Goal: Task Accomplishment & Management: Use online tool/utility

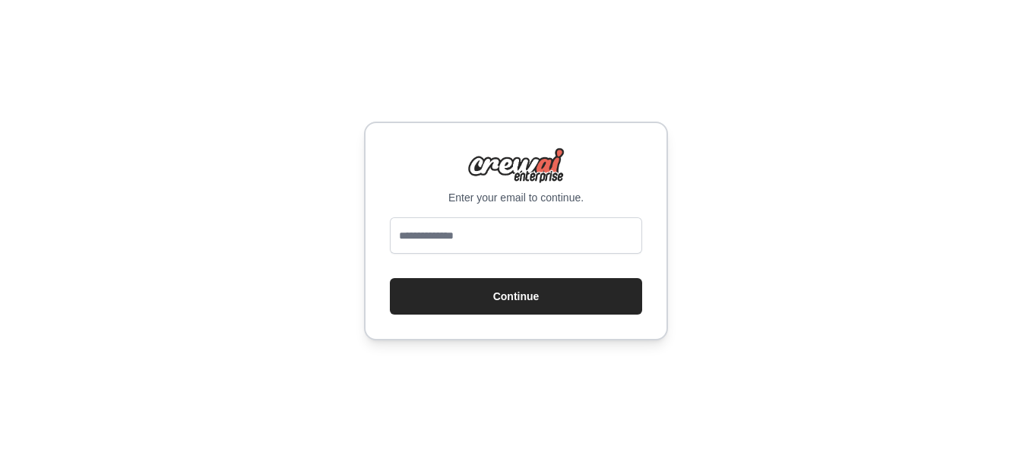
click at [569, 229] on input "email" at bounding box center [516, 235] width 252 height 36
click at [481, 222] on input "email" at bounding box center [516, 235] width 252 height 36
click at [339, 384] on div "Enter your email to continue. Continue" at bounding box center [516, 231] width 1032 height 462
click at [498, 234] on input "email" at bounding box center [516, 235] width 252 height 36
click at [445, 241] on input "email" at bounding box center [516, 235] width 252 height 36
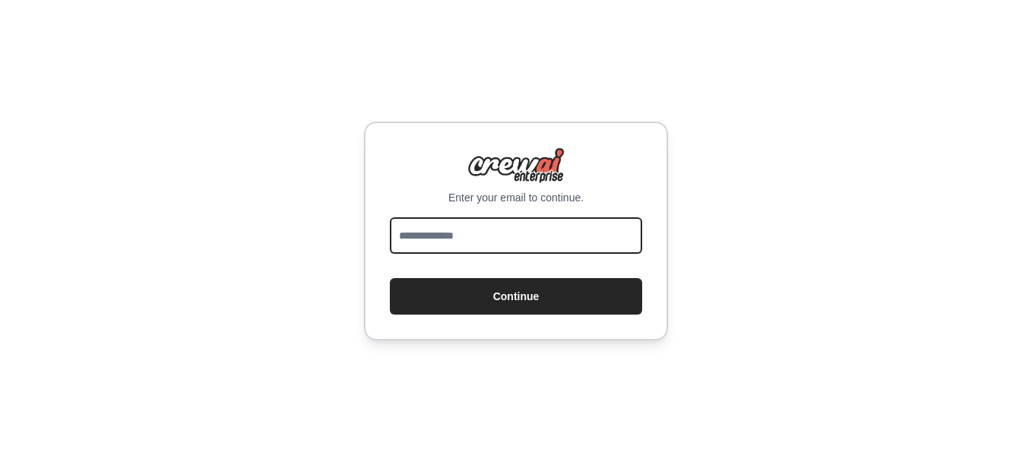
paste input "********"
type input "********"
click at [475, 245] on input "email" at bounding box center [516, 235] width 252 height 36
paste input "**********"
type input "**********"
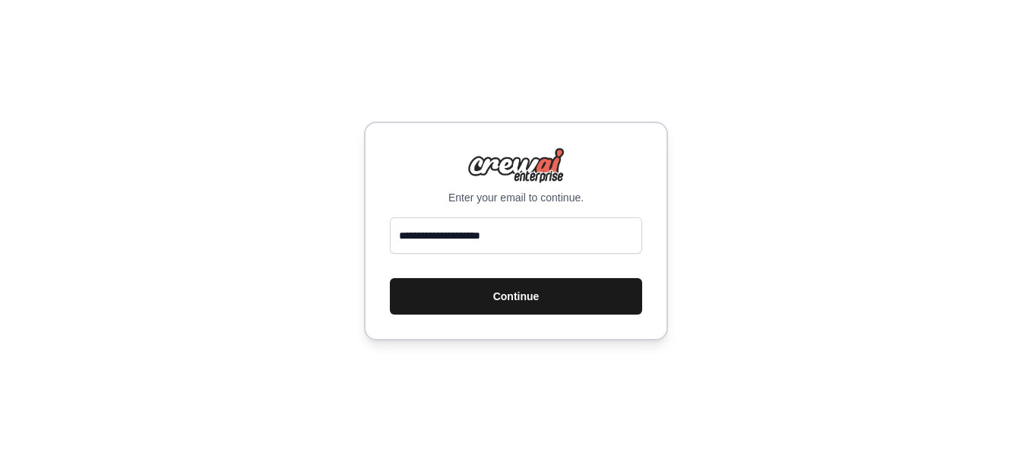
click at [407, 290] on button "Continue" at bounding box center [516, 296] width 252 height 36
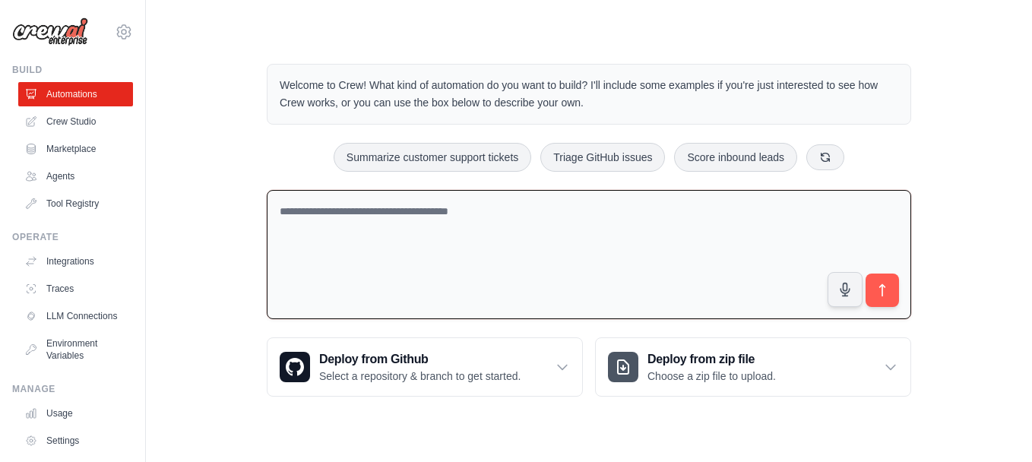
click at [447, 231] on textarea at bounding box center [589, 255] width 645 height 130
click at [426, 203] on textarea at bounding box center [589, 255] width 645 height 130
click at [324, 245] on textarea at bounding box center [589, 255] width 645 height 130
type textarea "**********"
click at [54, 125] on link "Crew Studio" at bounding box center [77, 121] width 115 height 24
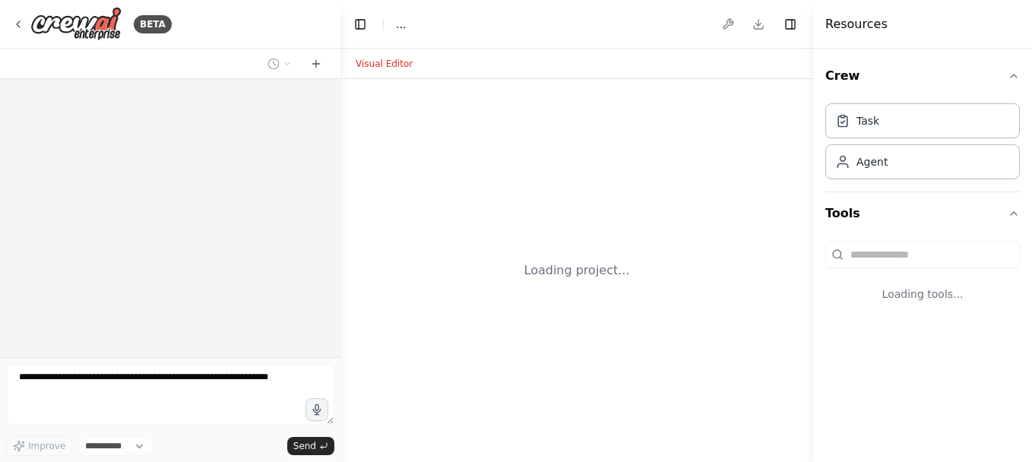
select select "****"
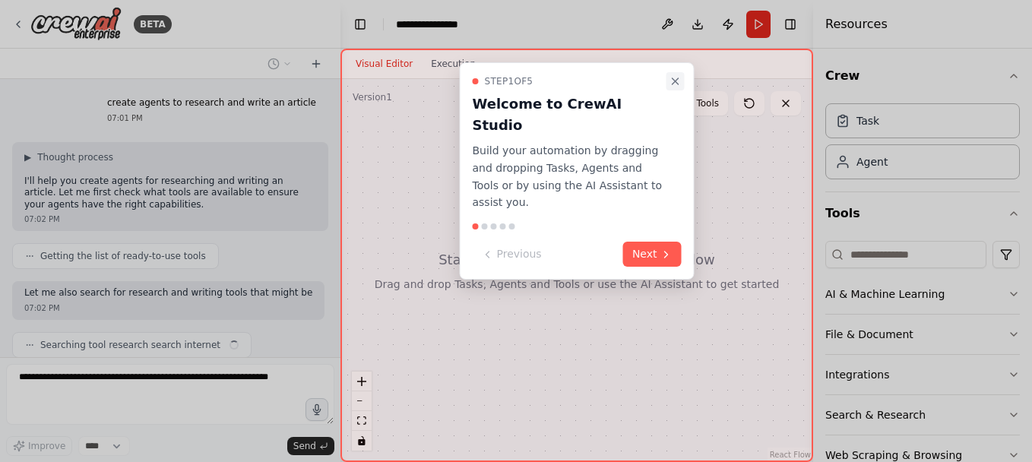
scroll to position [64, 0]
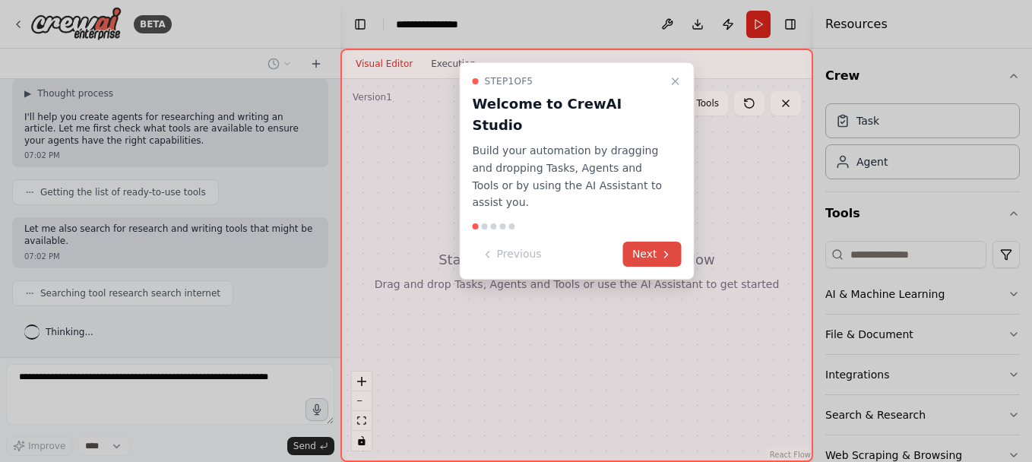
click at [668, 249] on icon at bounding box center [666, 255] width 12 height 12
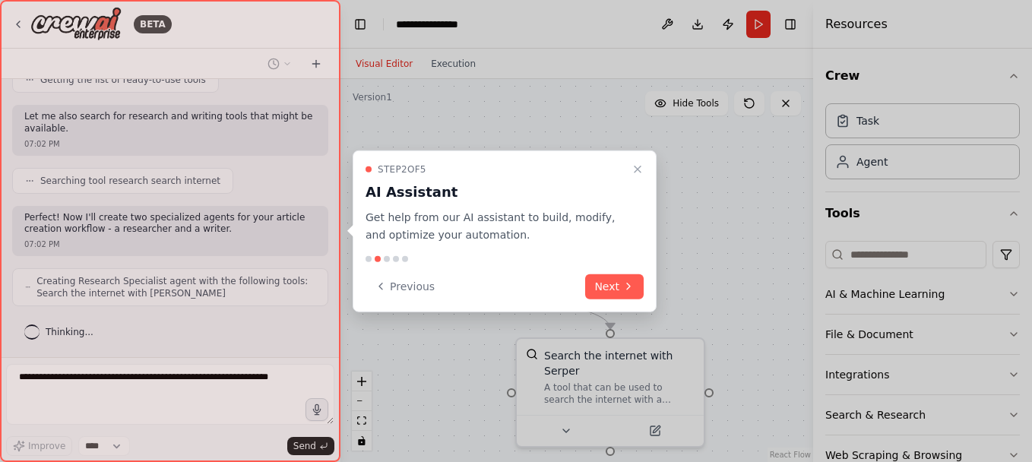
scroll to position [214, 0]
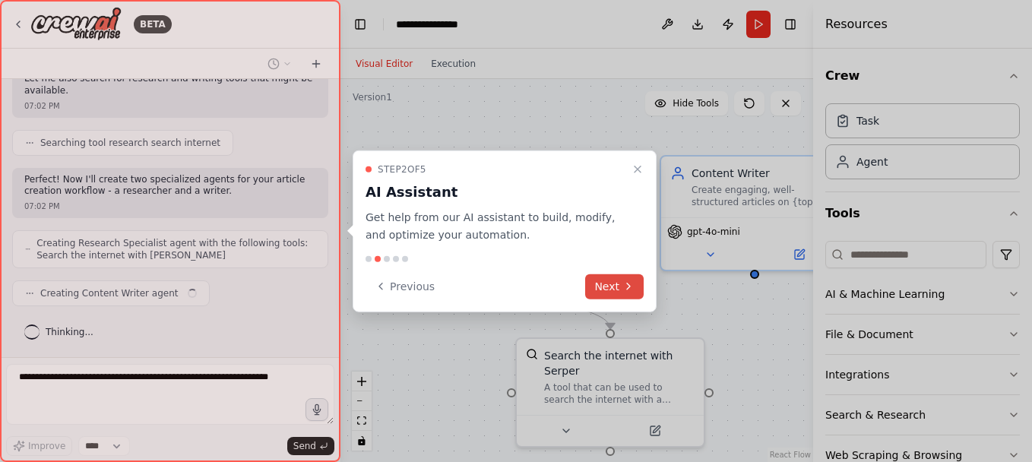
click at [617, 288] on button "Next" at bounding box center [614, 286] width 59 height 25
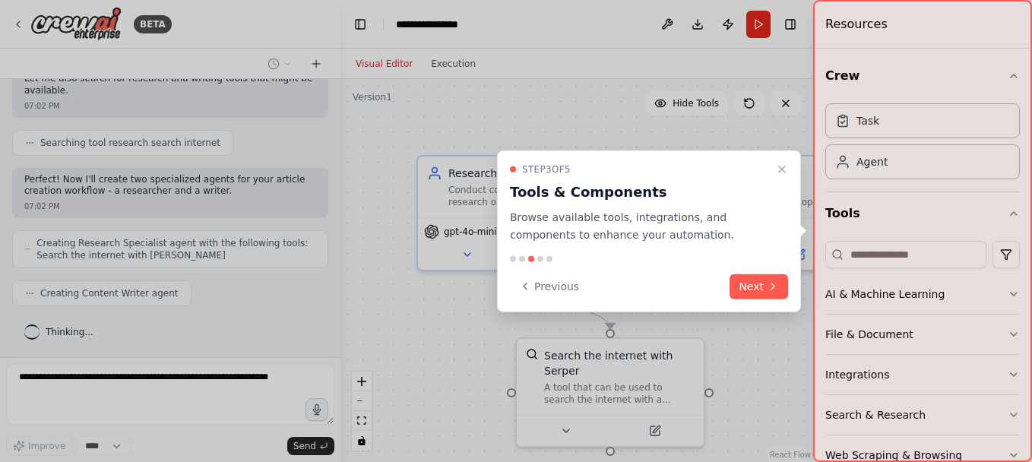
scroll to position [302, 0]
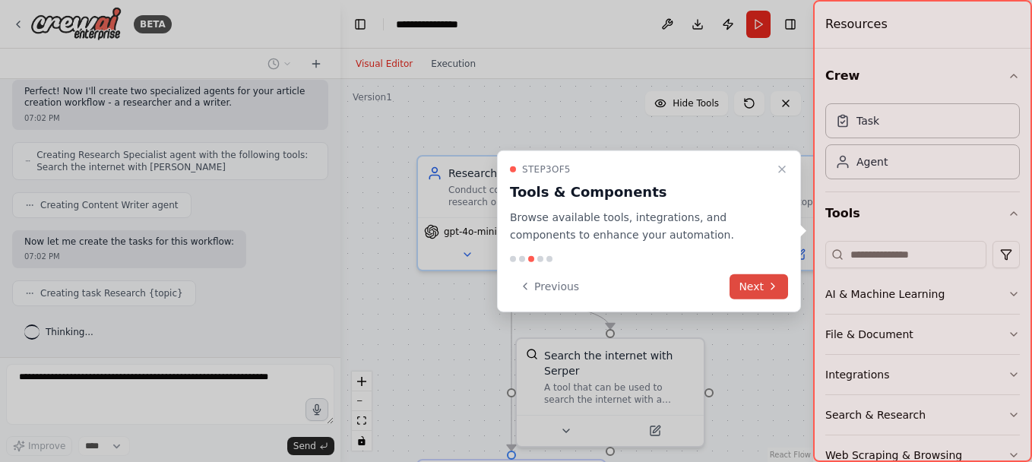
click at [759, 290] on button "Next" at bounding box center [759, 286] width 59 height 25
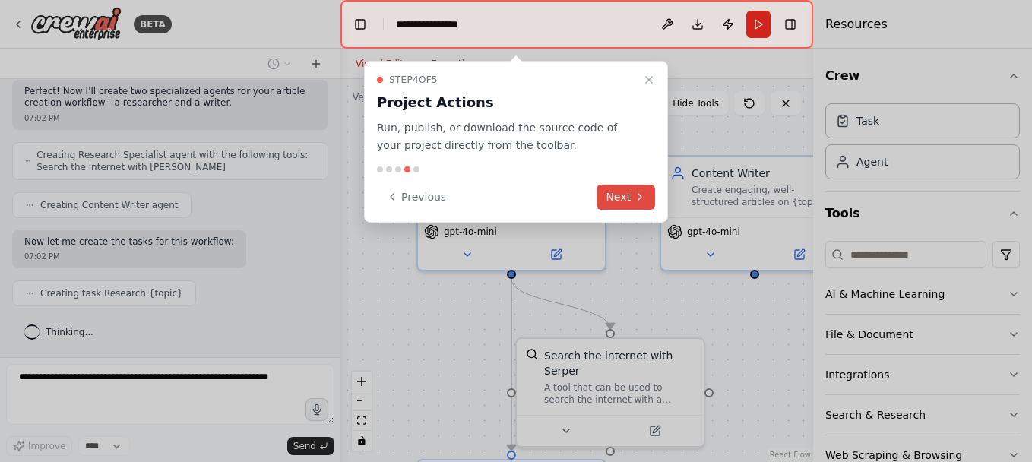
click at [620, 195] on button "Next" at bounding box center [626, 197] width 59 height 25
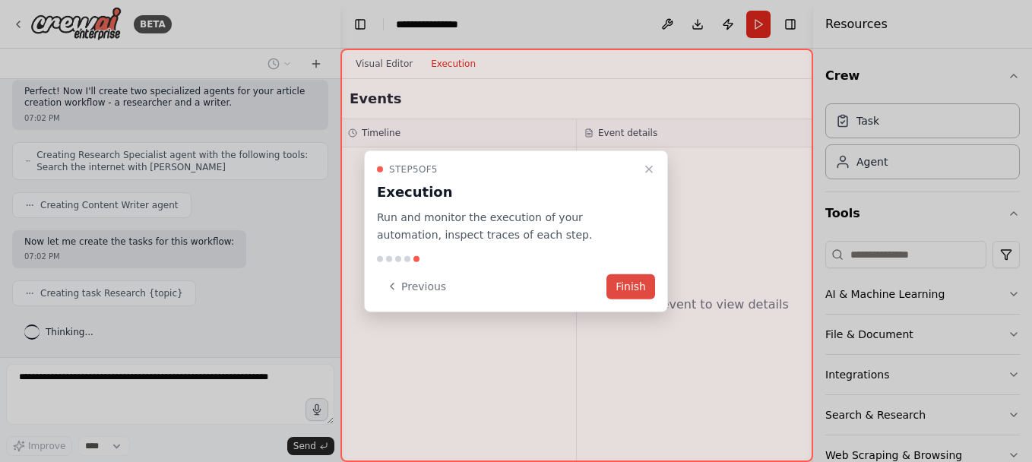
click at [648, 283] on button "Finish" at bounding box center [631, 286] width 49 height 25
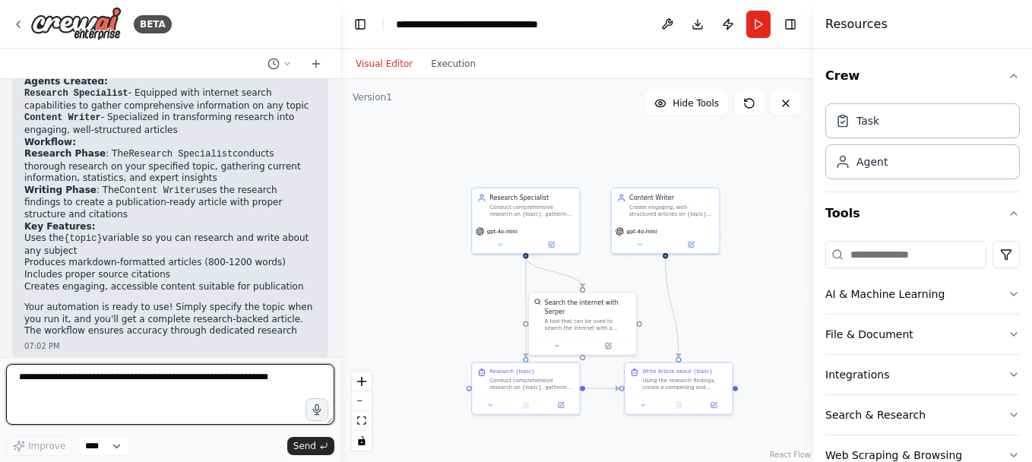
scroll to position [705, 0]
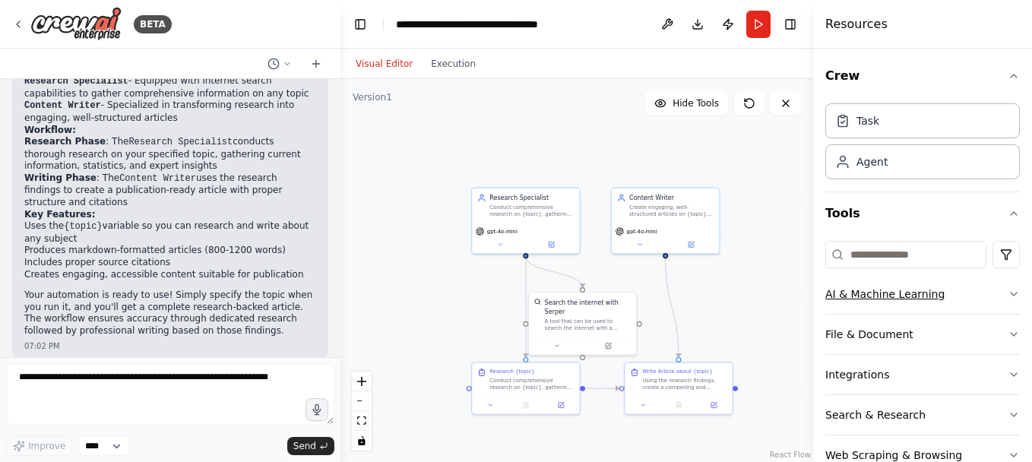
click at [926, 298] on button "AI & Machine Learning" at bounding box center [922, 294] width 195 height 40
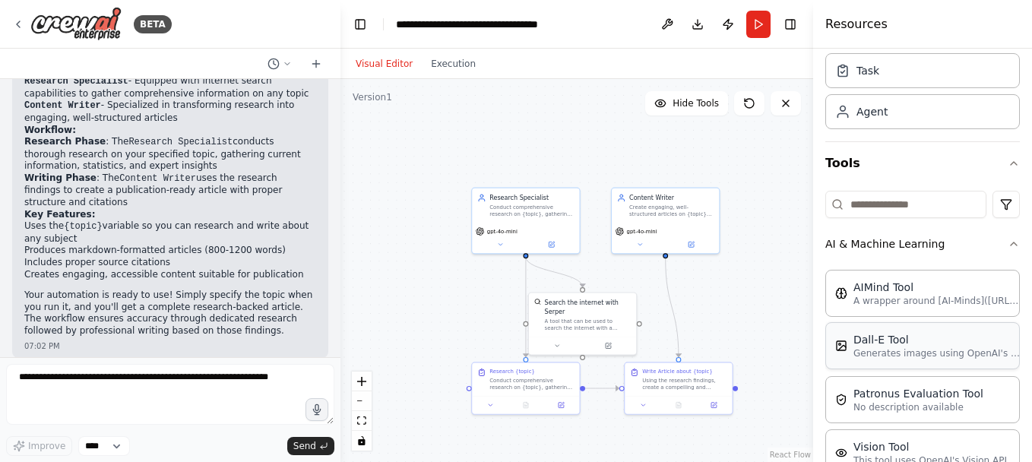
scroll to position [76, 0]
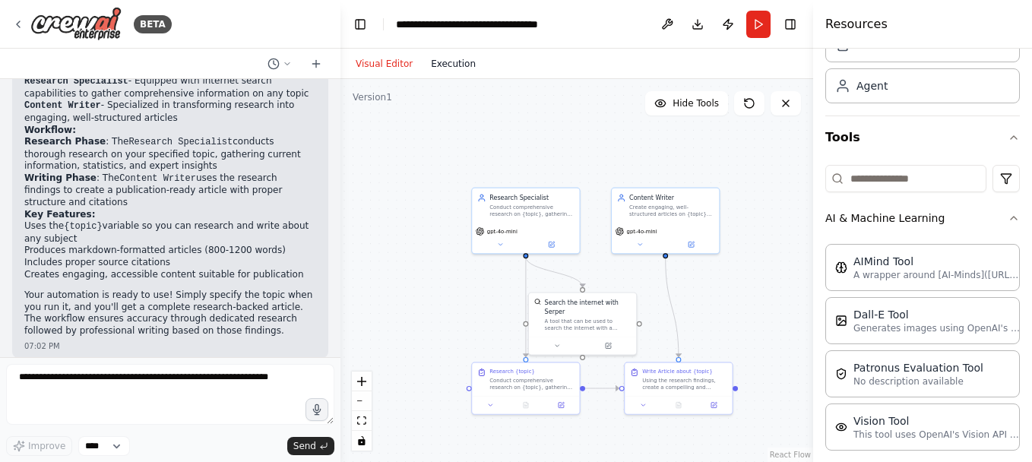
click at [452, 63] on button "Execution" at bounding box center [453, 64] width 63 height 18
click at [393, 68] on button "Visual Editor" at bounding box center [384, 64] width 75 height 18
click at [524, 219] on div "Research Specialist Conduct comprehensive research on {topic}, gathering accura…" at bounding box center [525, 203] width 107 height 35
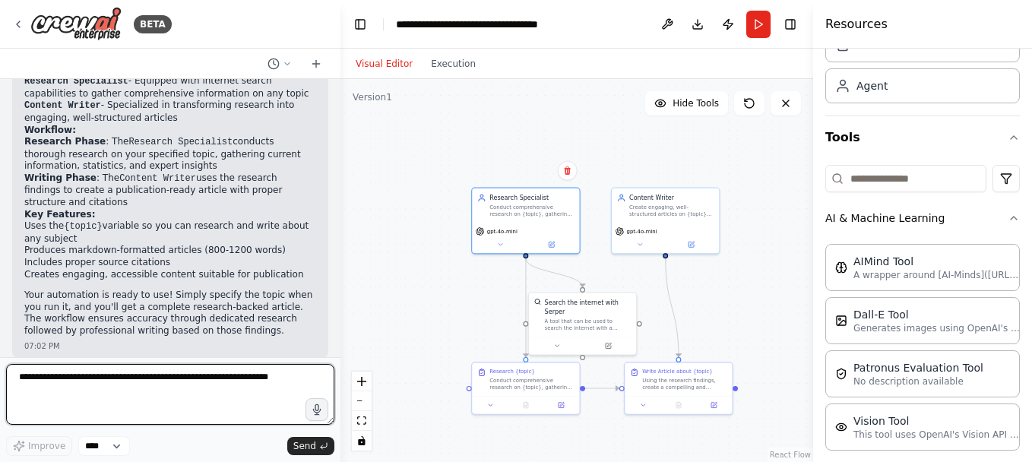
click at [91, 380] on textarea at bounding box center [170, 394] width 328 height 61
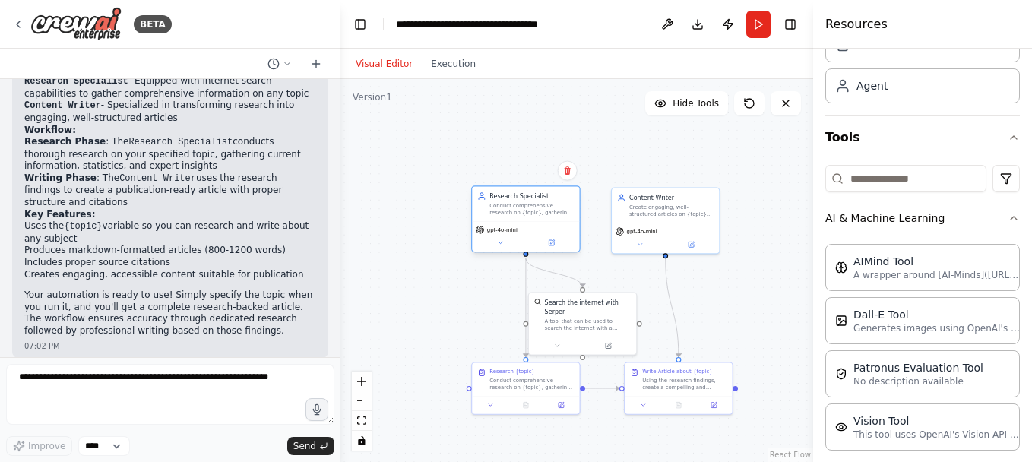
click at [554, 252] on div "Research Specialist Conduct comprehensive research on {topic}, gathering accura…" at bounding box center [525, 218] width 109 height 67
click at [378, 65] on button "Visual Editor" at bounding box center [384, 64] width 75 height 18
click at [433, 65] on button "Execution" at bounding box center [453, 64] width 63 height 18
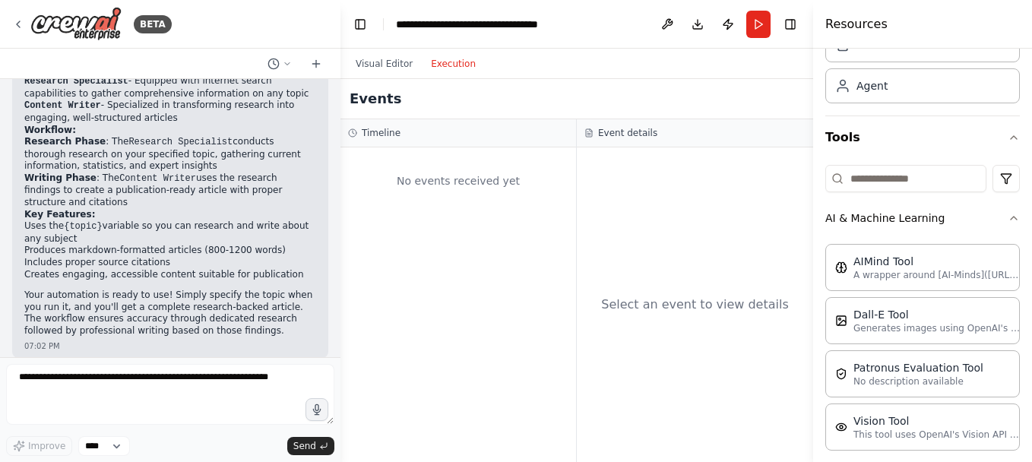
click at [394, 136] on h3 "Timeline" at bounding box center [381, 133] width 39 height 12
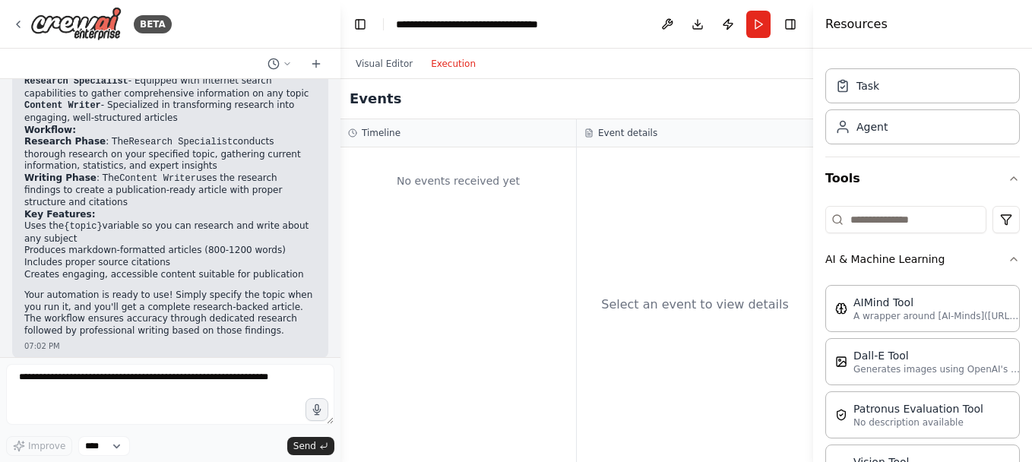
scroll to position [0, 0]
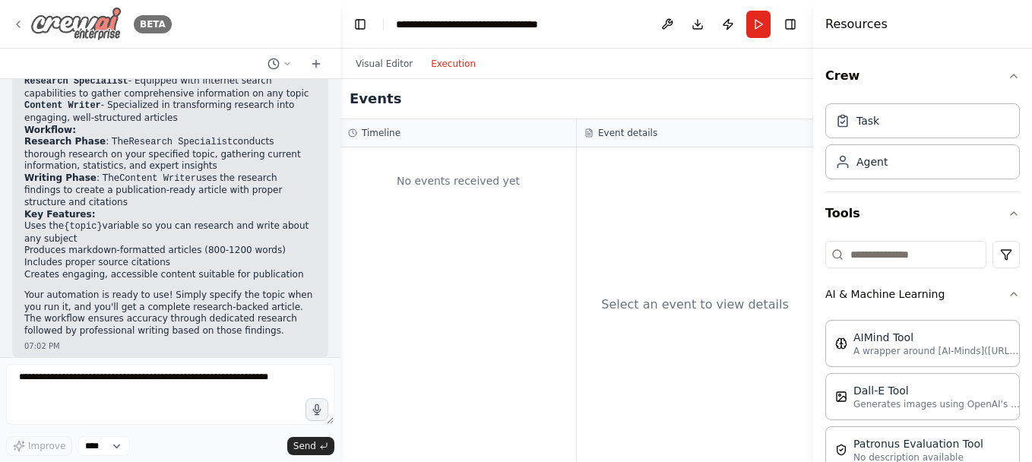
click at [19, 24] on icon at bounding box center [18, 24] width 12 height 12
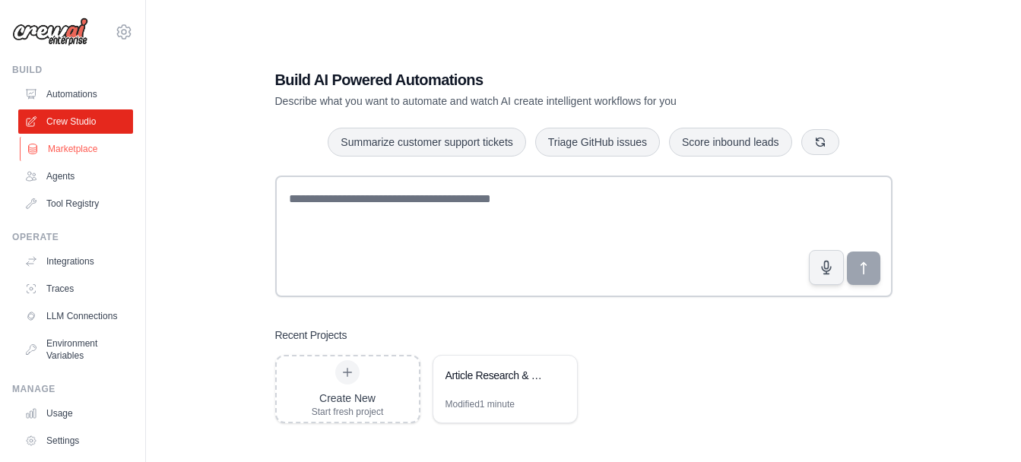
click at [59, 150] on link "Marketplace" at bounding box center [77, 149] width 115 height 24
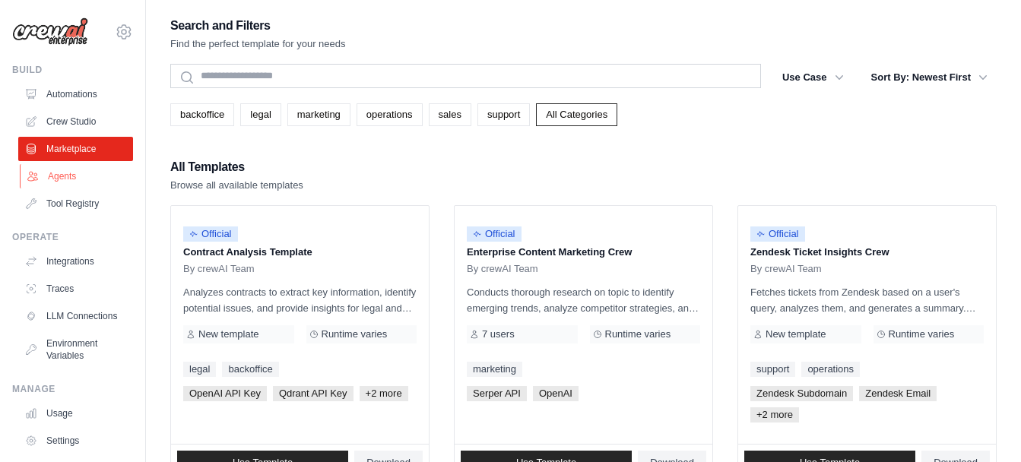
click at [59, 178] on link "Agents" at bounding box center [77, 176] width 115 height 24
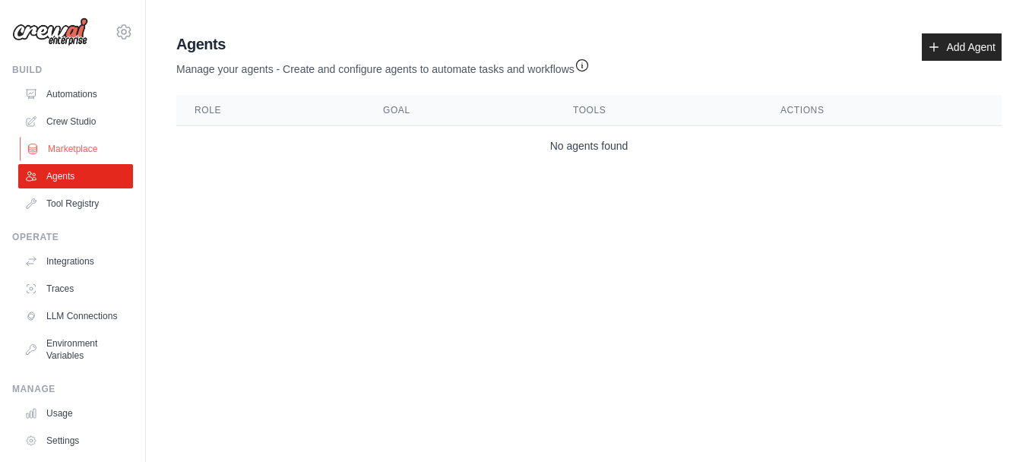
click at [59, 152] on link "Marketplace" at bounding box center [77, 149] width 115 height 24
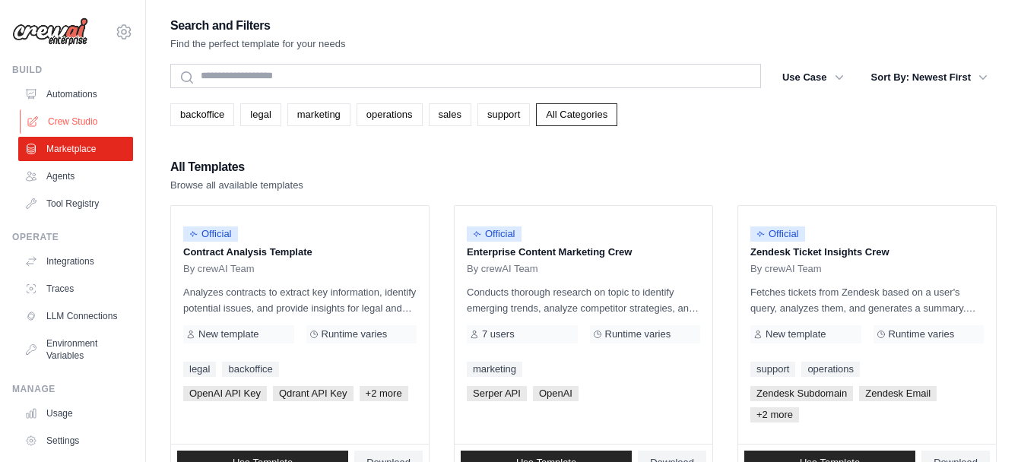
click at [84, 119] on link "Crew Studio" at bounding box center [77, 121] width 115 height 24
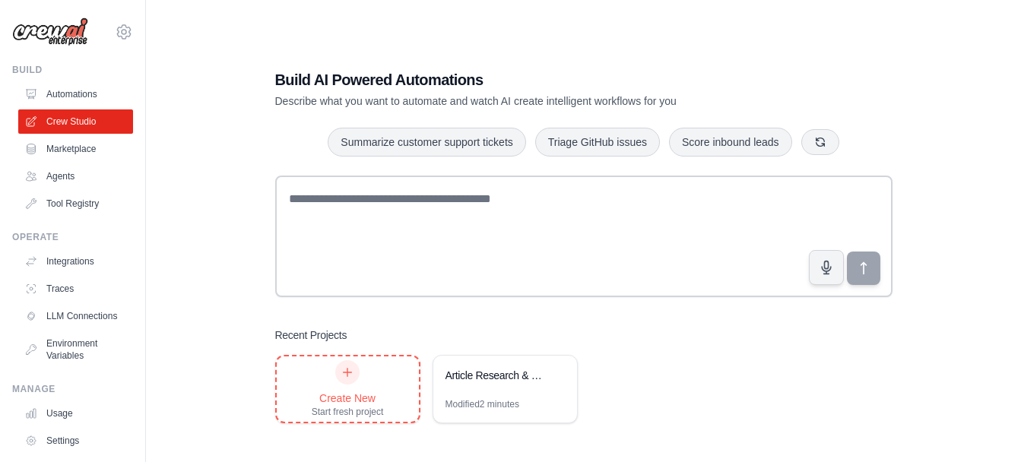
click at [345, 398] on div "Create New" at bounding box center [348, 398] width 72 height 15
click at [368, 387] on div "Create New Start fresh project" at bounding box center [348, 389] width 72 height 58
click at [76, 84] on link "Automations" at bounding box center [77, 94] width 115 height 24
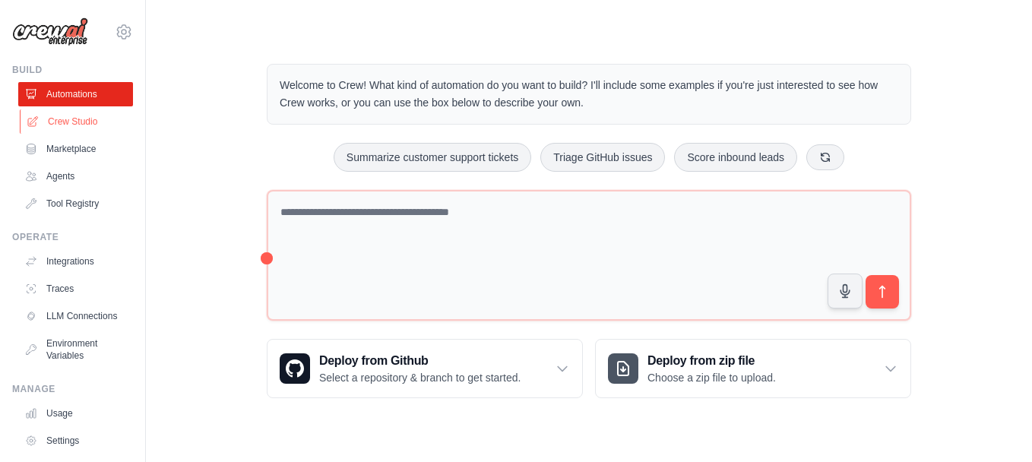
click at [84, 117] on link "Crew Studio" at bounding box center [77, 121] width 115 height 24
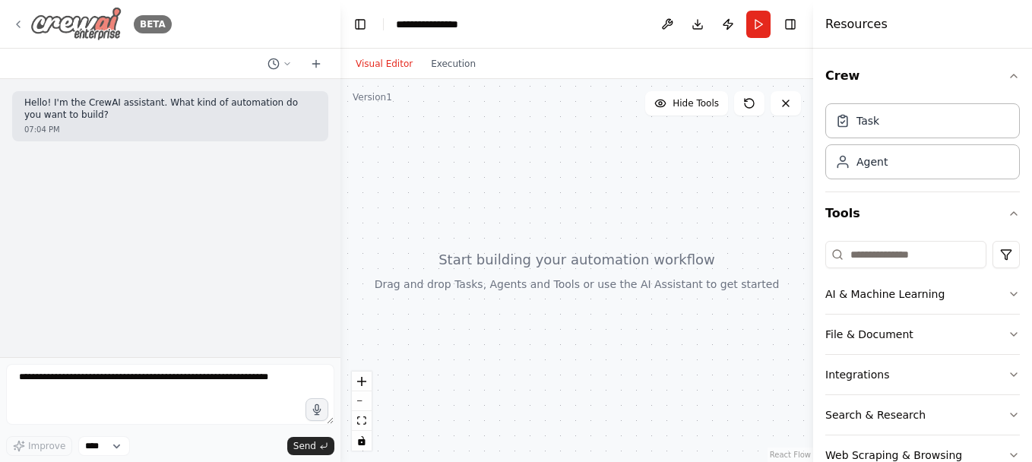
click at [22, 16] on div "BETA" at bounding box center [92, 24] width 160 height 34
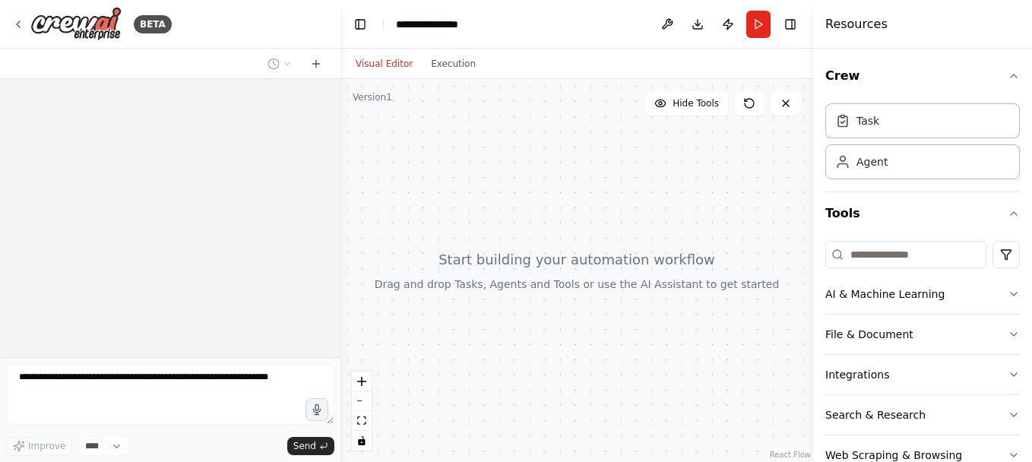
click at [397, 103] on div at bounding box center [577, 270] width 473 height 383
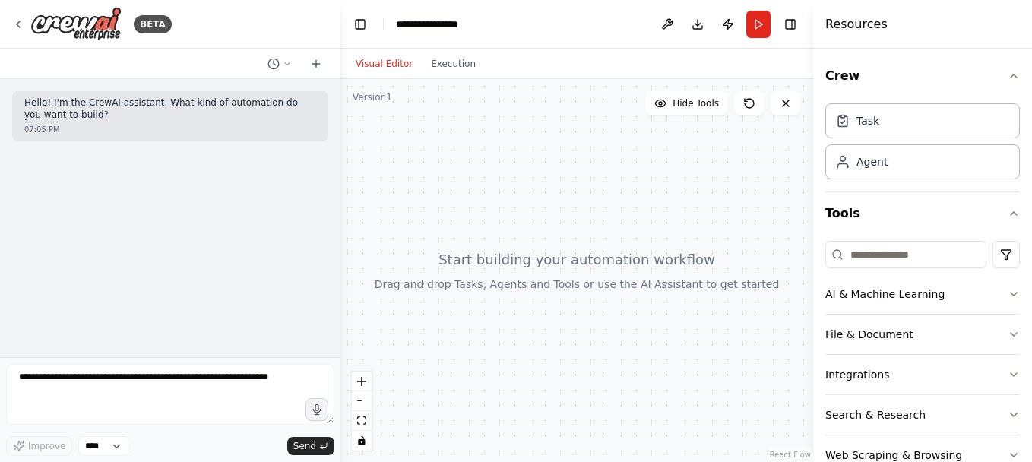
click at [379, 100] on div "Version 1" at bounding box center [373, 97] width 40 height 12
click at [360, 385] on icon "zoom in" at bounding box center [361, 381] width 9 height 9
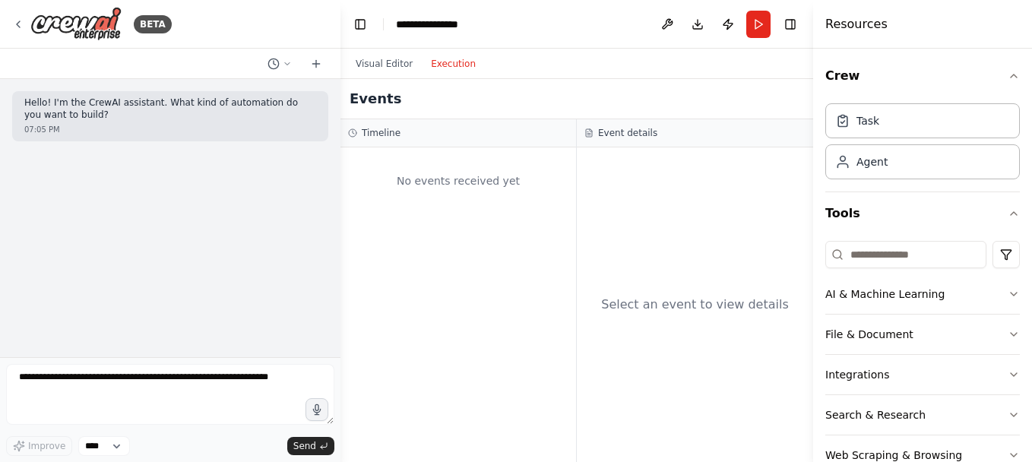
click at [439, 70] on button "Execution" at bounding box center [453, 64] width 63 height 18
click at [391, 147] on div "No events received yet" at bounding box center [459, 304] width 236 height 315
click at [386, 65] on button "Visual Editor" at bounding box center [384, 64] width 75 height 18
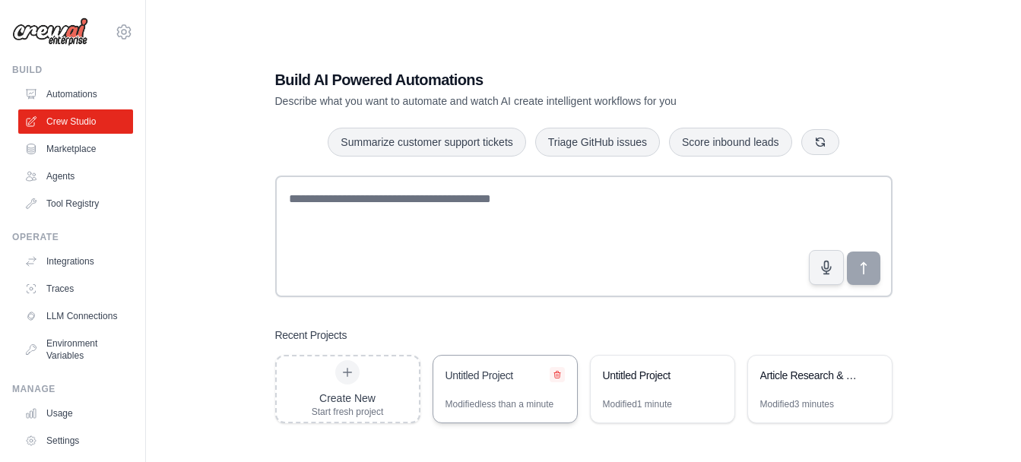
click at [554, 369] on button at bounding box center [557, 374] width 15 height 15
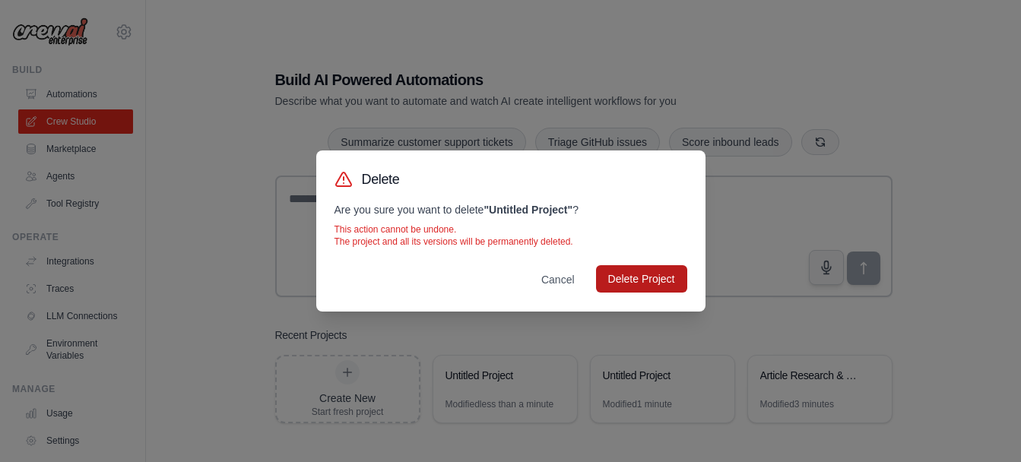
click at [646, 280] on button "Delete Project" at bounding box center [641, 278] width 91 height 27
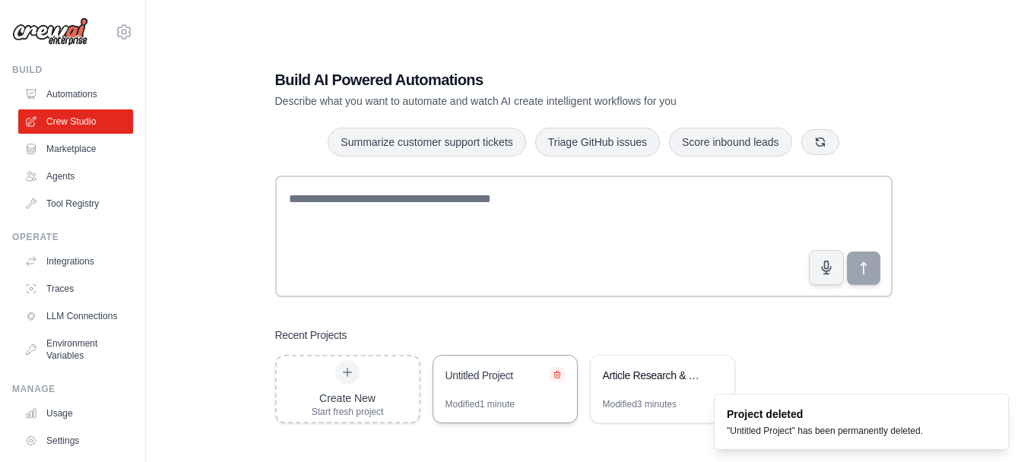
click at [559, 370] on icon at bounding box center [557, 374] width 9 height 9
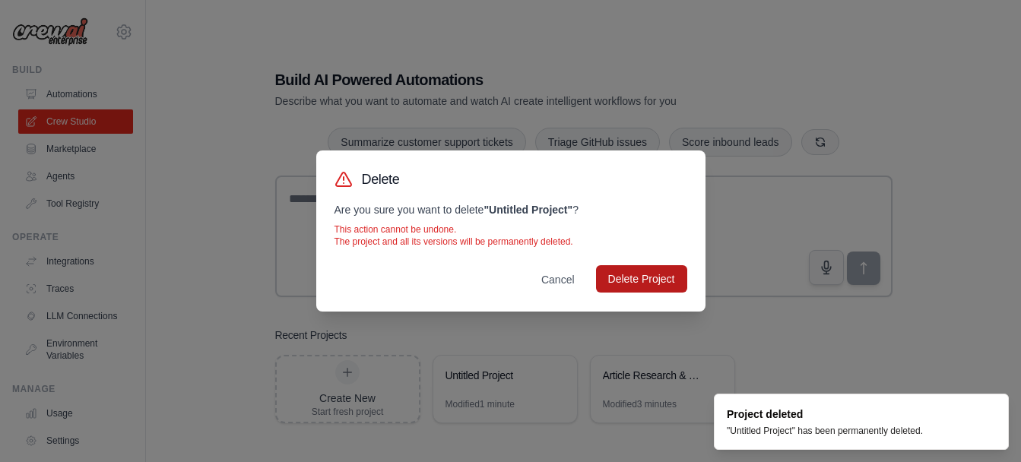
click at [625, 288] on button "Delete Project" at bounding box center [641, 278] width 91 height 27
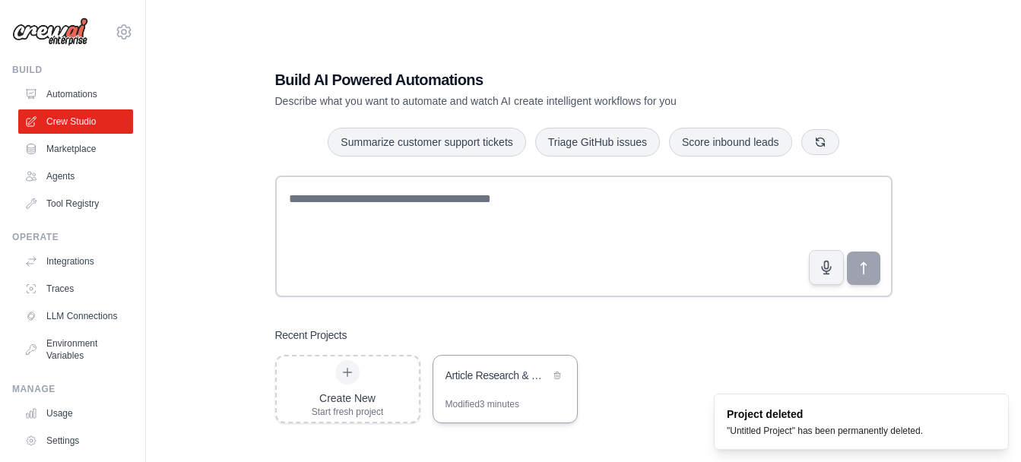
click at [499, 386] on div "Article Research & Writing Automation" at bounding box center [505, 377] width 144 height 43
click at [62, 91] on link "Automations" at bounding box center [77, 94] width 115 height 24
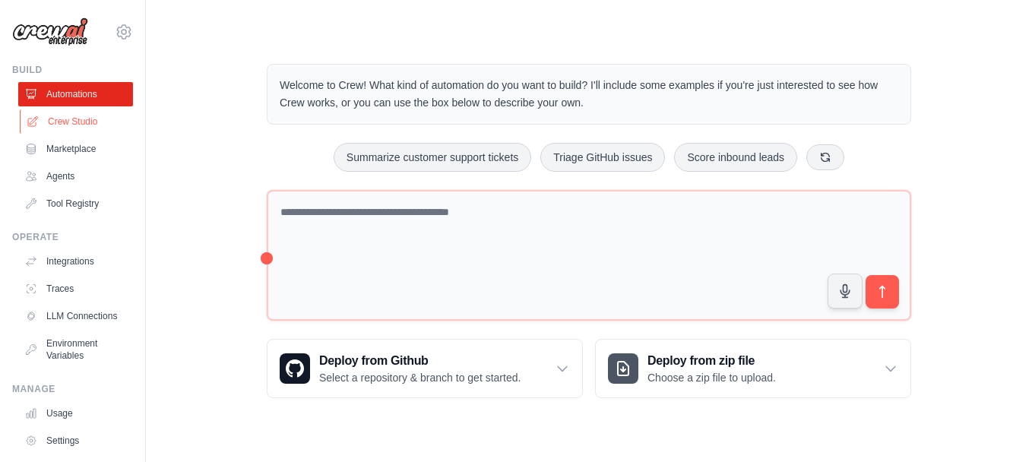
click at [69, 117] on link "Crew Studio" at bounding box center [77, 121] width 115 height 24
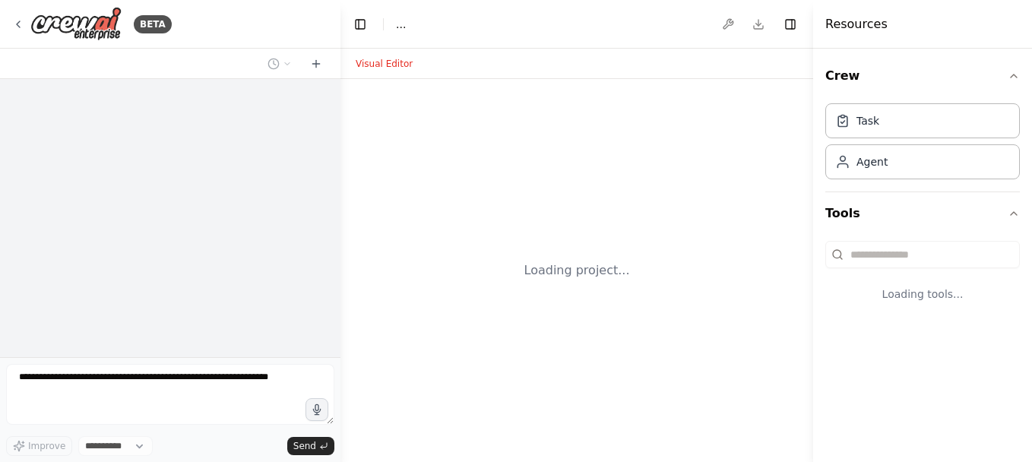
select select "****"
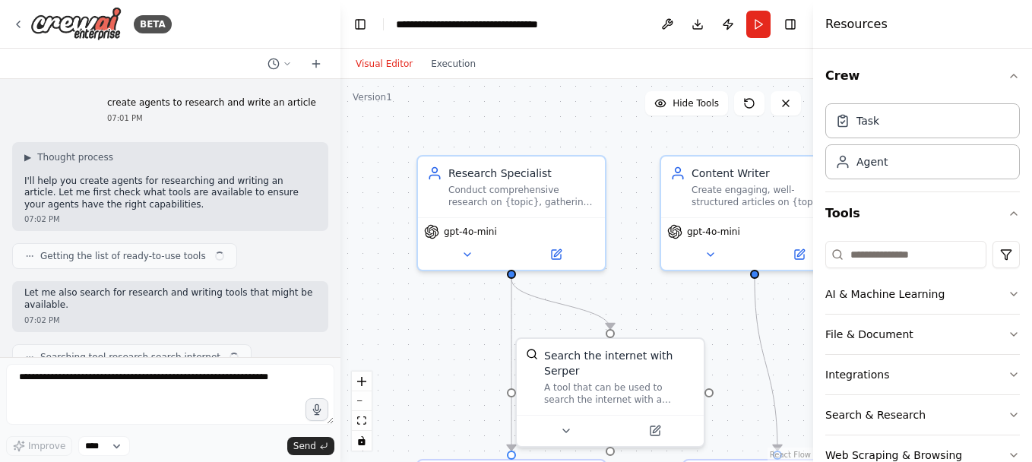
scroll to position [404, 0]
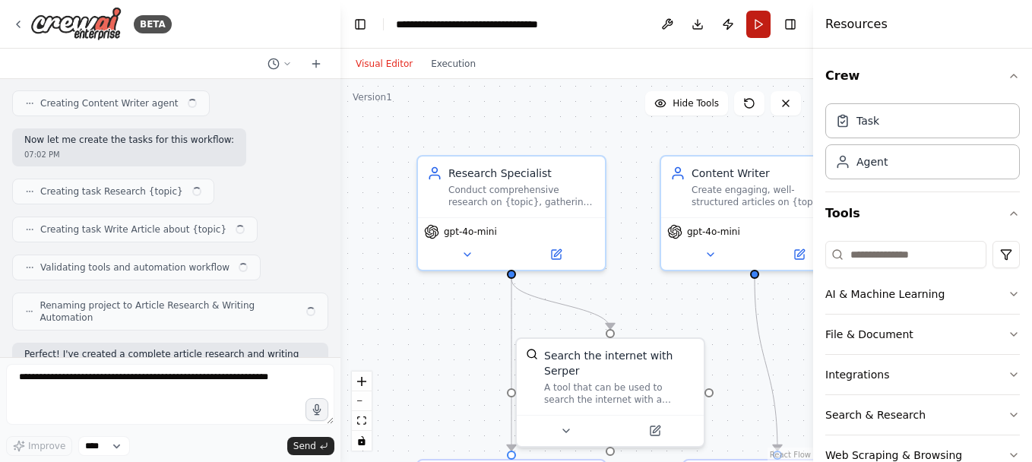
click at [759, 29] on button "Run" at bounding box center [758, 24] width 24 height 27
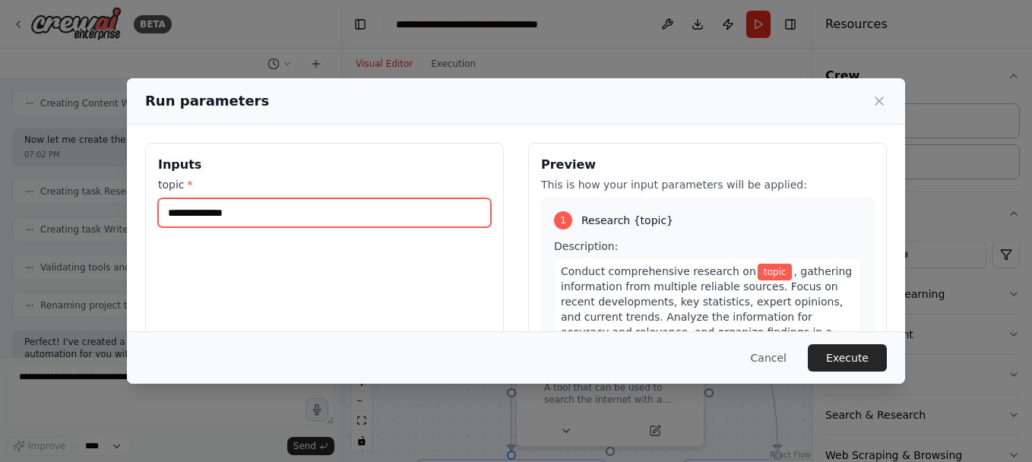
click at [202, 219] on input "topic *" at bounding box center [324, 212] width 333 height 29
type input "*"
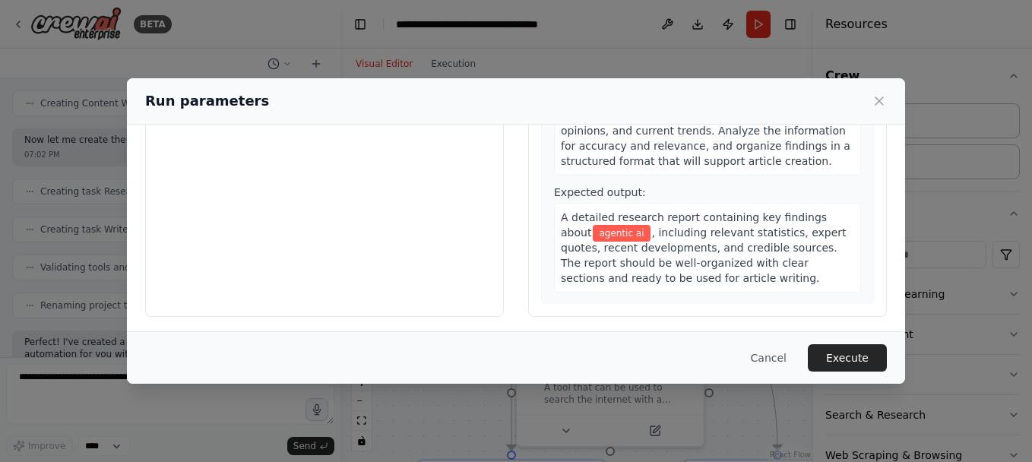
scroll to position [190, 0]
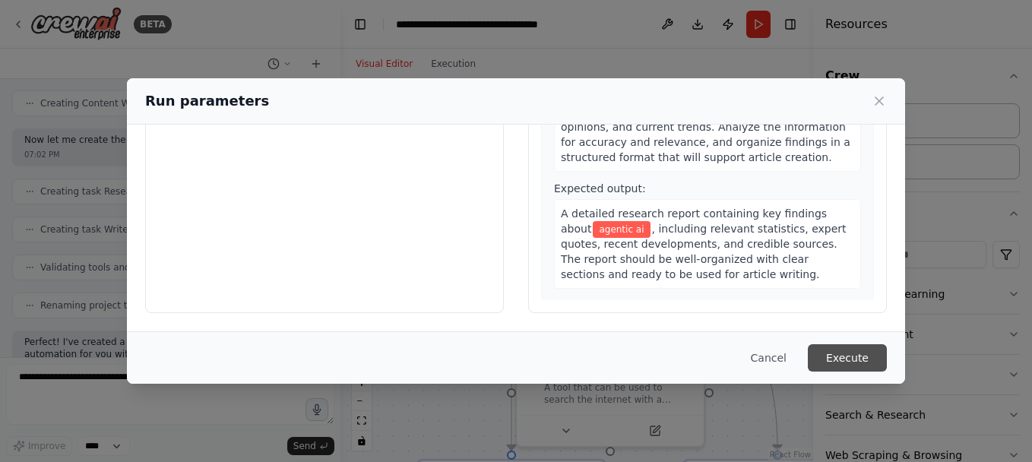
type input "**********"
click at [853, 360] on button "Execute" at bounding box center [847, 357] width 79 height 27
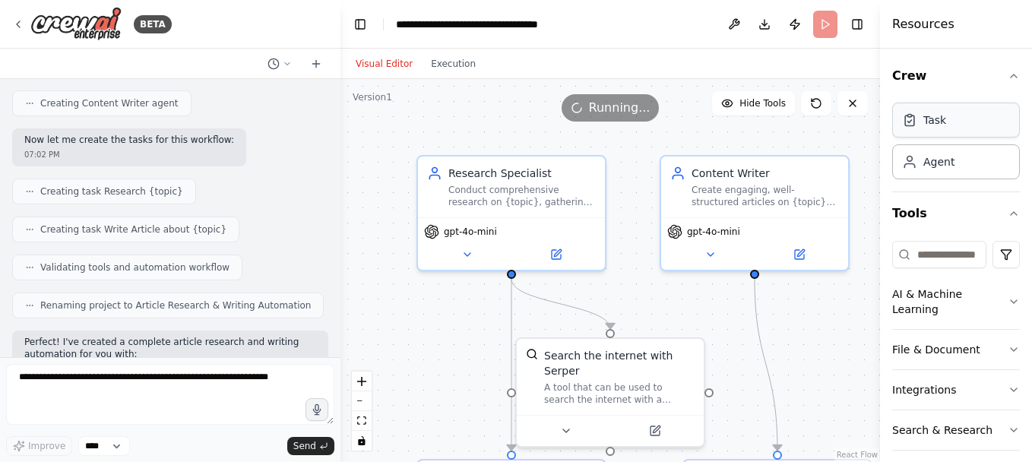
drag, startPoint x: 815, startPoint y: 119, endPoint x: 899, endPoint y: 111, distance: 84.7
click at [899, 111] on div "Resources Crew Task Agent Tools AI & Machine Learning File & Document Integrati…" at bounding box center [956, 231] width 152 height 462
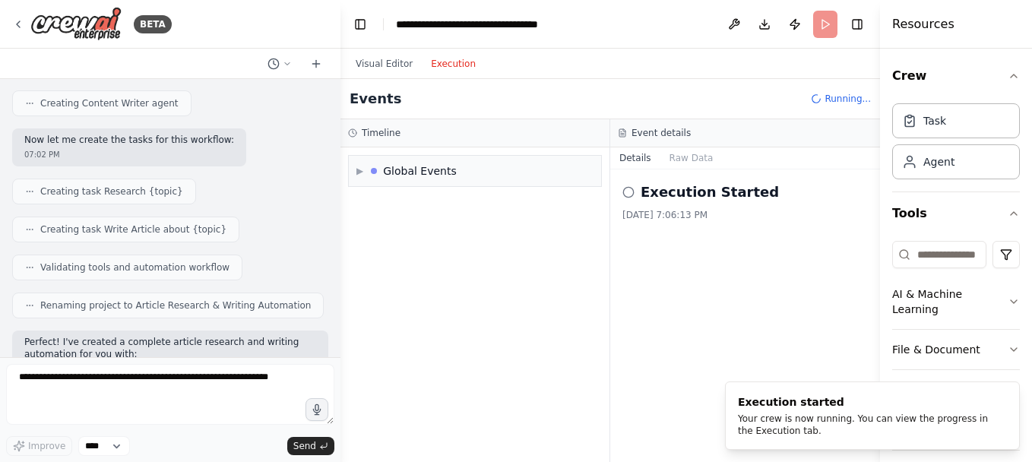
click at [435, 65] on button "Execution" at bounding box center [453, 64] width 63 height 18
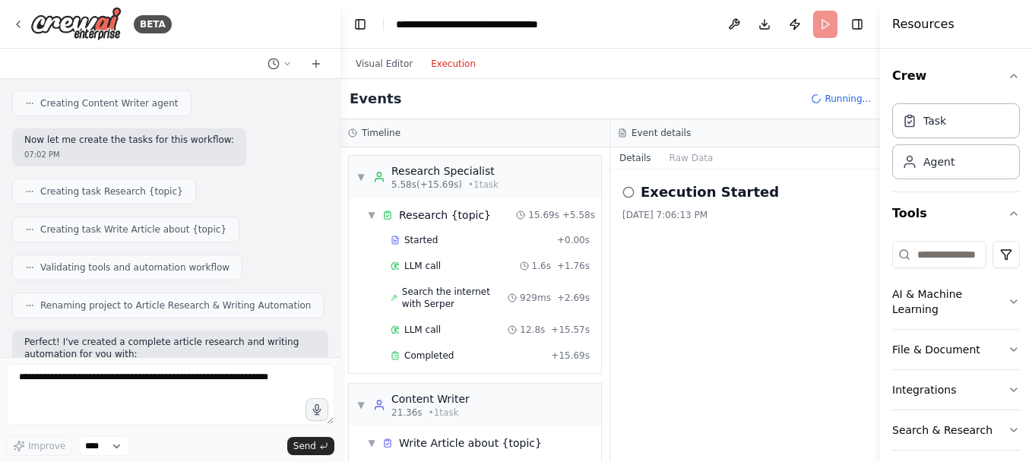
scroll to position [108, 0]
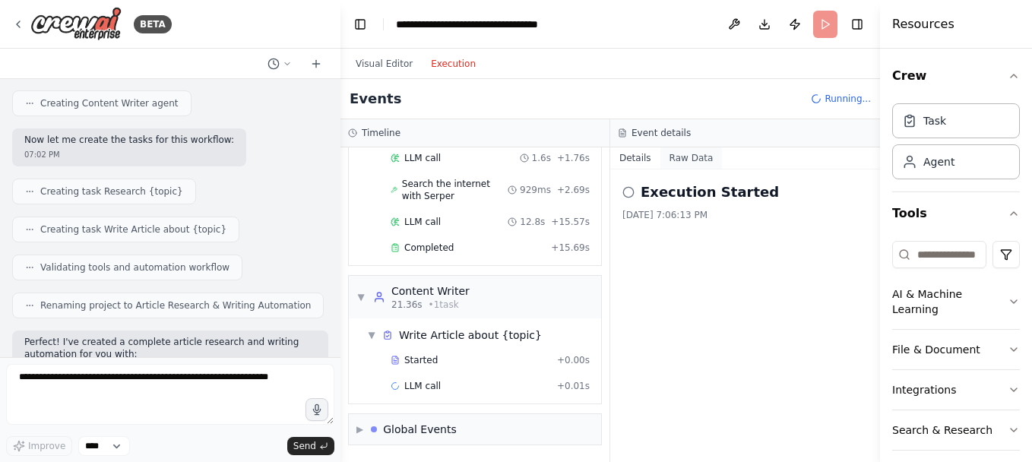
click at [692, 156] on button "Raw Data" at bounding box center [691, 157] width 62 height 21
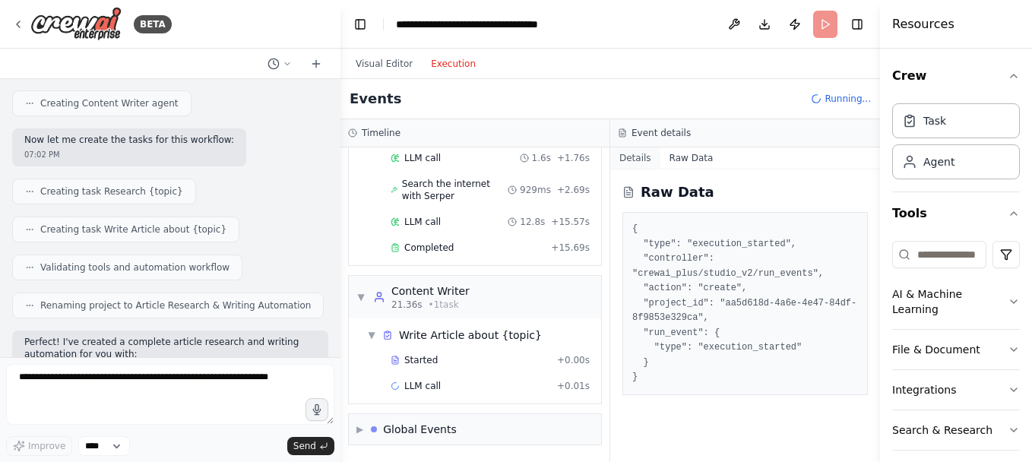
click at [638, 160] on button "Details" at bounding box center [635, 157] width 50 height 21
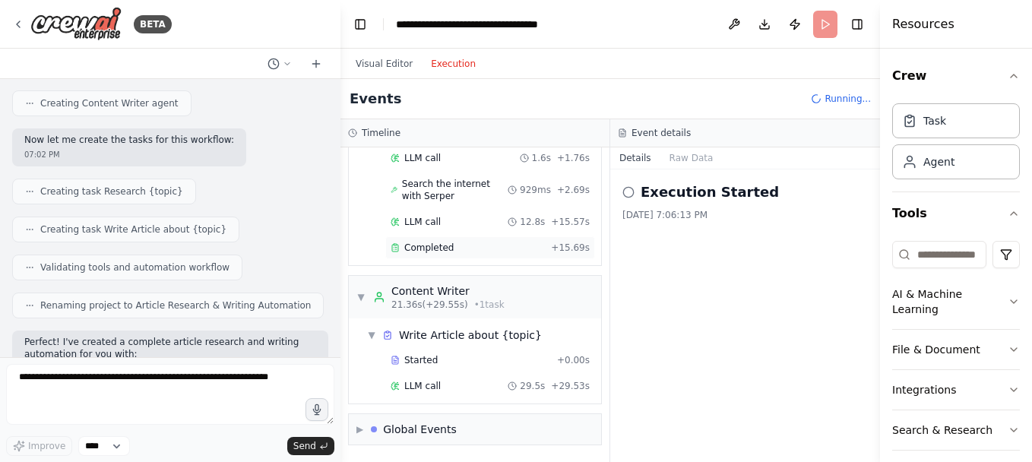
scroll to position [149, 0]
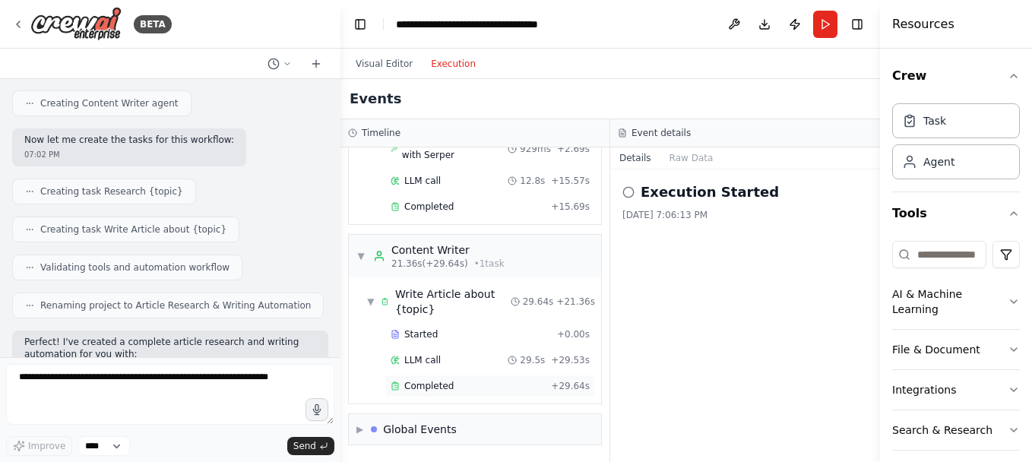
click at [417, 376] on div "Completed + 29.64s" at bounding box center [490, 386] width 210 height 23
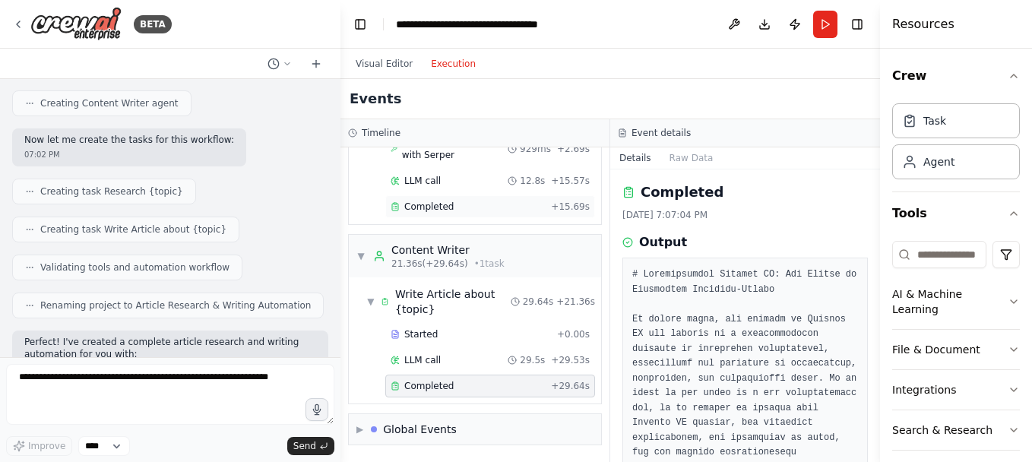
click at [454, 207] on div "Completed" at bounding box center [468, 207] width 154 height 12
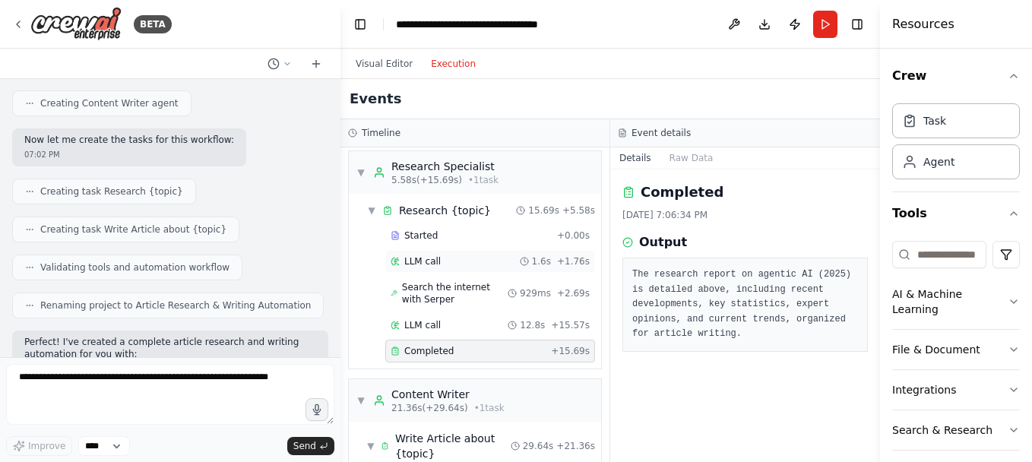
scroll to position [0, 0]
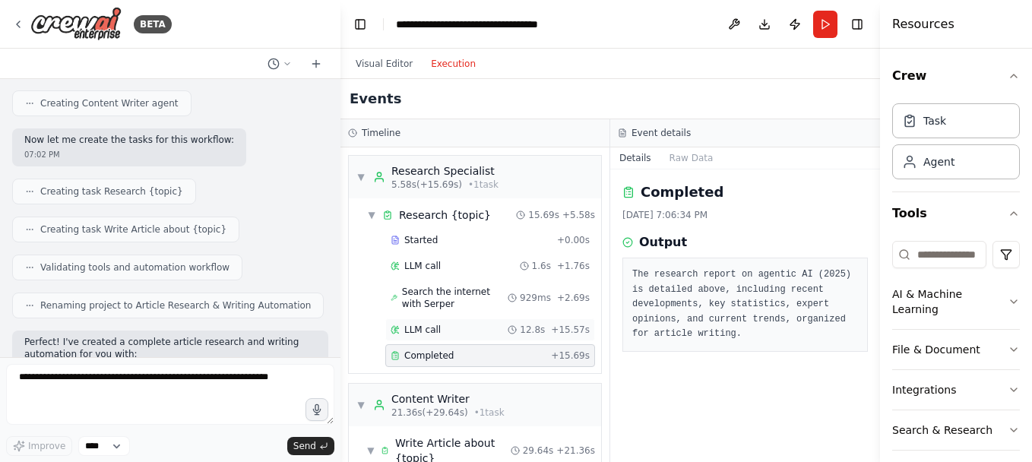
click at [435, 328] on span "LLM call" at bounding box center [422, 330] width 36 height 12
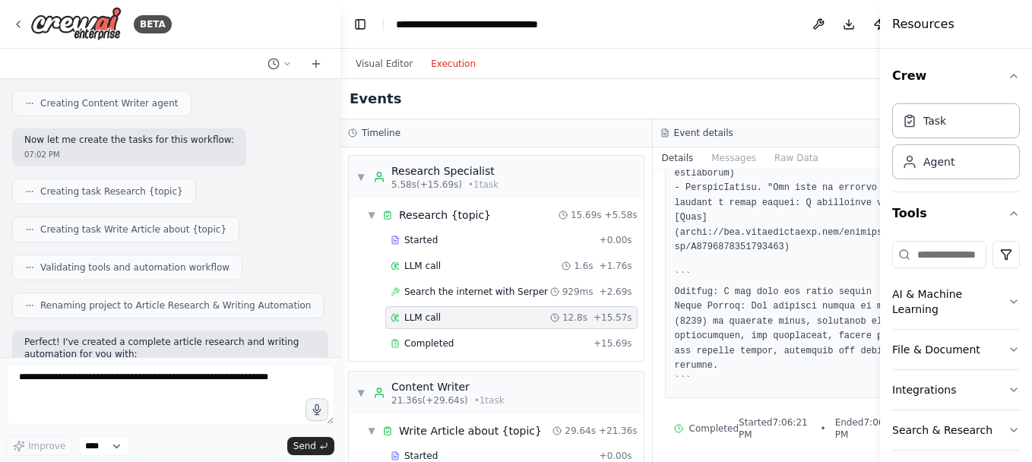
scroll to position [1575, 0]
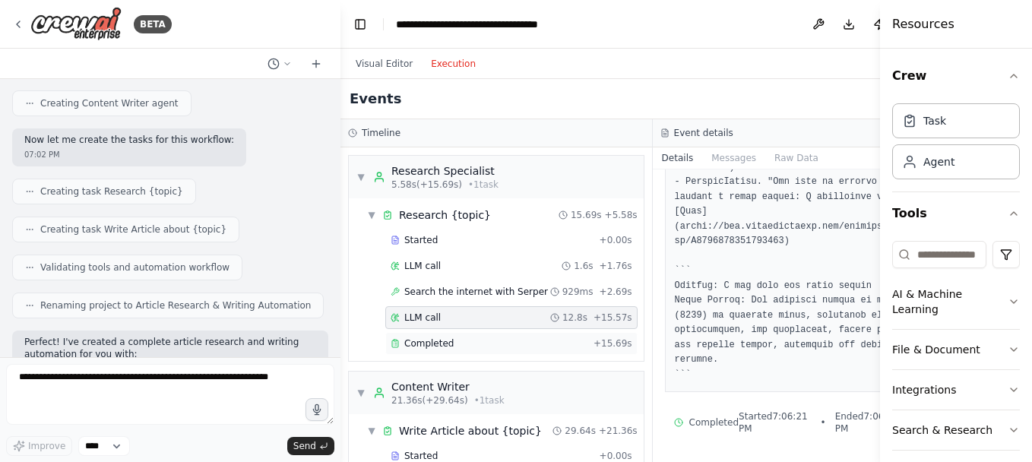
click at [437, 334] on div "Completed + 15.69s" at bounding box center [511, 343] width 252 height 23
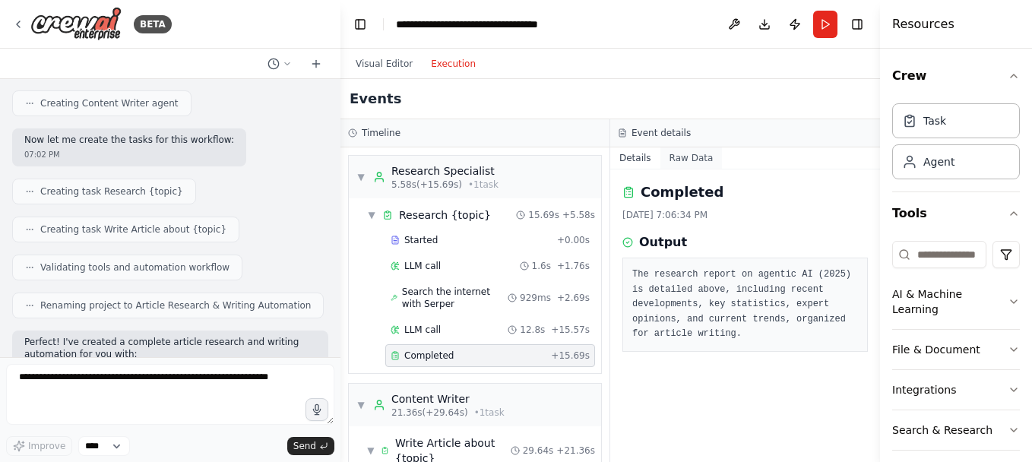
click at [694, 163] on button "Raw Data" at bounding box center [691, 157] width 62 height 21
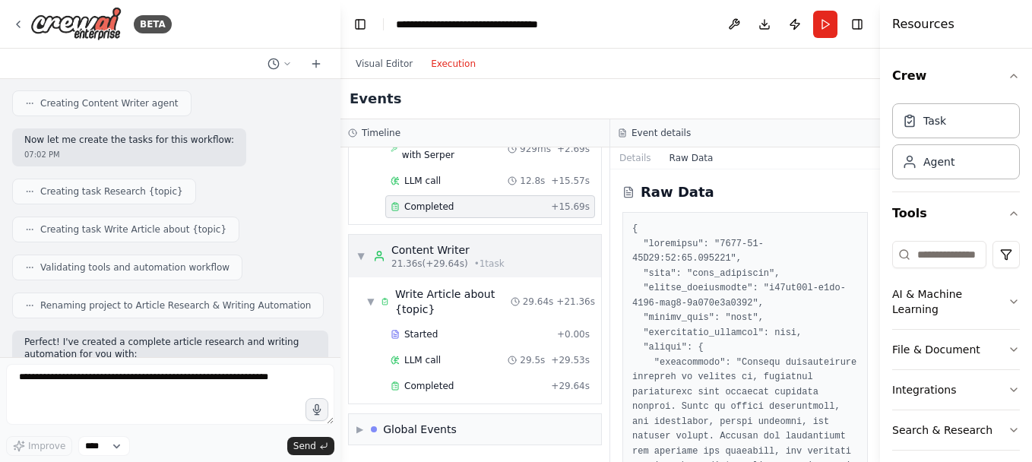
click at [425, 255] on div "Content Writer" at bounding box center [447, 249] width 113 height 15
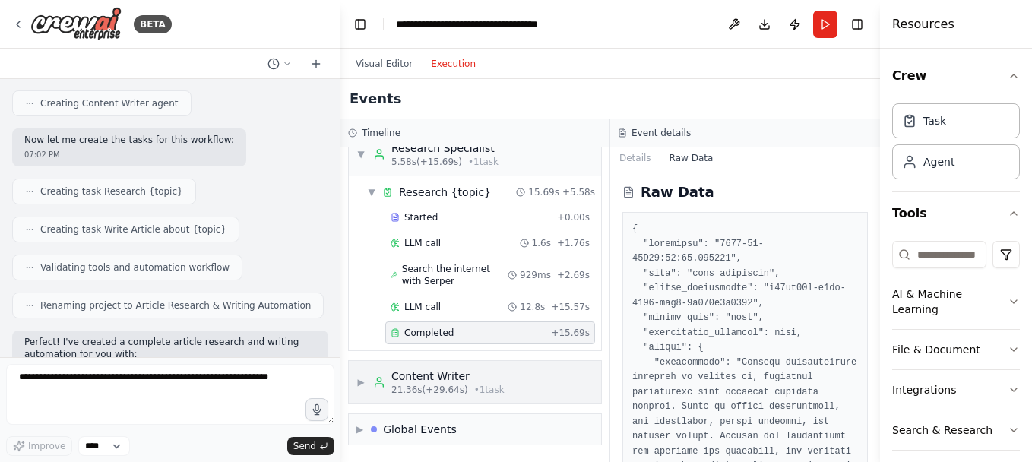
click at [426, 381] on div "Content Writer" at bounding box center [447, 376] width 113 height 15
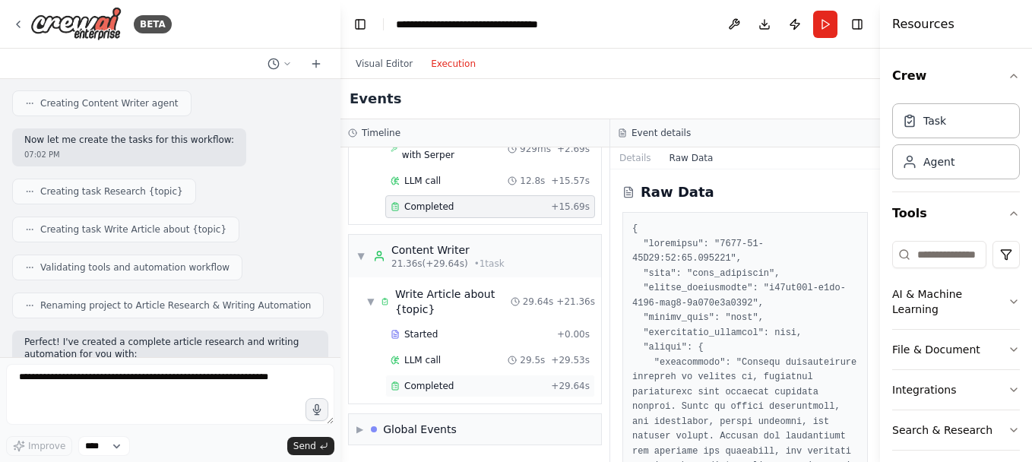
click at [415, 387] on span "Completed" at bounding box center [428, 386] width 49 height 12
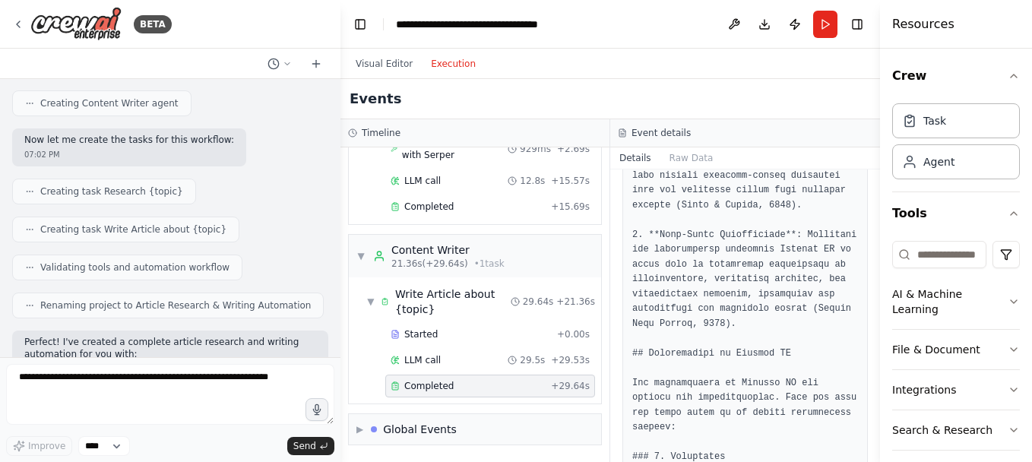
scroll to position [1140, 0]
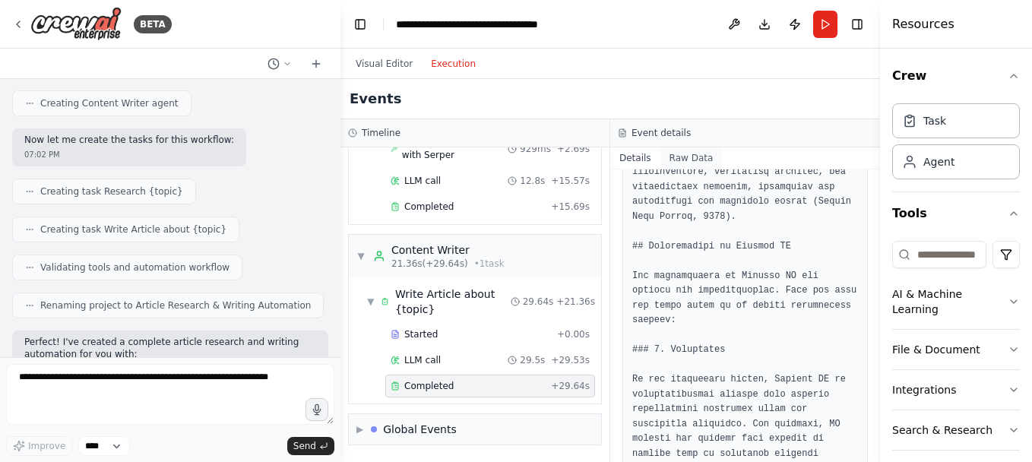
click at [671, 161] on button "Raw Data" at bounding box center [691, 157] width 62 height 21
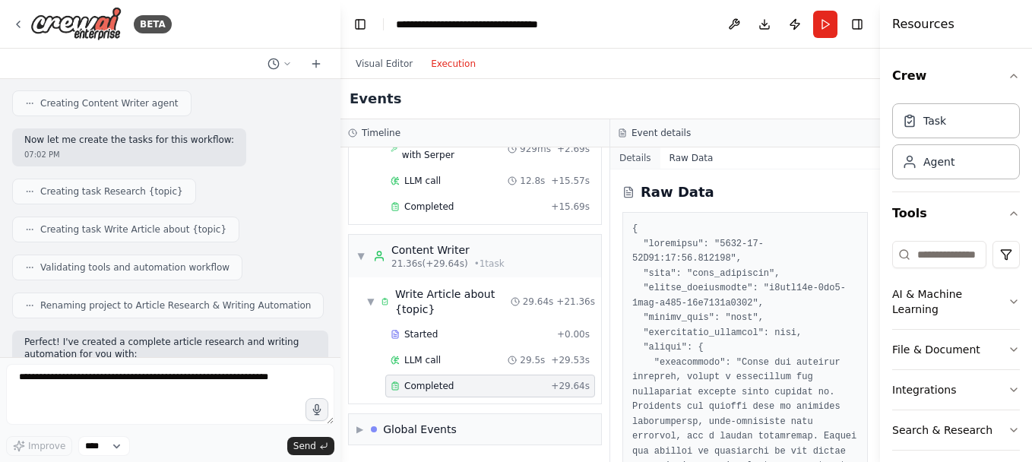
click at [632, 160] on button "Details" at bounding box center [635, 157] width 50 height 21
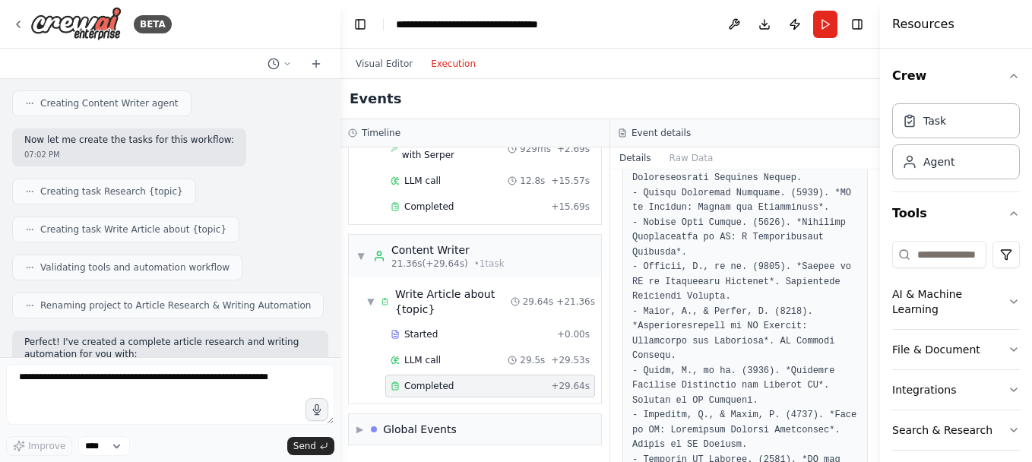
scroll to position [3264, 0]
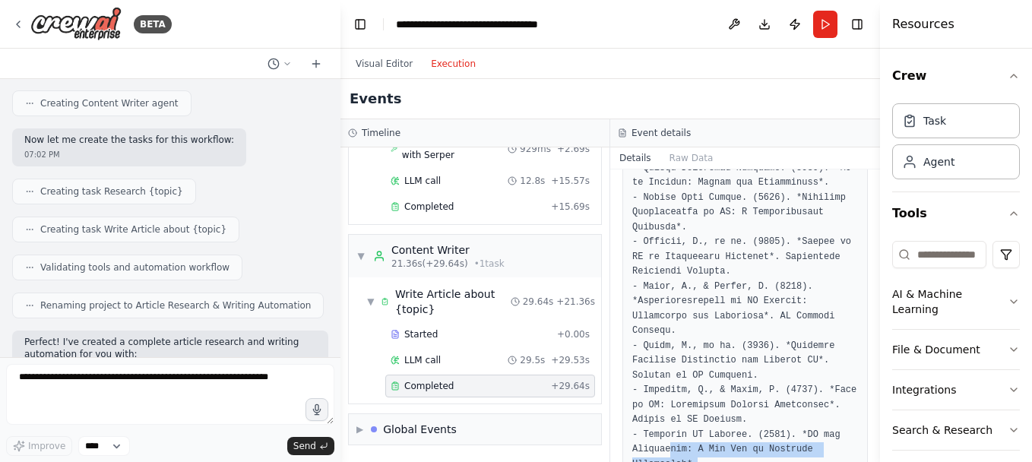
drag, startPoint x: 699, startPoint y: 422, endPoint x: 661, endPoint y: 382, distance: 54.8
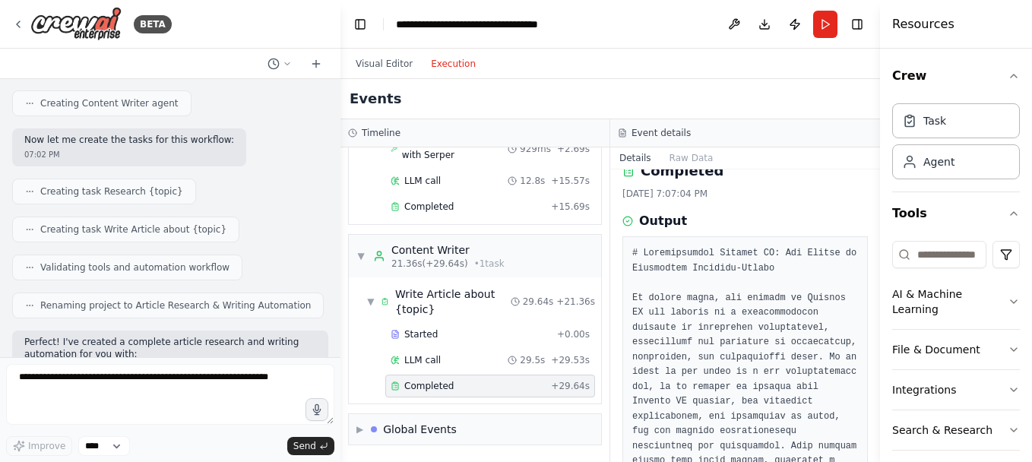
scroll to position [0, 0]
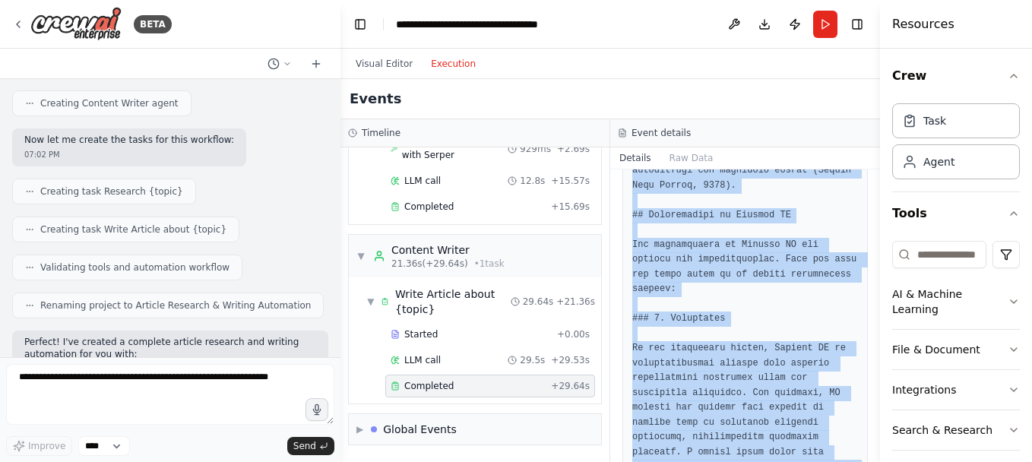
drag, startPoint x: 630, startPoint y: 271, endPoint x: 721, endPoint y: 498, distance: 244.9
click at [721, 461] on html "BETA create agents to research and write an article 07:01 PM ▶ Thought process …" at bounding box center [516, 231] width 1032 height 462
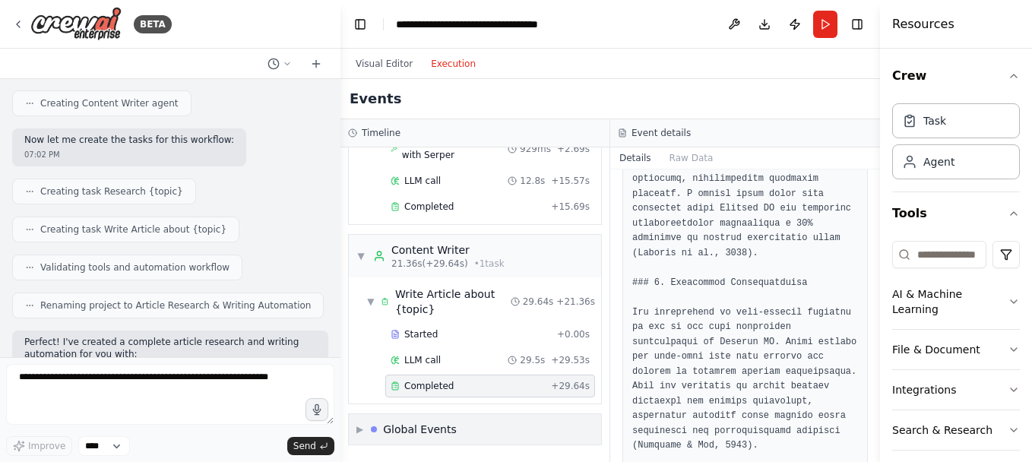
click at [419, 426] on div "Global Events" at bounding box center [420, 429] width 74 height 15
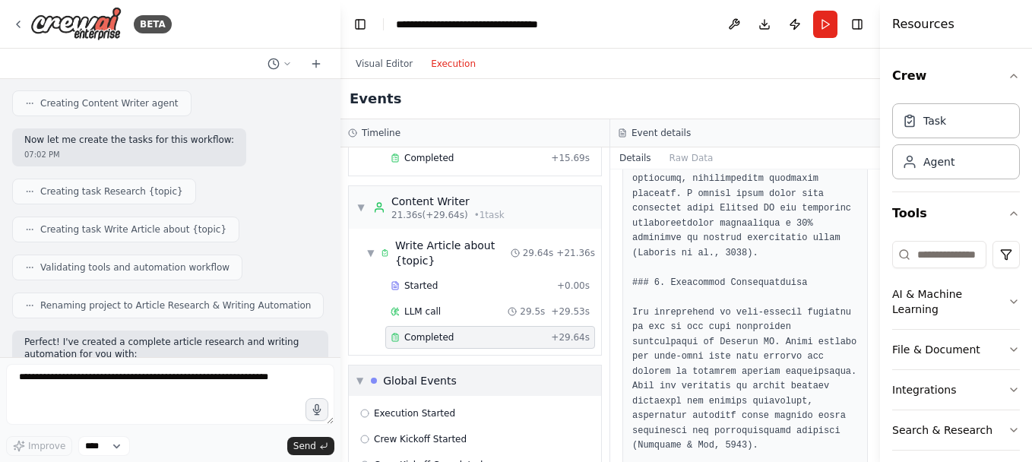
scroll to position [261, 0]
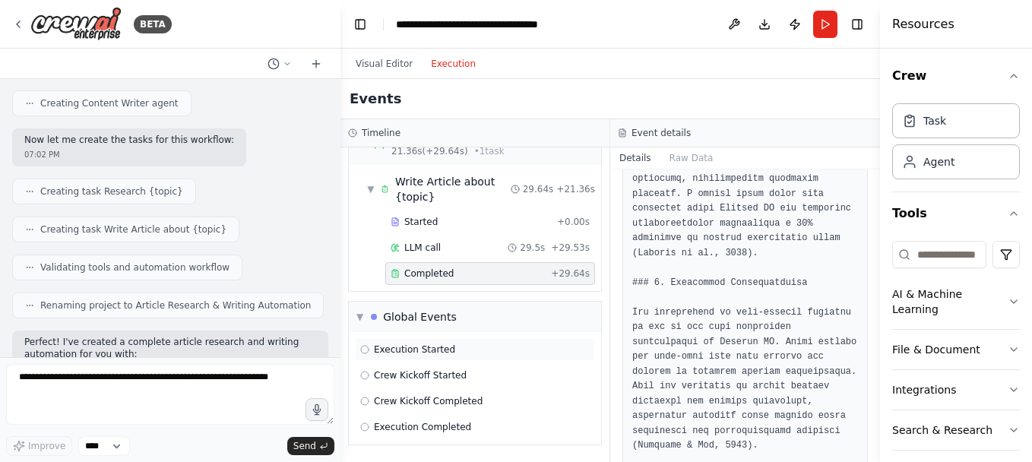
click at [438, 340] on div "Execution Started" at bounding box center [475, 349] width 240 height 23
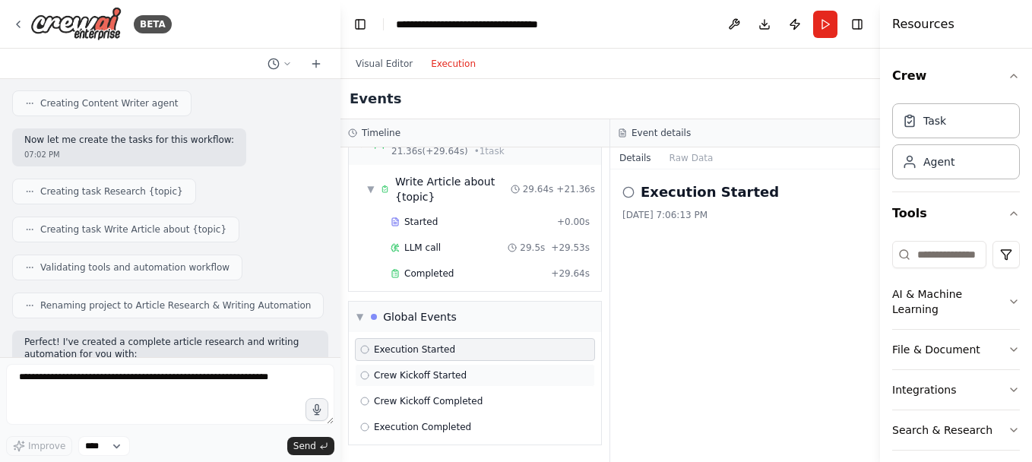
click at [432, 371] on span "Crew Kickoff Started" at bounding box center [420, 375] width 93 height 12
click at [440, 401] on span "Crew Kickoff Completed" at bounding box center [428, 401] width 109 height 12
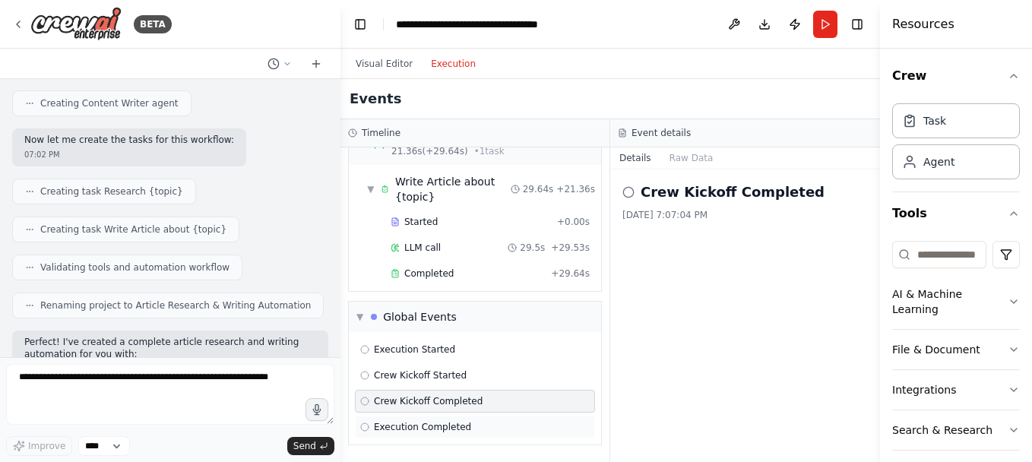
click at [438, 418] on div "Execution Completed" at bounding box center [475, 427] width 240 height 23
click at [441, 279] on span "Completed" at bounding box center [428, 274] width 49 height 12
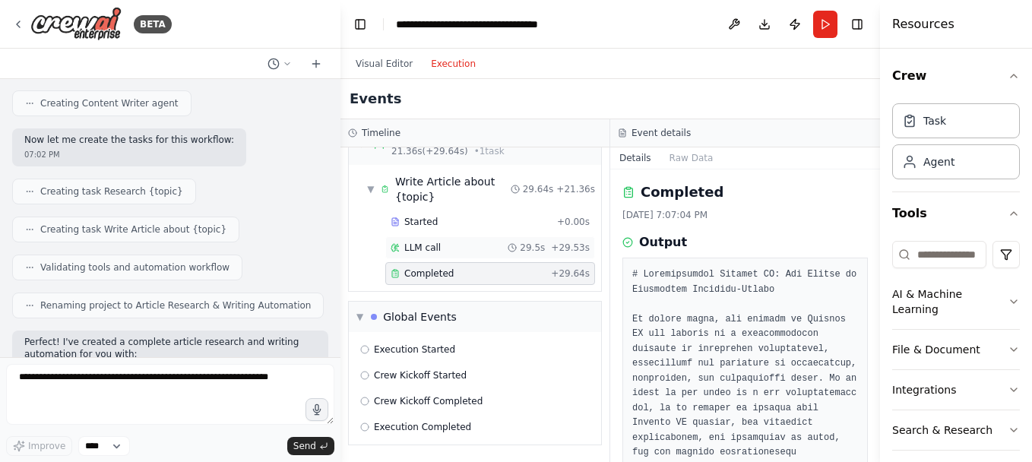
click at [475, 250] on div "LLM call 29.5s + 29.53s" at bounding box center [490, 248] width 199 height 12
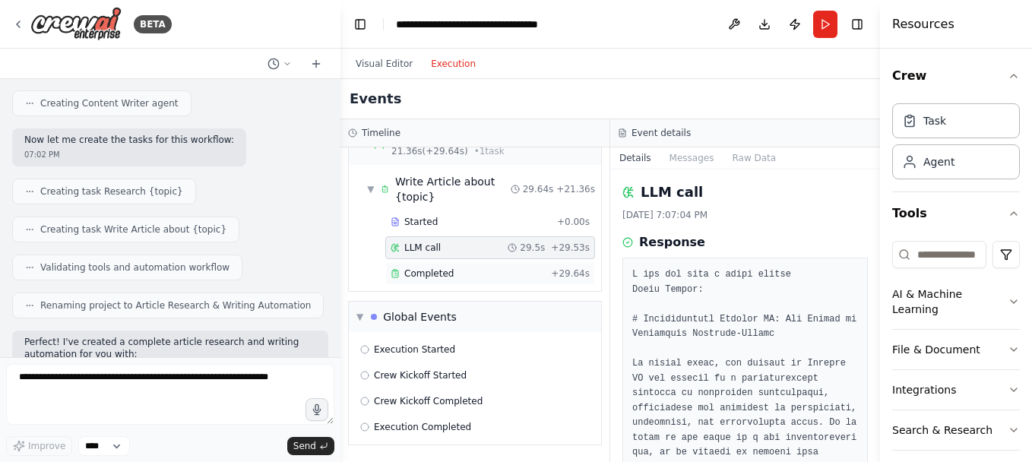
click at [461, 272] on div "Completed" at bounding box center [468, 274] width 154 height 12
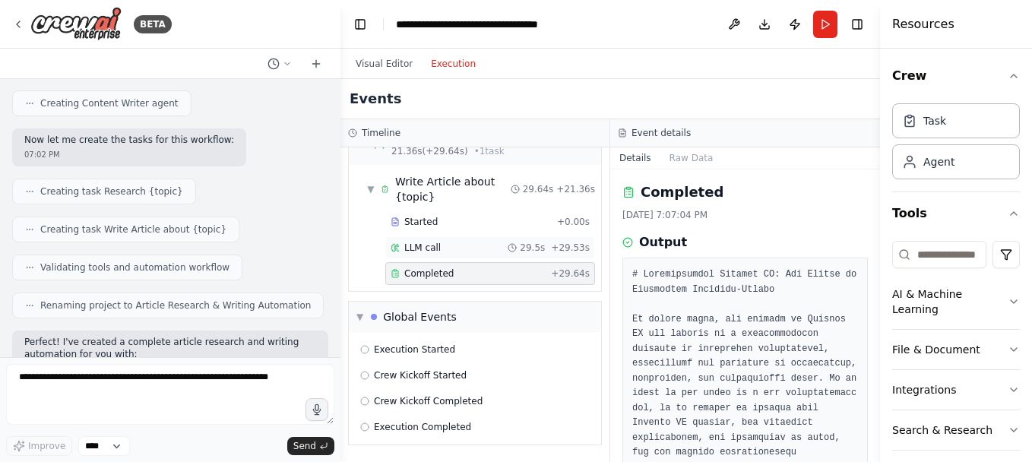
click at [468, 249] on div "LLM call 29.5s + 29.53s" at bounding box center [490, 248] width 199 height 12
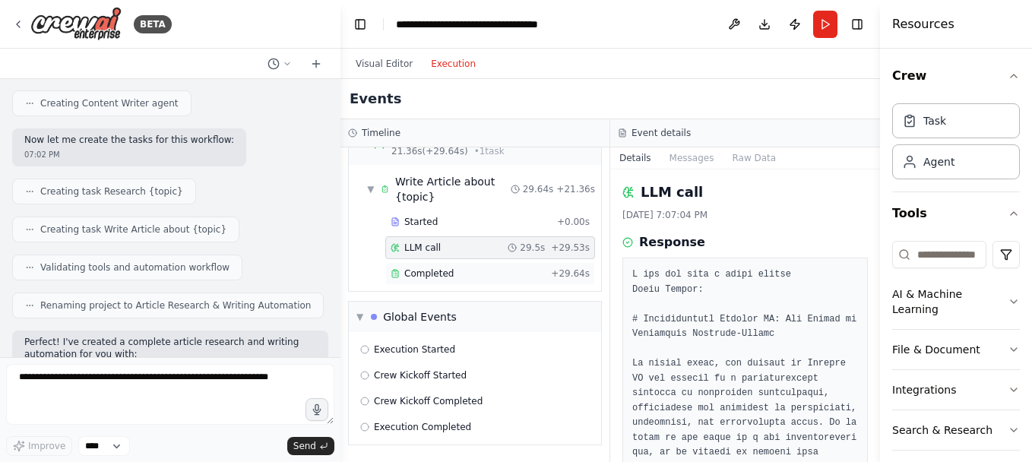
click at [483, 268] on div "Completed" at bounding box center [468, 274] width 154 height 12
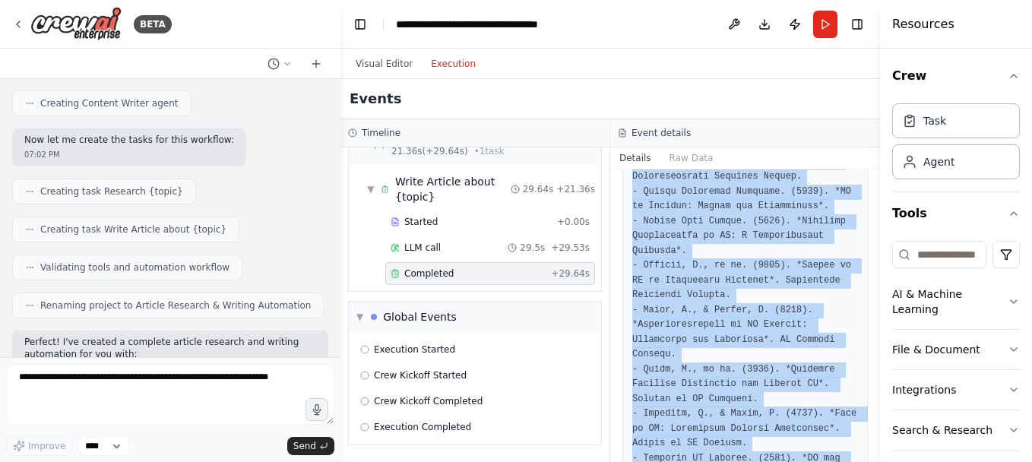
scroll to position [3264, 0]
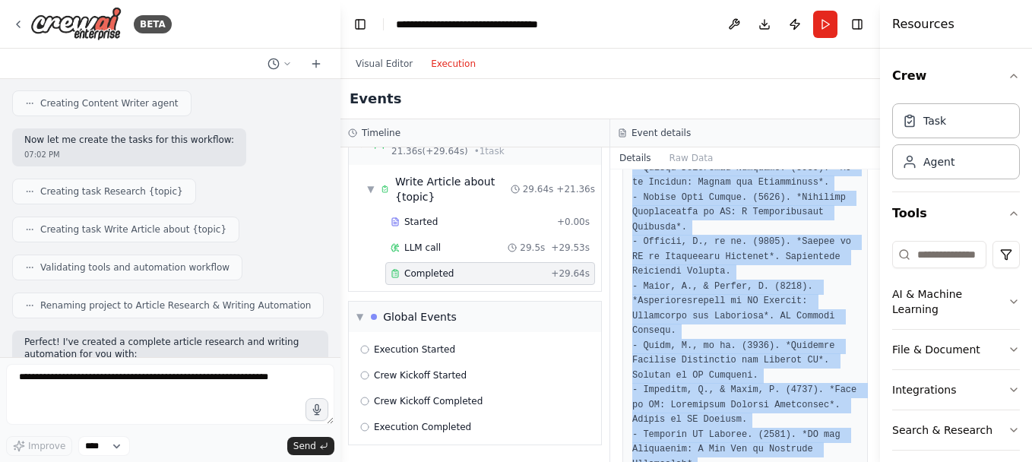
drag, startPoint x: 629, startPoint y: 274, endPoint x: 752, endPoint y: 427, distance: 197.3
copy pre "# Understanding Agentic AI: The Future of Autonomous Decision-Making In recent …"
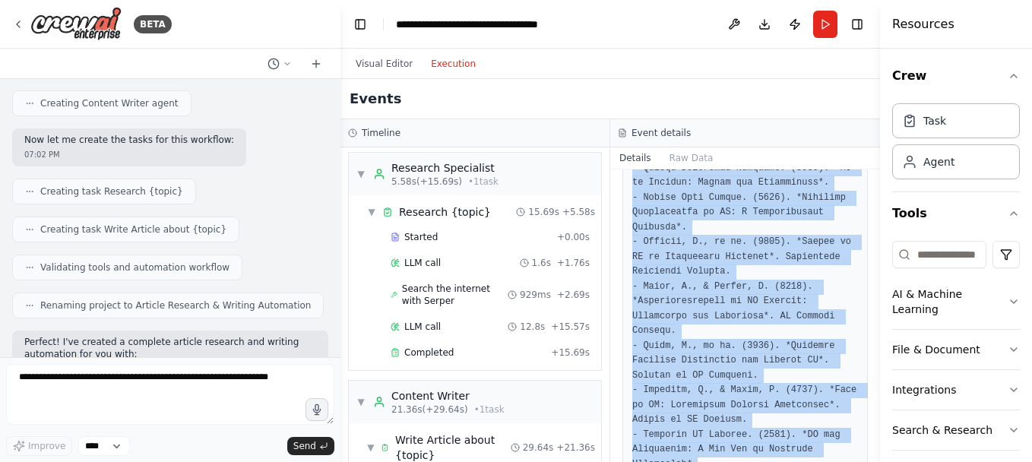
scroll to position [0, 0]
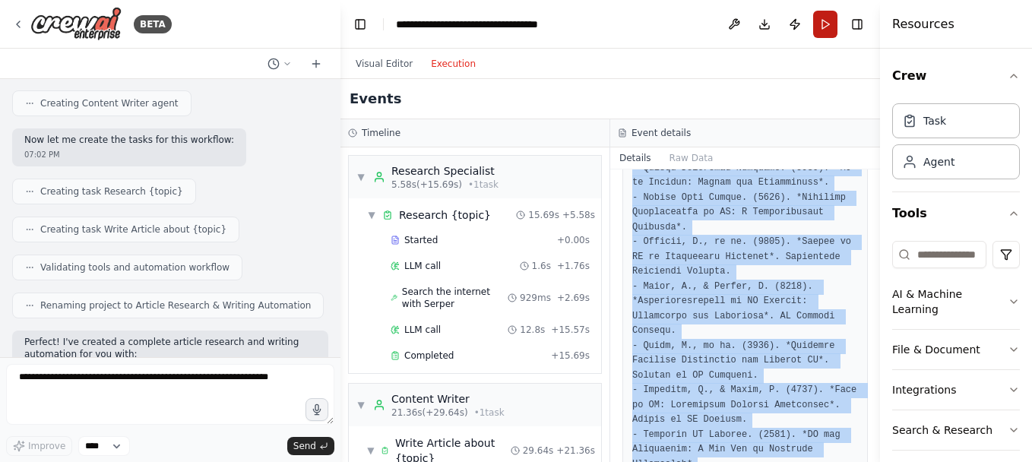
click at [827, 26] on button "Run" at bounding box center [825, 24] width 24 height 27
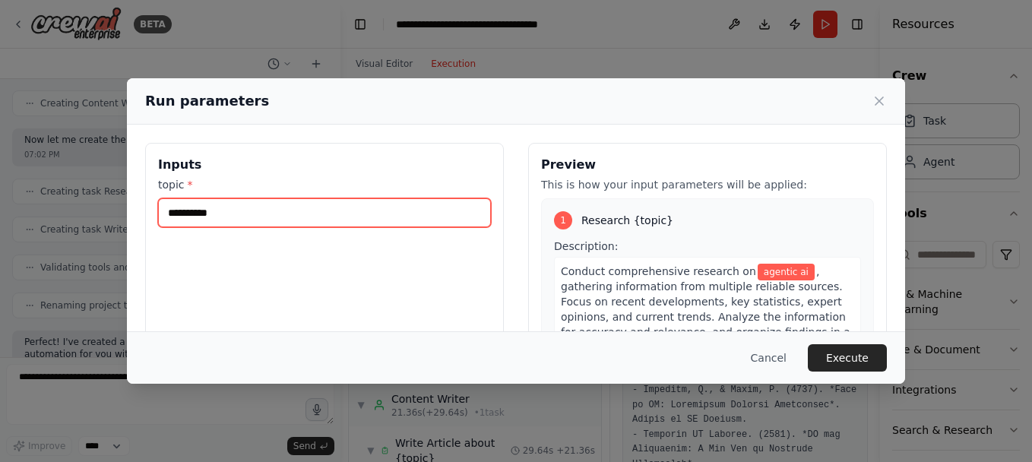
click at [287, 215] on input "**********" at bounding box center [324, 212] width 333 height 29
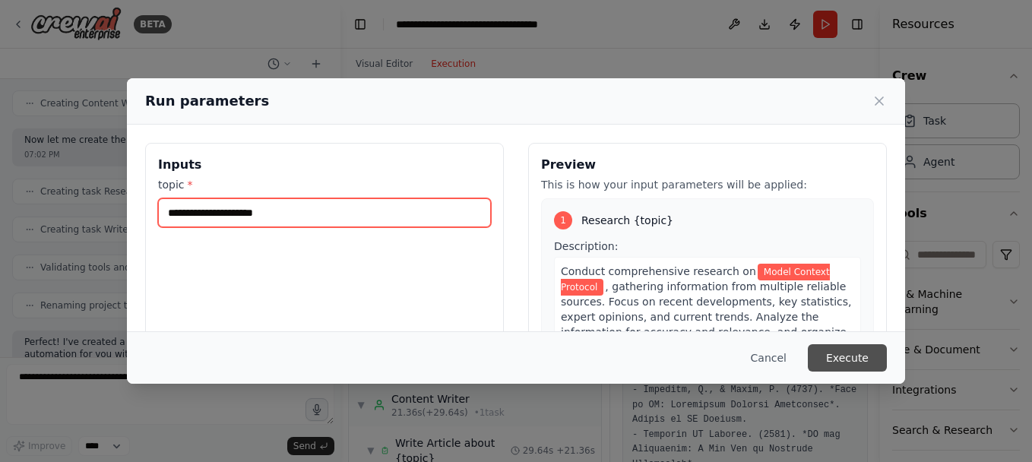
type input "**********"
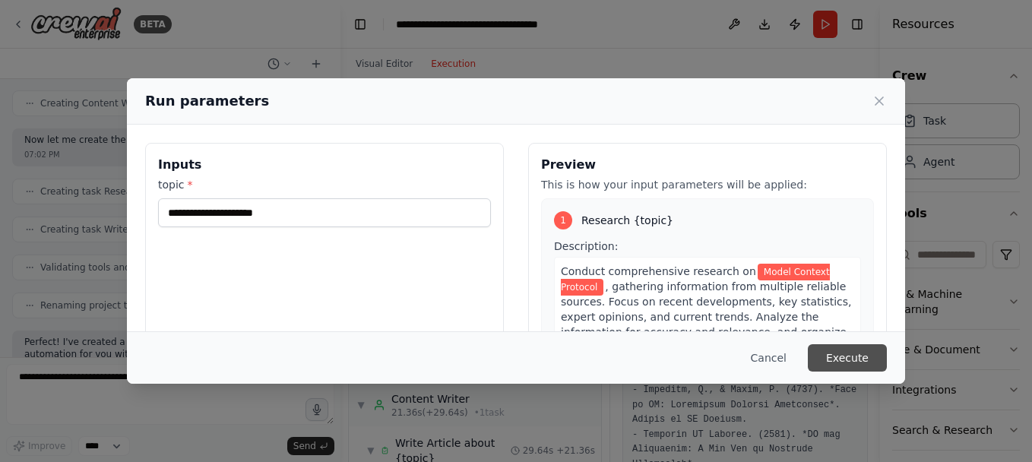
click at [844, 353] on button "Execute" at bounding box center [847, 357] width 79 height 27
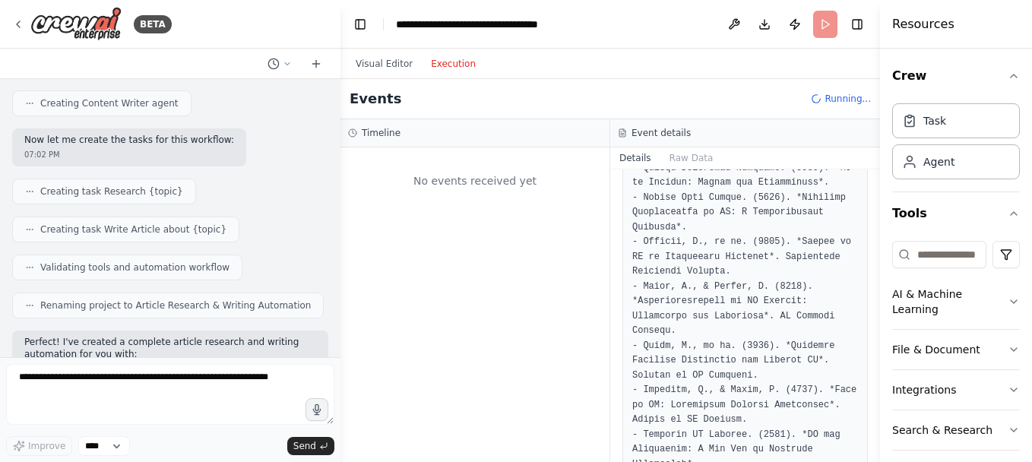
click at [443, 65] on button "Execution" at bounding box center [453, 64] width 63 height 18
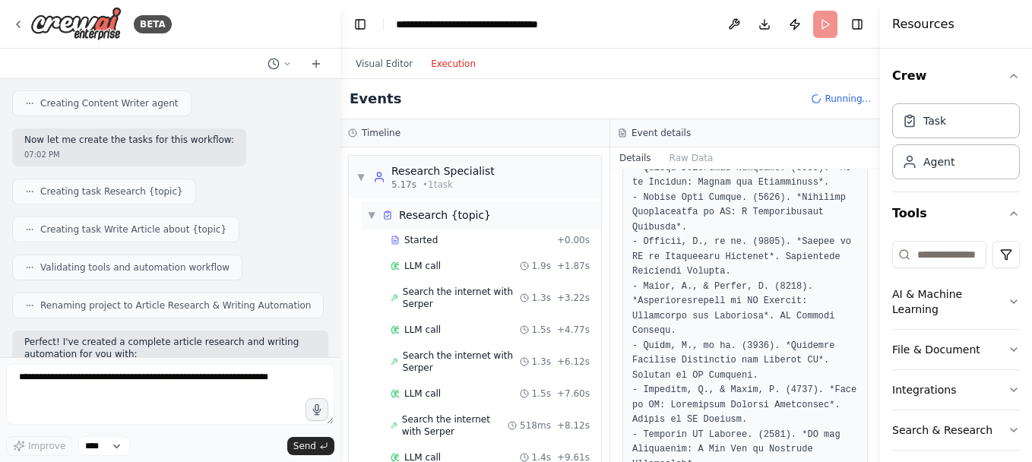
click at [375, 214] on span "▼" at bounding box center [371, 215] width 9 height 12
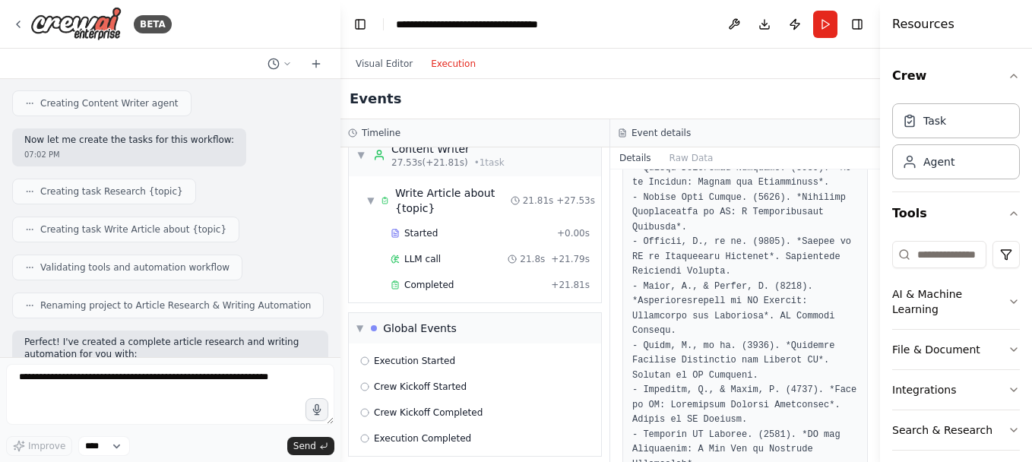
scroll to position [120, 0]
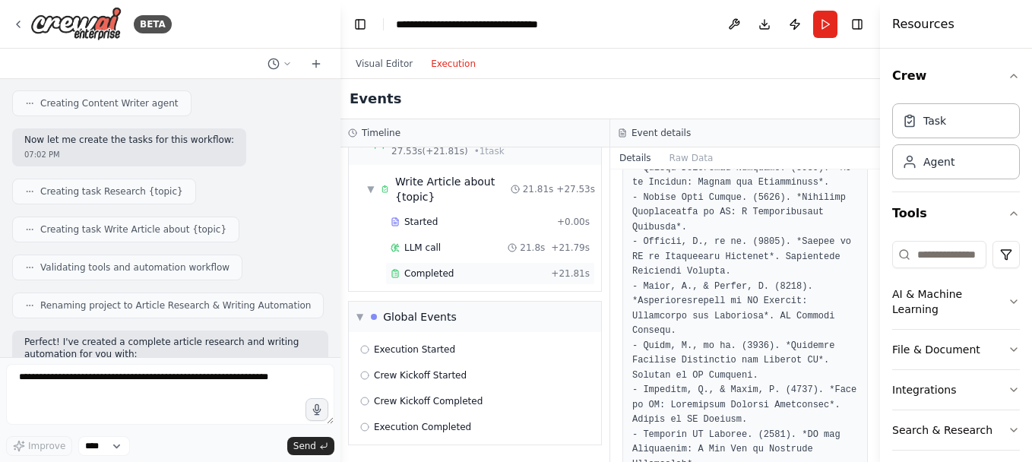
click at [418, 276] on span "Completed" at bounding box center [428, 274] width 49 height 12
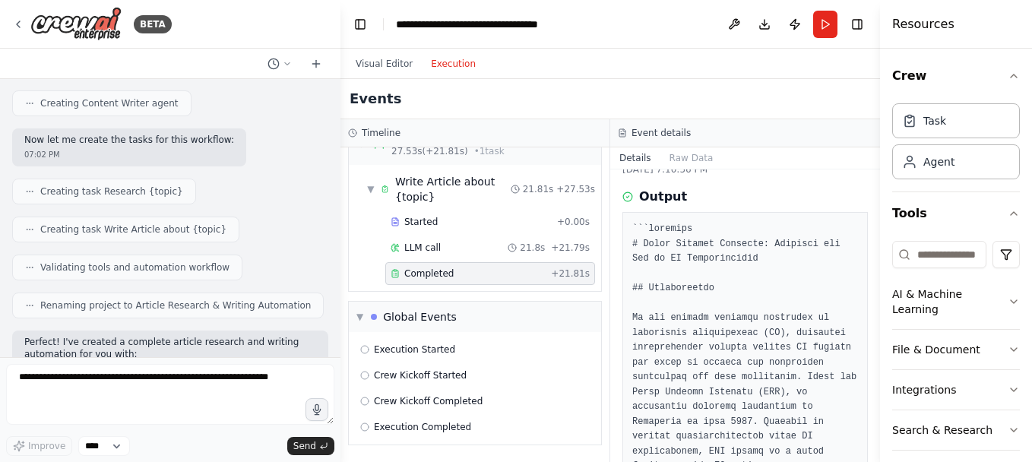
scroll to position [0, 0]
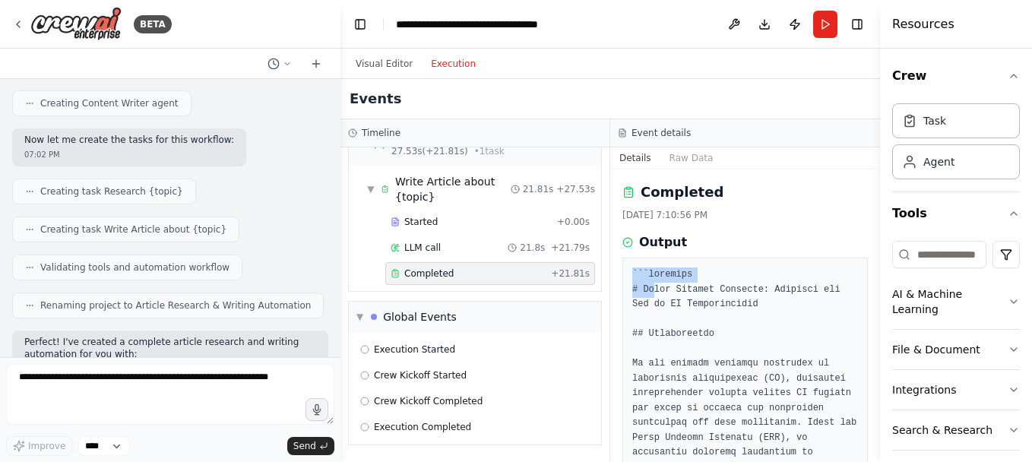
drag, startPoint x: 628, startPoint y: 272, endPoint x: 654, endPoint y: 283, distance: 27.9
drag, startPoint x: 654, startPoint y: 283, endPoint x: 686, endPoint y: 289, distance: 32.5
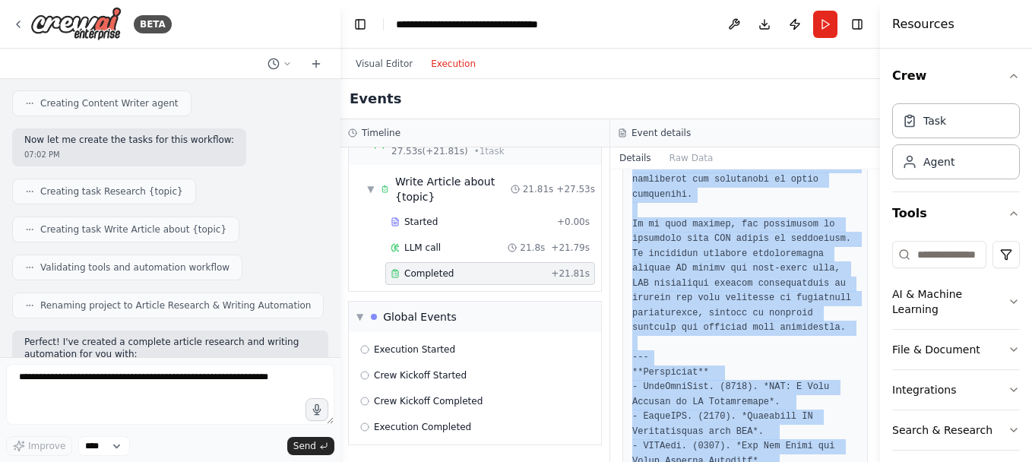
scroll to position [2478, 0]
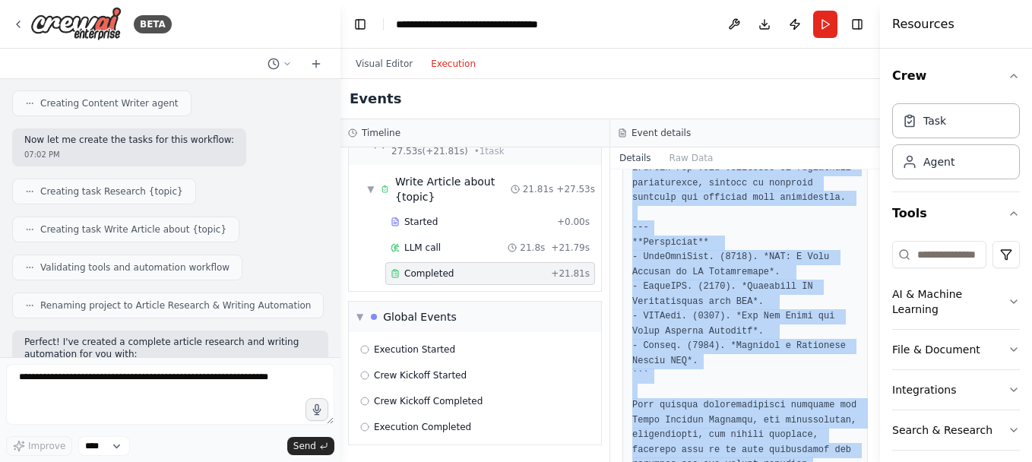
drag, startPoint x: 628, startPoint y: 287, endPoint x: 812, endPoint y: 455, distance: 249.1
click at [812, 455] on div "Completed 8/18/2025, 7:10:56 PM Output" at bounding box center [745, 315] width 270 height 293
drag, startPoint x: 812, startPoint y: 455, endPoint x: 727, endPoint y: 382, distance: 112.2
copy pre "# Model Context Protocol: Bridging the Gap in AI Communication ## Introduction …"
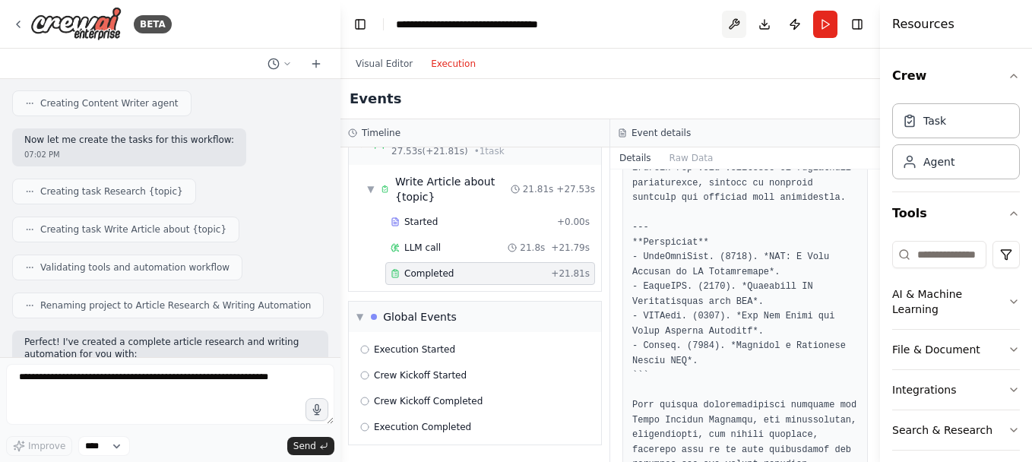
click at [739, 29] on button at bounding box center [734, 24] width 24 height 27
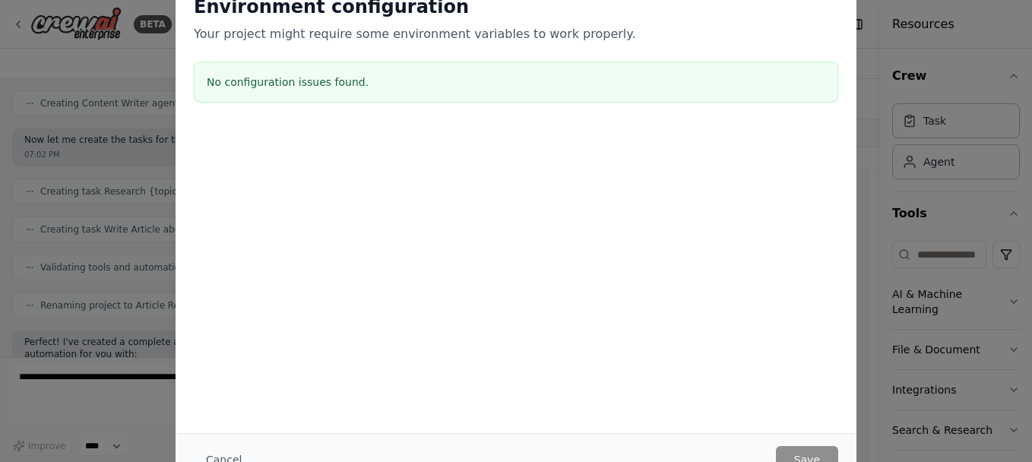
click at [828, 32] on p "Your project might require some environment variables to work properly." at bounding box center [516, 34] width 645 height 18
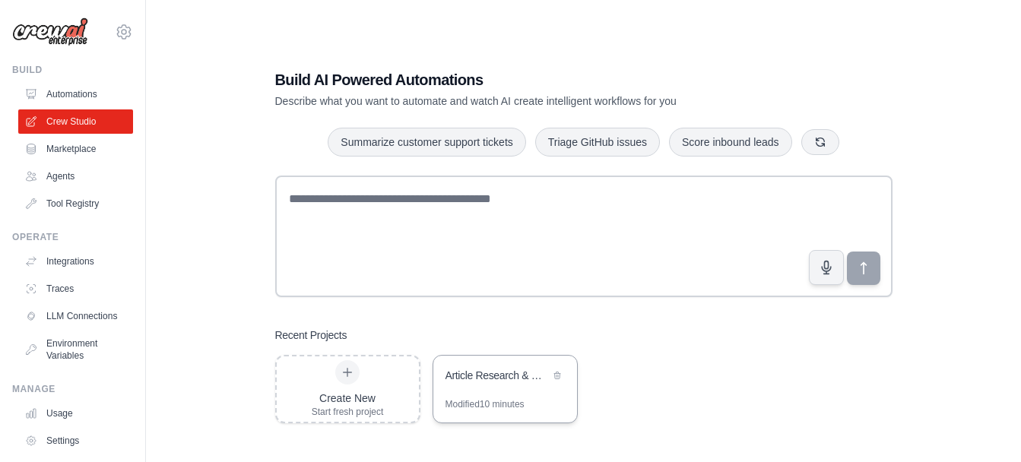
click at [511, 392] on div "Article Research & Writing Automation" at bounding box center [505, 377] width 144 height 43
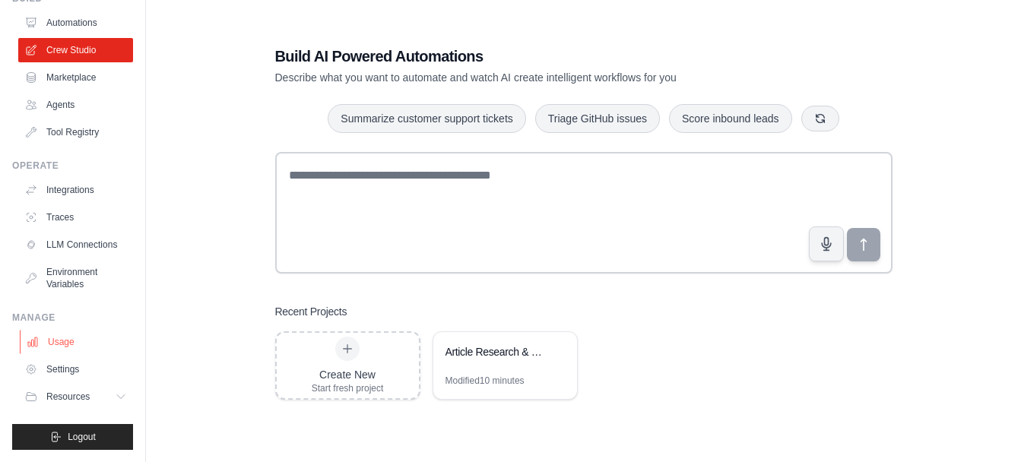
scroll to position [30, 0]
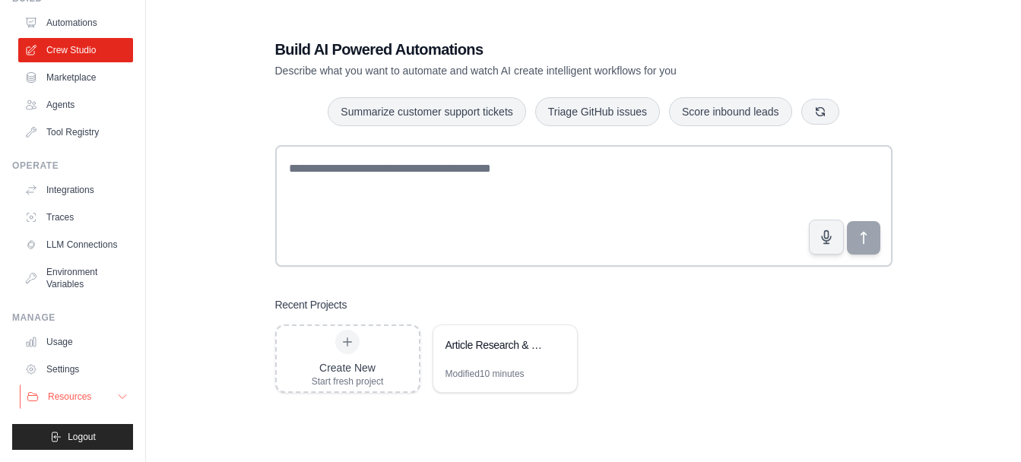
click at [85, 394] on span "Resources" at bounding box center [69, 397] width 43 height 12
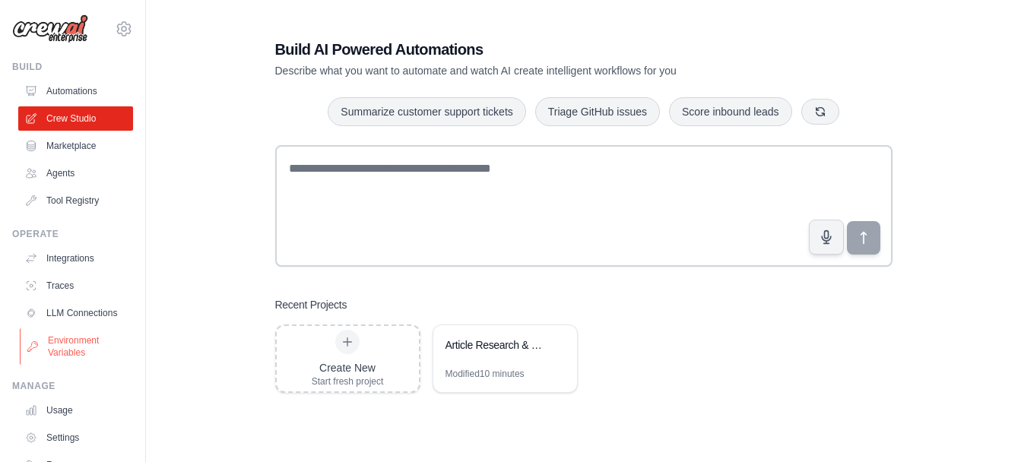
scroll to position [0, 0]
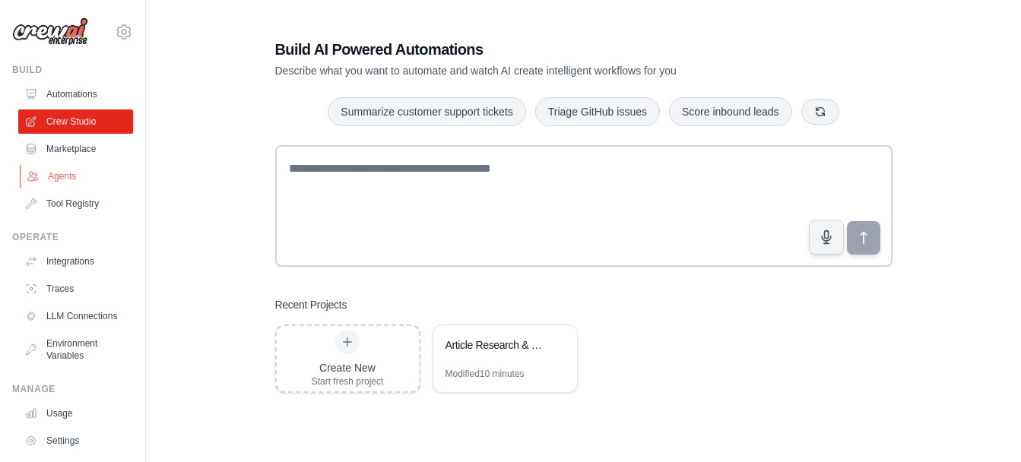
click at [52, 179] on link "Agents" at bounding box center [77, 176] width 115 height 24
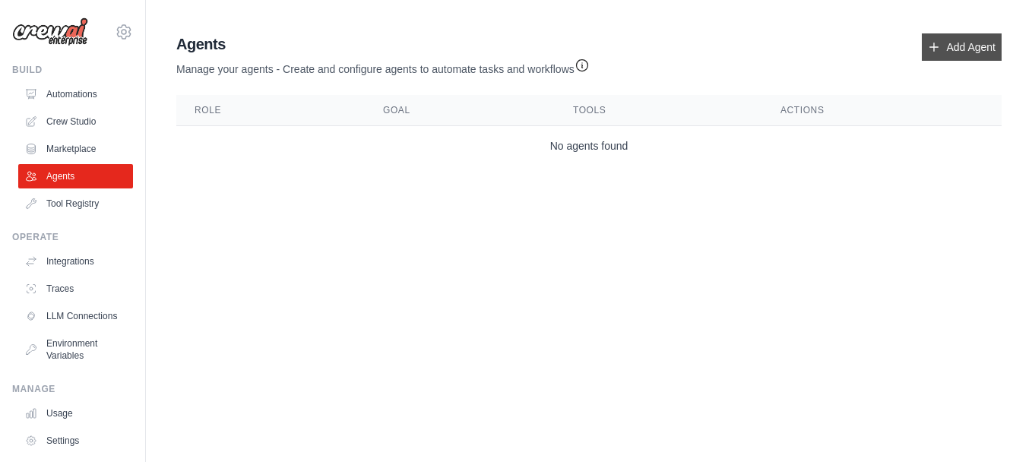
click at [973, 47] on link "Add Agent" at bounding box center [962, 46] width 80 height 27
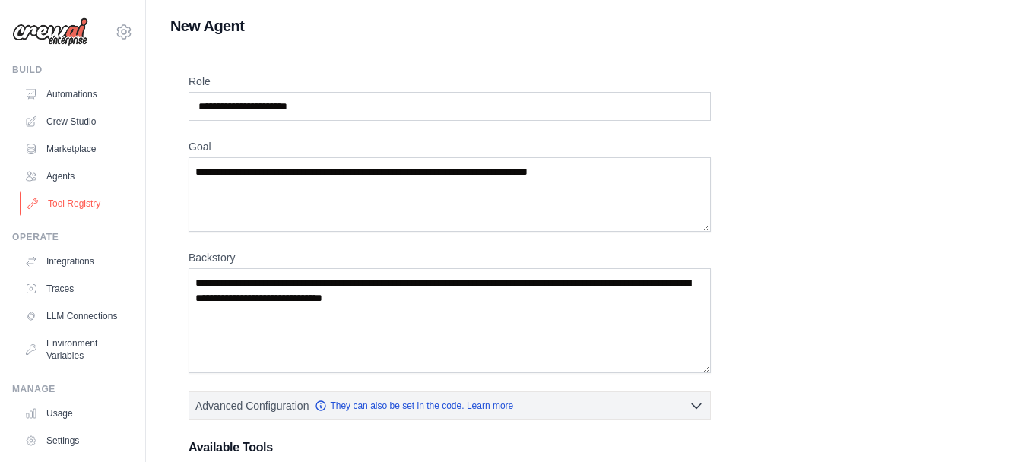
click at [72, 207] on link "Tool Registry" at bounding box center [77, 204] width 115 height 24
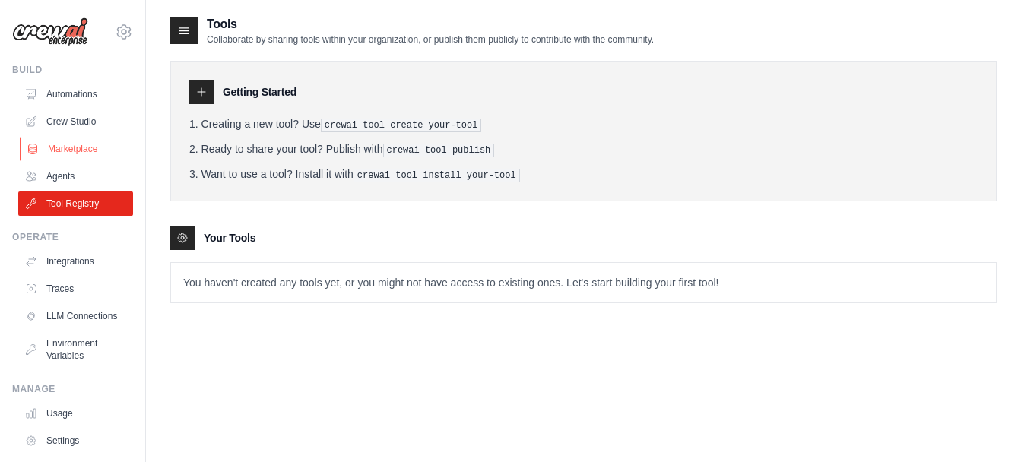
click at [62, 147] on link "Marketplace" at bounding box center [77, 149] width 115 height 24
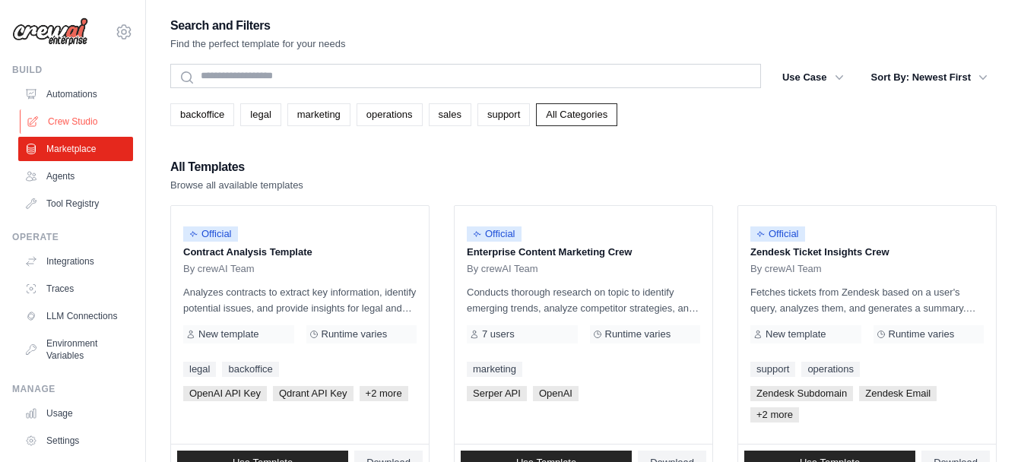
click at [69, 119] on link "Crew Studio" at bounding box center [77, 121] width 115 height 24
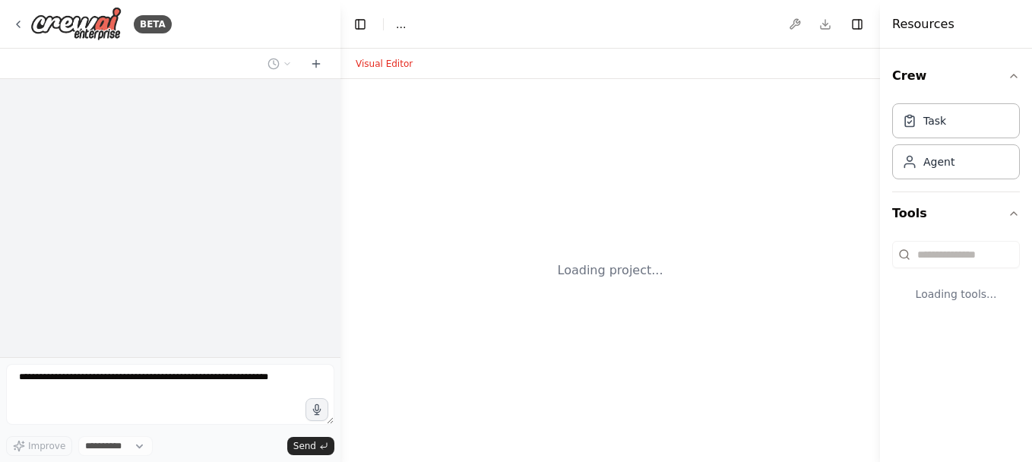
select select "****"
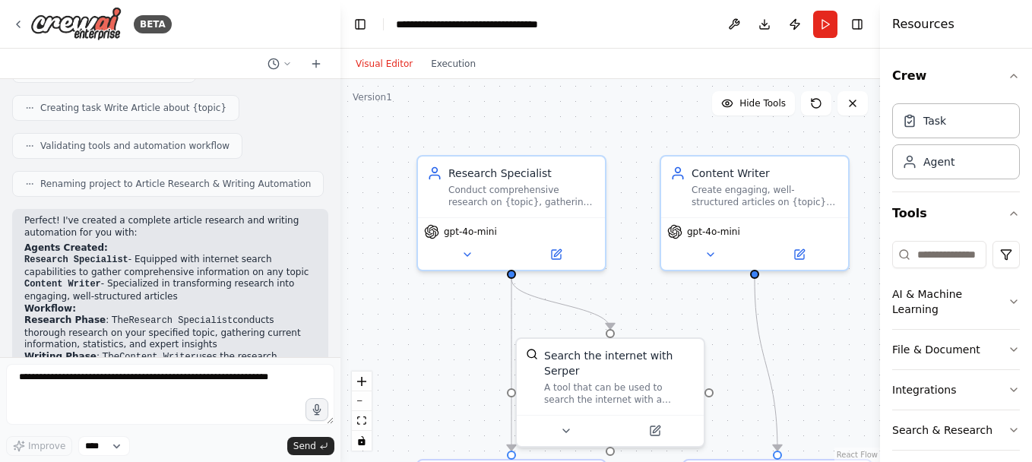
scroll to position [553, 0]
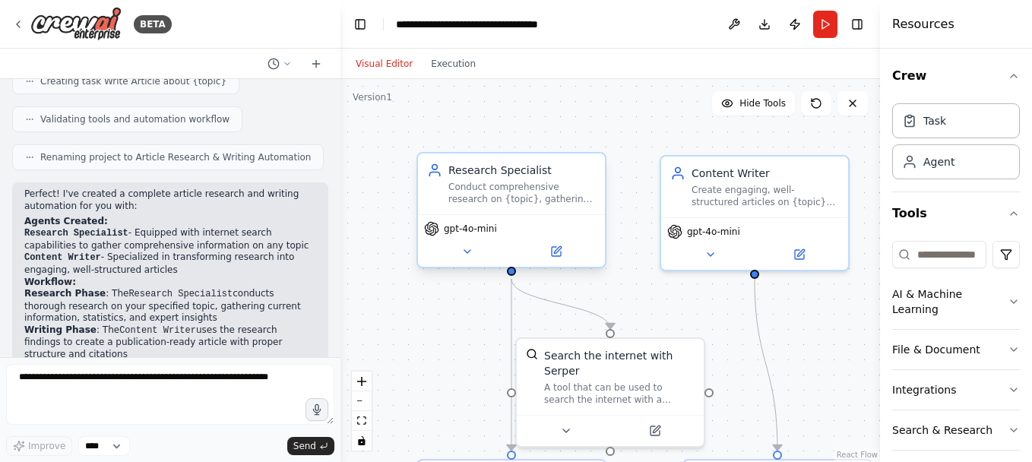
click at [518, 226] on div "gpt-4o-mini" at bounding box center [511, 228] width 175 height 15
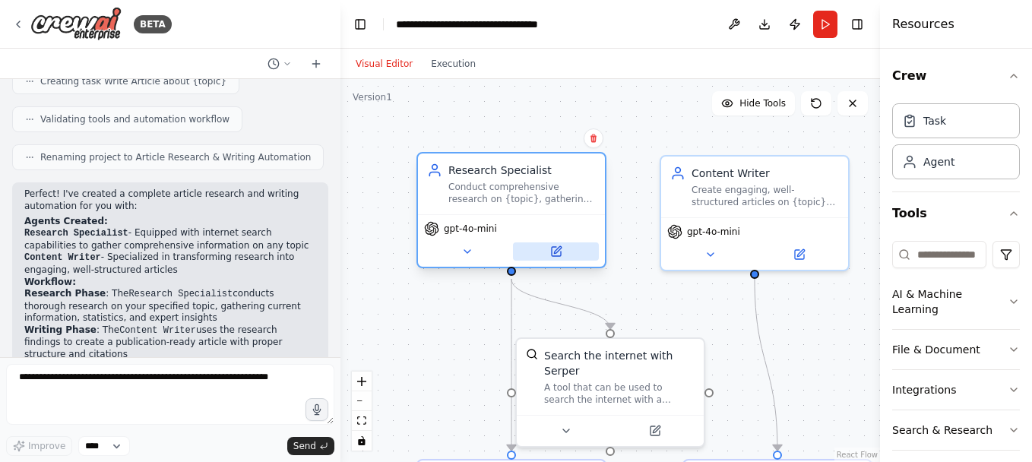
click at [558, 254] on icon at bounding box center [556, 251] width 9 height 9
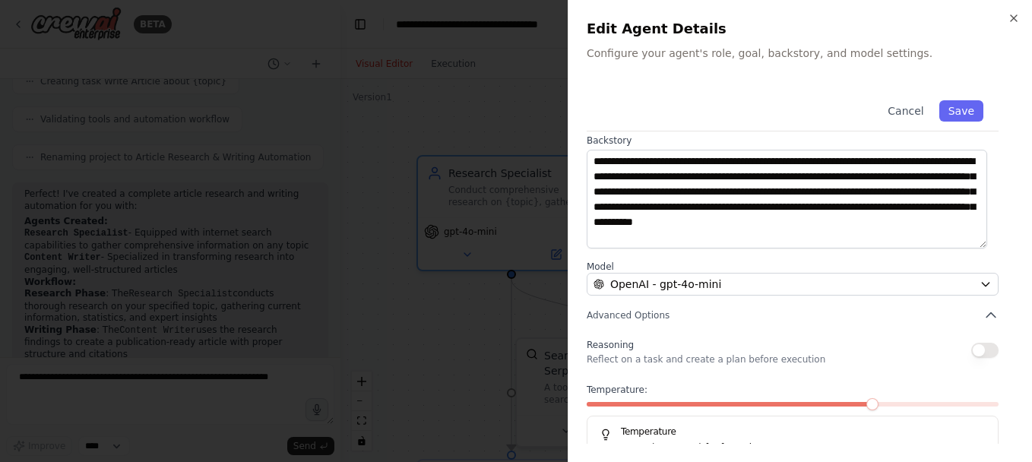
scroll to position [226, 0]
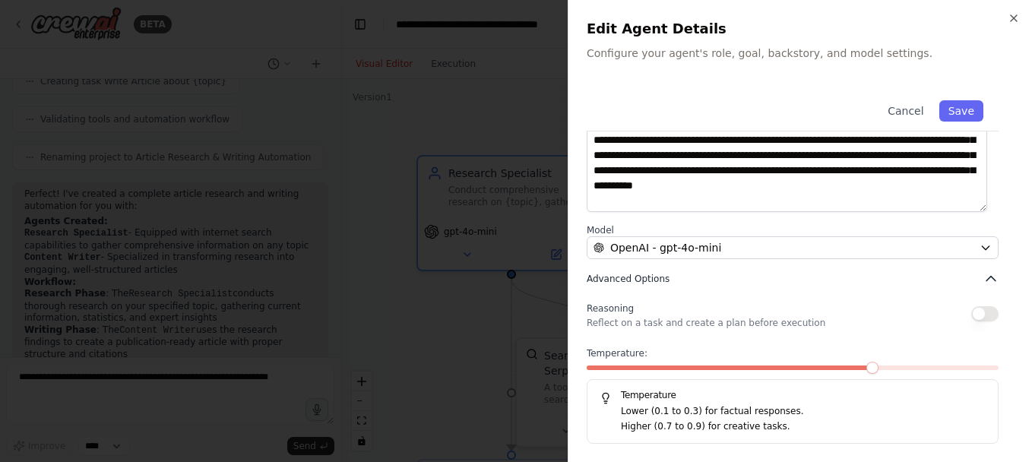
click at [622, 278] on span "Advanced Options" at bounding box center [628, 279] width 83 height 12
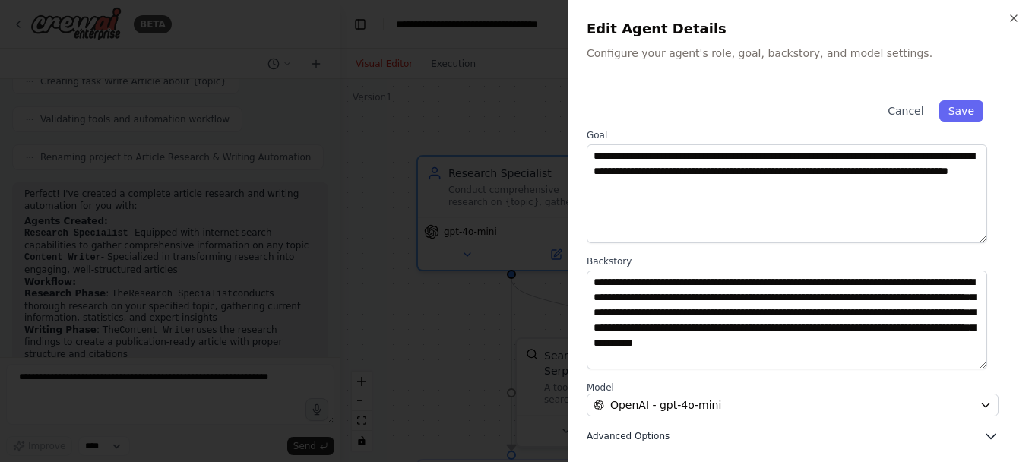
click at [673, 435] on button "Advanced Options" at bounding box center [793, 436] width 412 height 15
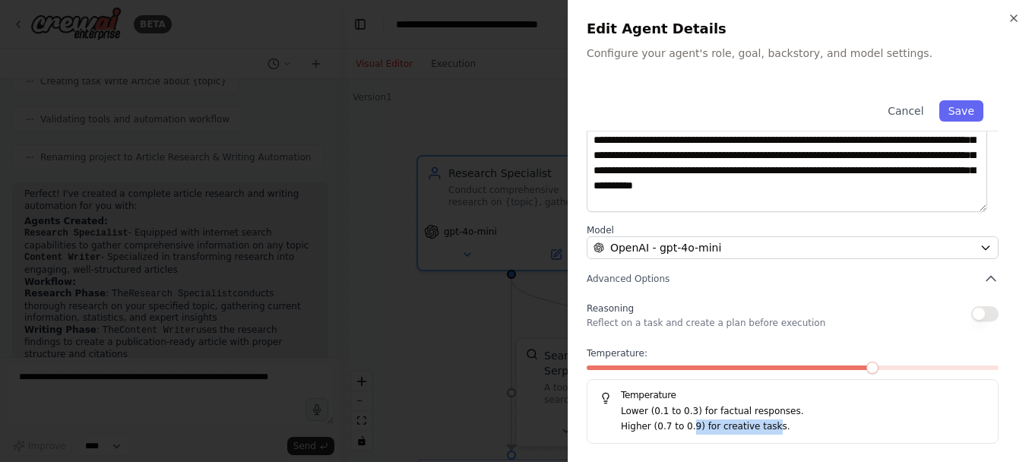
drag, startPoint x: 686, startPoint y: 429, endPoint x: 759, endPoint y: 428, distance: 73.0
click at [759, 428] on p "Higher (0.7 to 0.9) for creative tasks." at bounding box center [803, 427] width 365 height 15
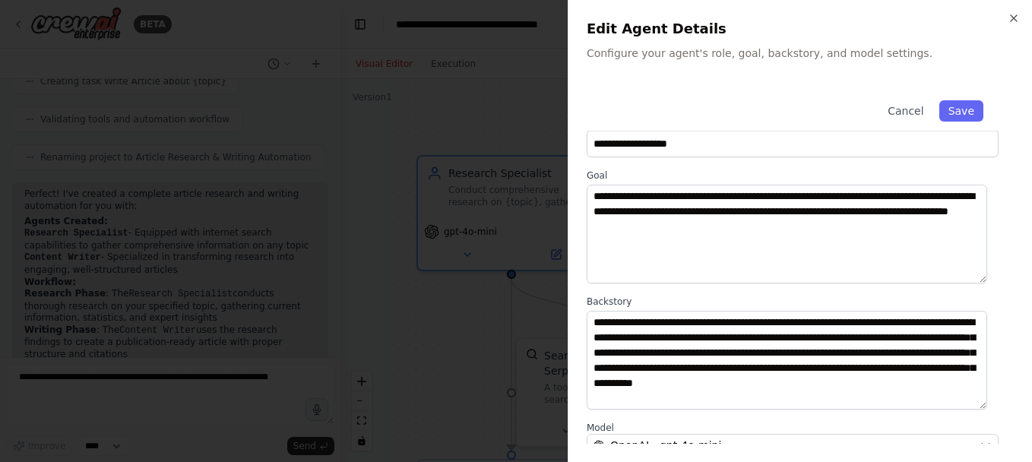
scroll to position [0, 0]
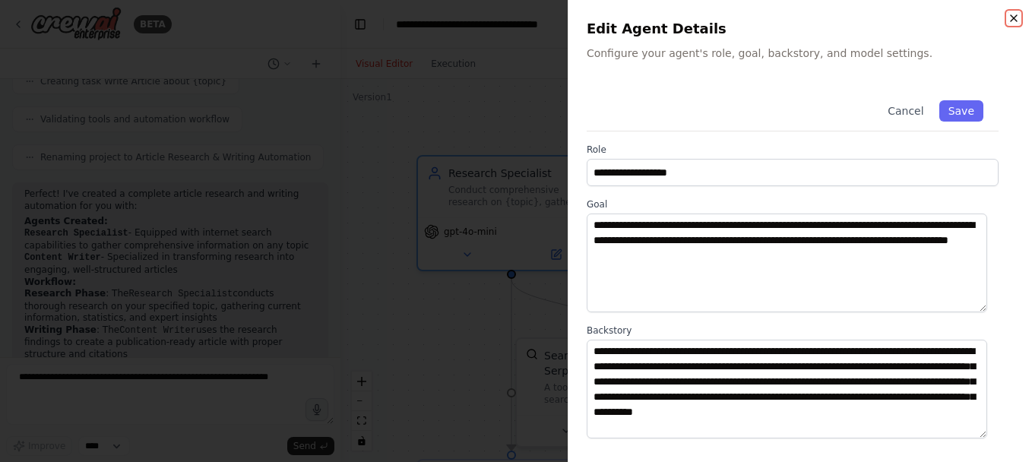
click at [1016, 16] on icon "button" at bounding box center [1014, 18] width 6 height 6
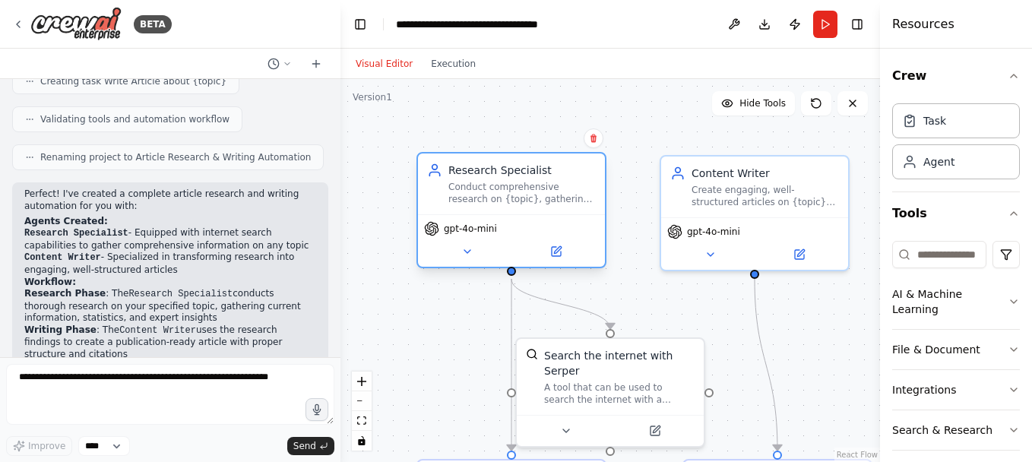
click at [477, 261] on div "gpt-4o-mini" at bounding box center [511, 240] width 187 height 52
click at [465, 258] on button at bounding box center [467, 251] width 86 height 18
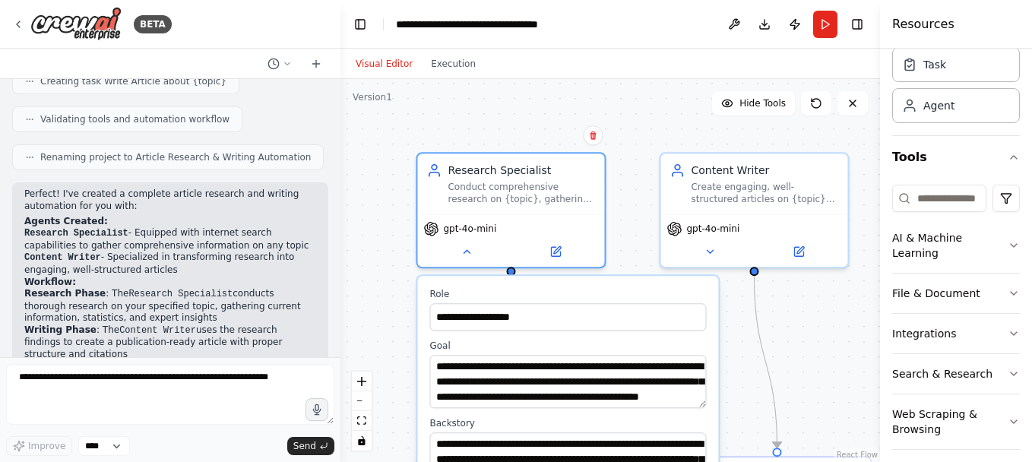
scroll to position [68, 0]
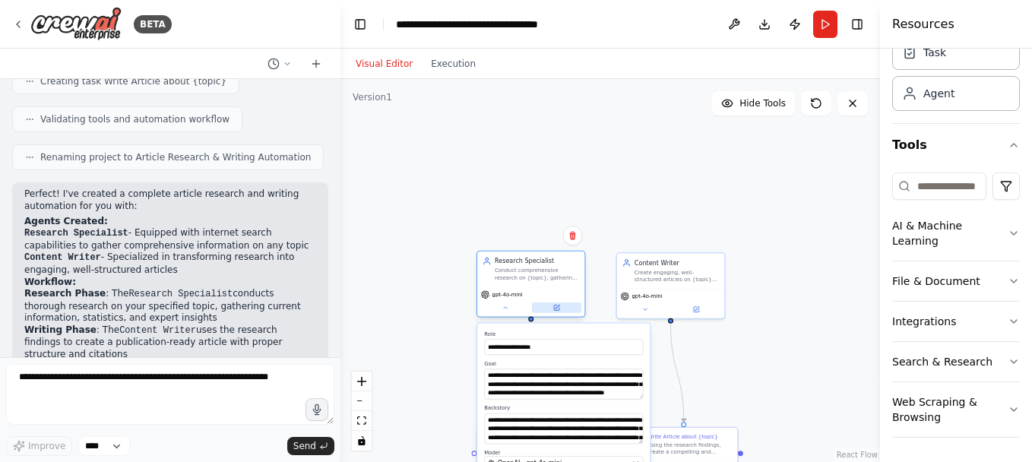
click at [560, 310] on button at bounding box center [556, 307] width 49 height 11
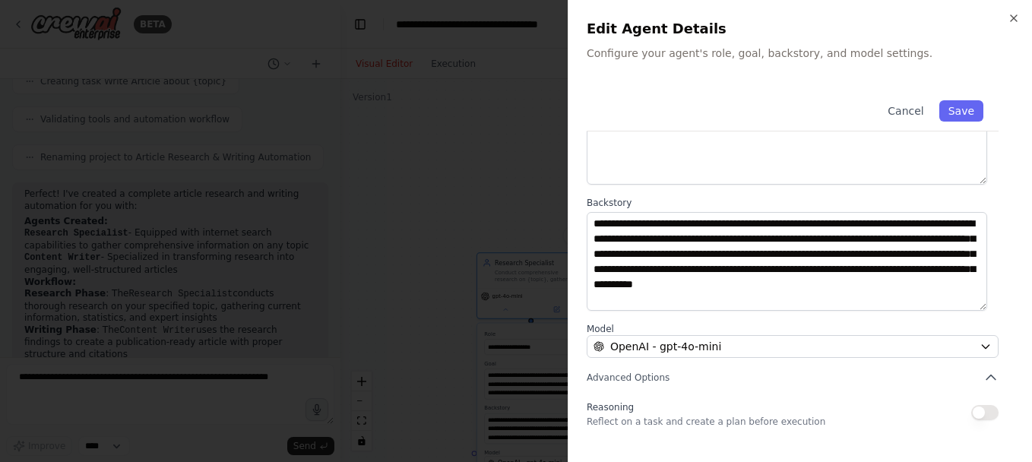
scroll to position [0, 0]
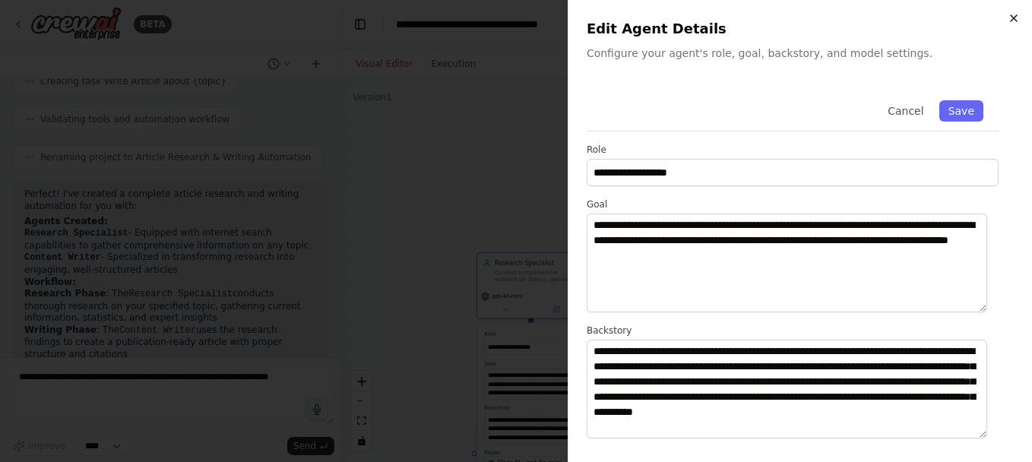
click at [1010, 22] on icon "button" at bounding box center [1014, 18] width 12 height 12
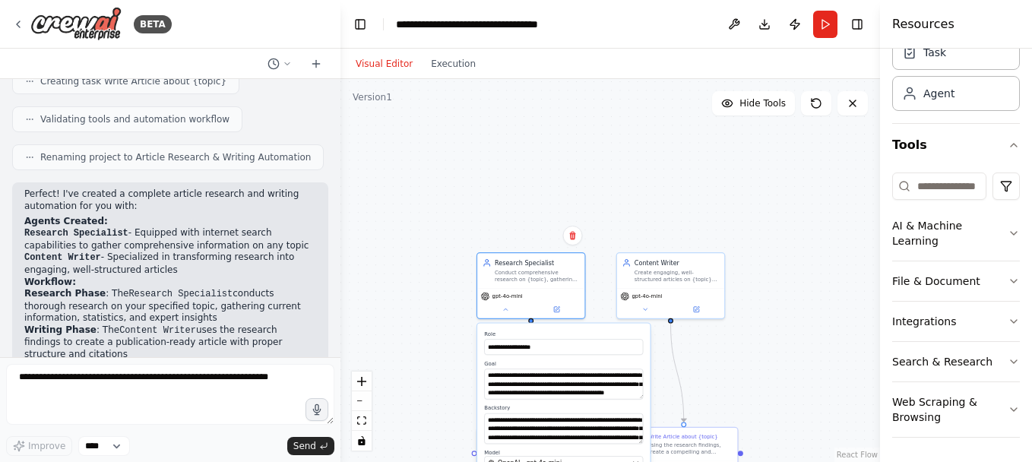
click at [635, 218] on div "**********" at bounding box center [611, 270] width 540 height 383
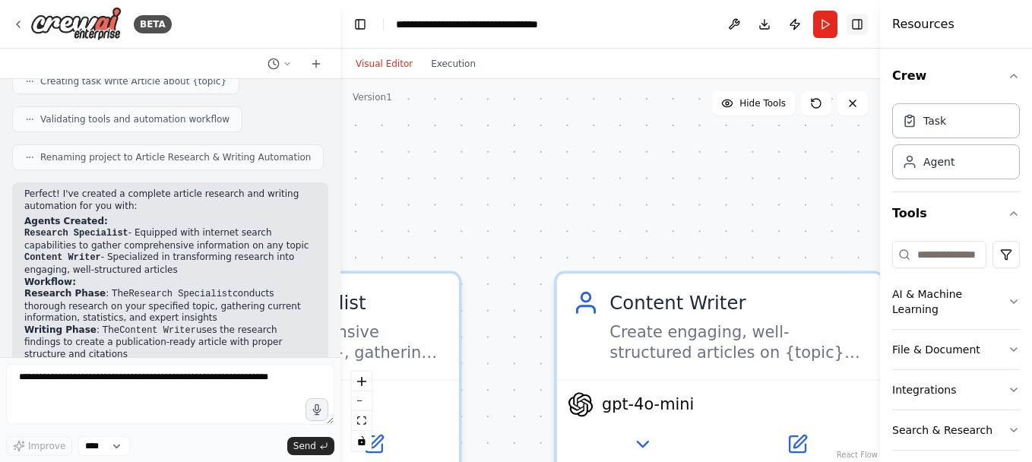
click at [865, 29] on button "Toggle Right Sidebar" at bounding box center [857, 24] width 21 height 21
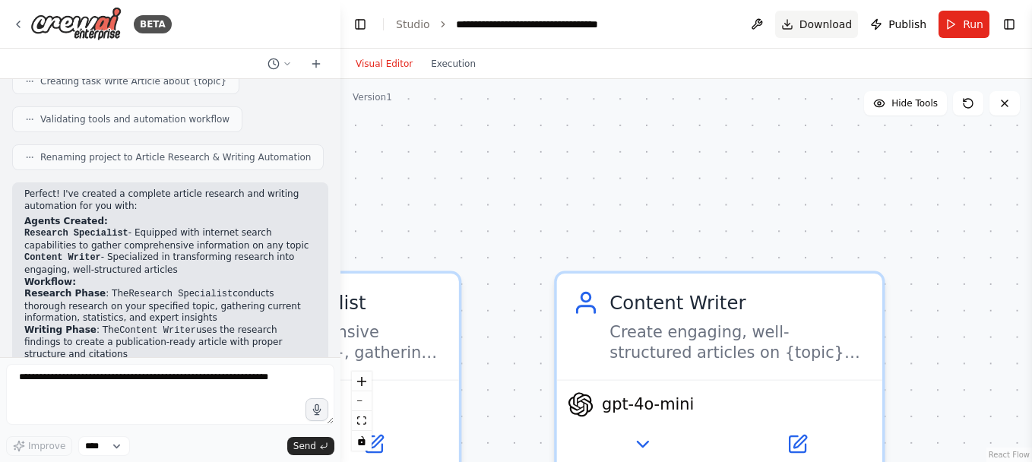
click at [824, 25] on span "Download" at bounding box center [826, 24] width 53 height 15
click at [683, 219] on div "**********" at bounding box center [687, 270] width 692 height 383
click at [1012, 28] on button "Toggle Right Sidebar" at bounding box center [1009, 24] width 21 height 21
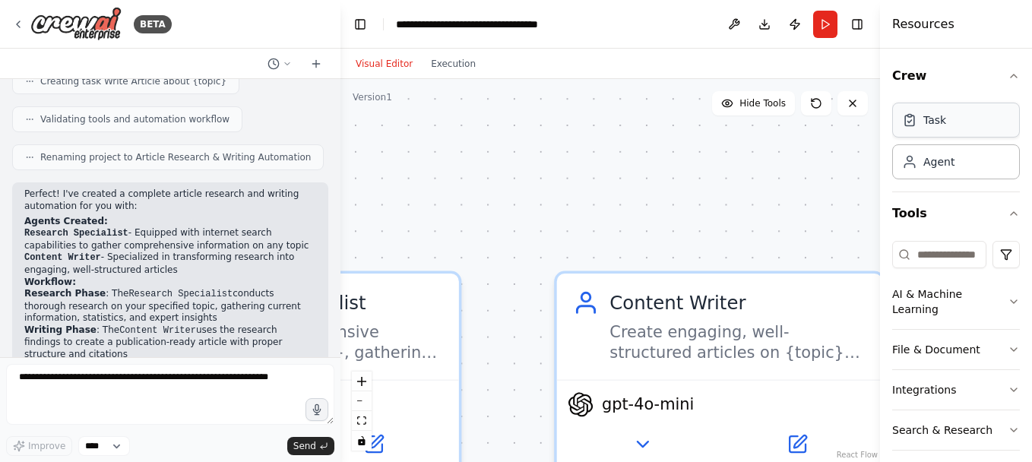
click at [957, 129] on div "Task" at bounding box center [956, 120] width 128 height 35
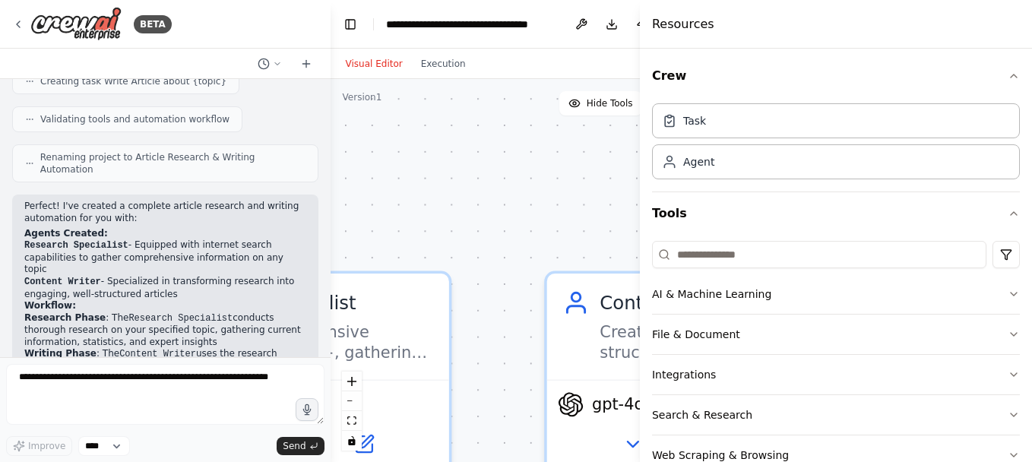
drag, startPoint x: 881, startPoint y: 207, endPoint x: 569, endPoint y: 150, distance: 317.5
click at [569, 150] on div "BETA create agents to research and write an article 07:01 PM ▶ Thought process …" at bounding box center [516, 231] width 1032 height 462
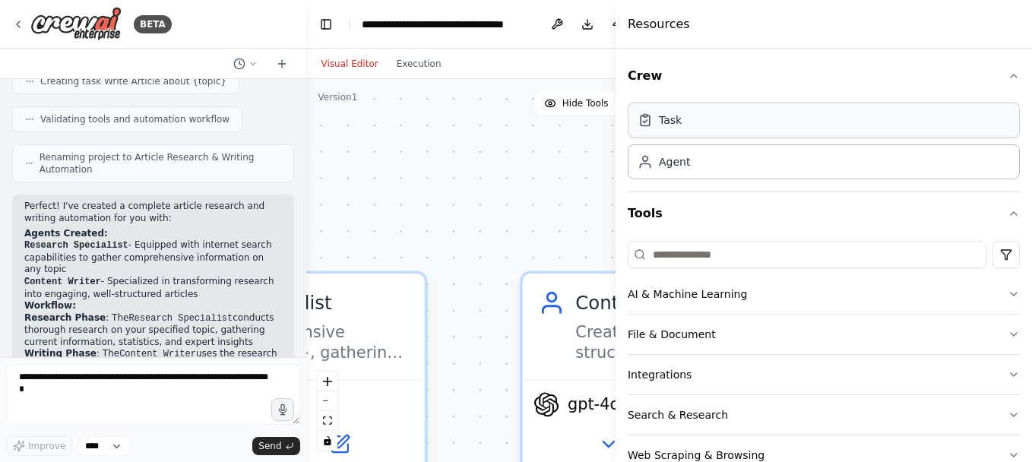
click at [664, 130] on div "Task" at bounding box center [824, 120] width 392 height 35
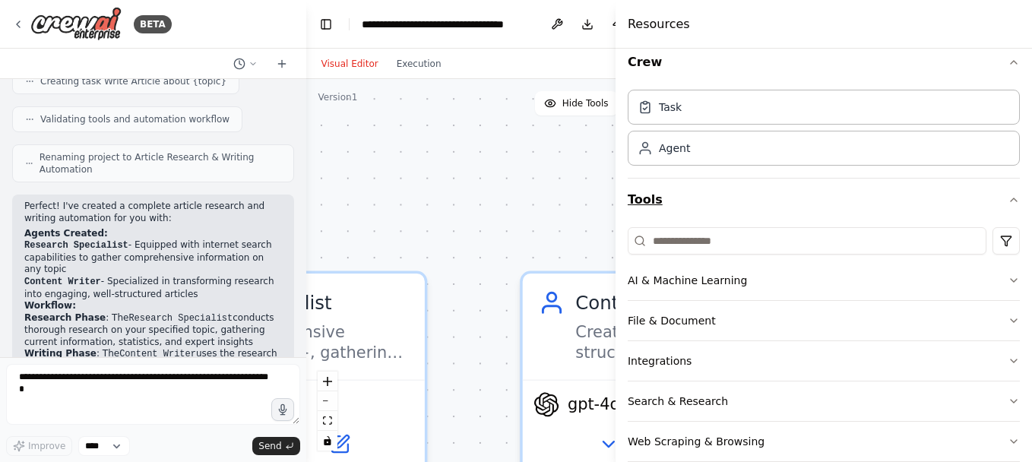
scroll to position [38, 0]
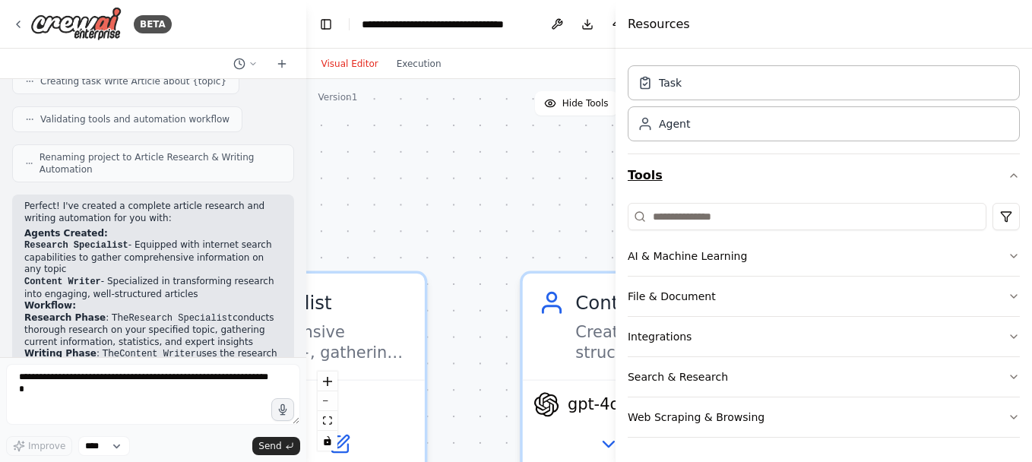
click at [1008, 176] on icon "button" at bounding box center [1014, 175] width 12 height 12
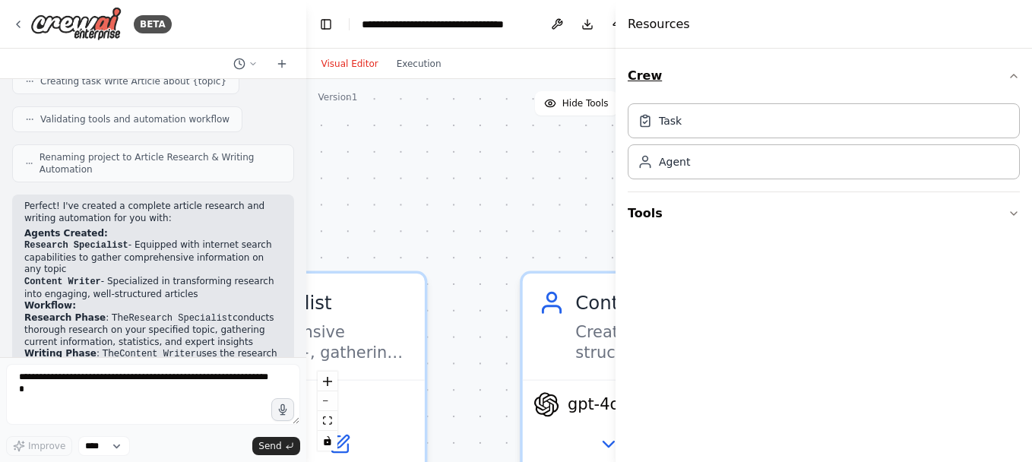
click at [1017, 76] on icon "button" at bounding box center [1014, 76] width 12 height 12
click at [17, 24] on icon at bounding box center [18, 24] width 3 height 6
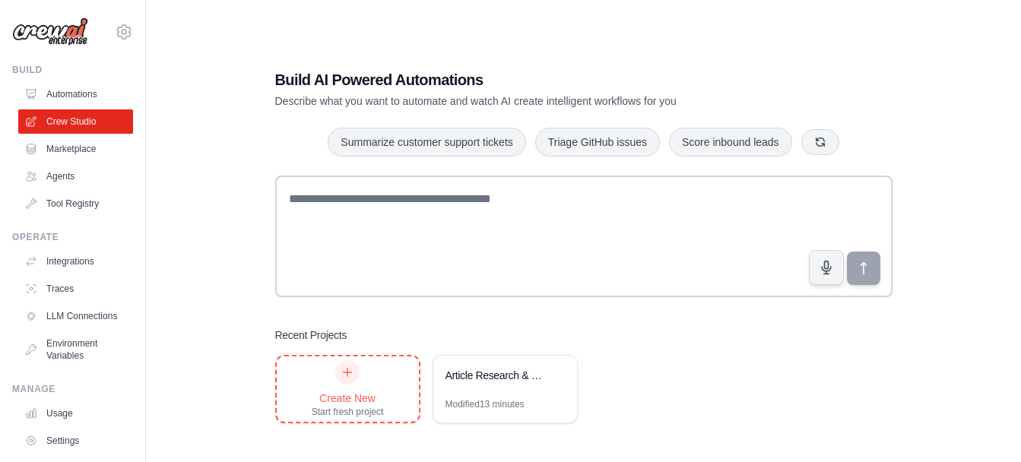
click at [327, 398] on div "Create New" at bounding box center [348, 398] width 72 height 15
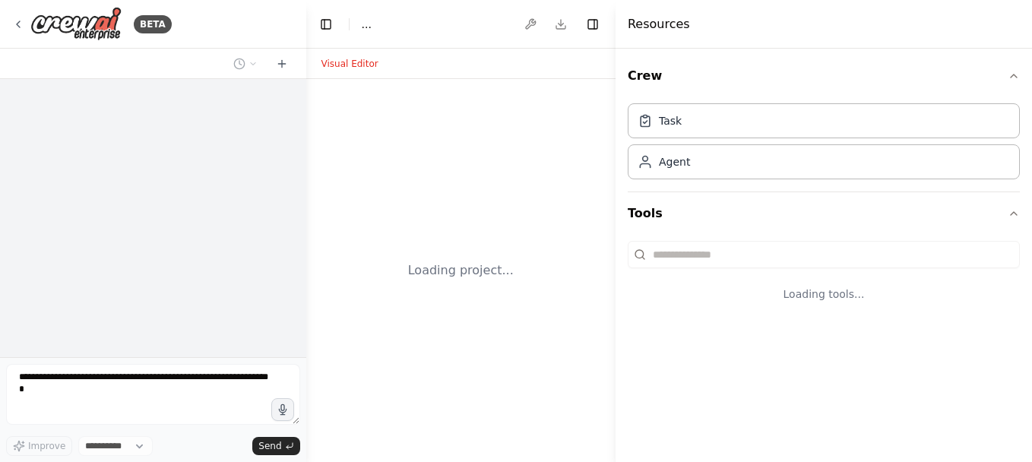
select select "****"
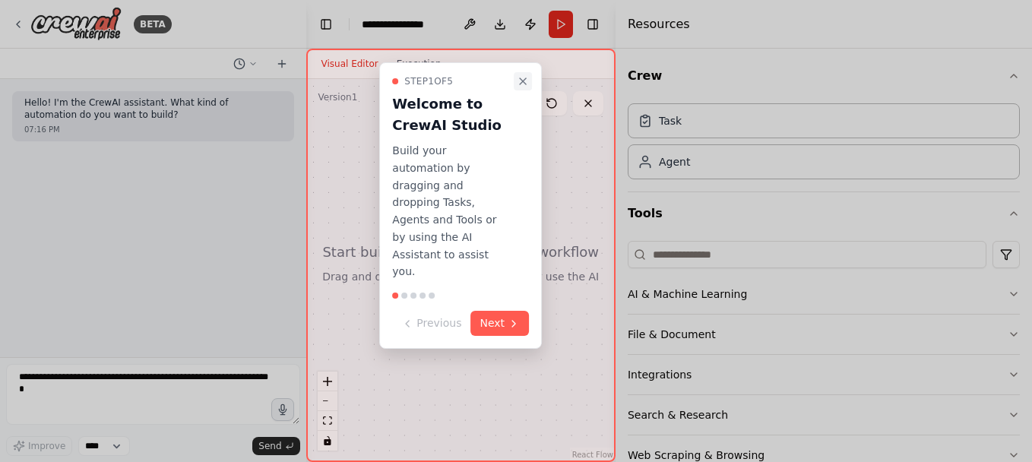
click at [518, 81] on icon "Close walkthrough" at bounding box center [523, 81] width 12 height 12
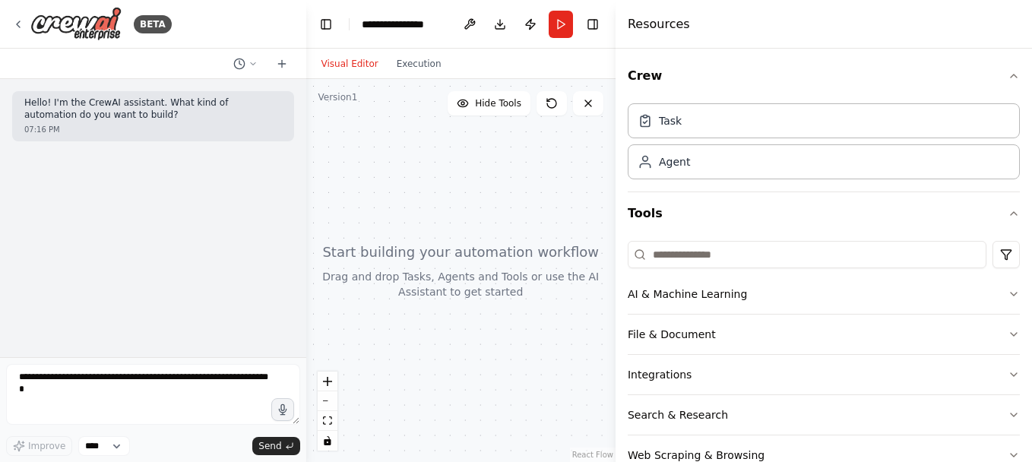
click at [406, 266] on div at bounding box center [460, 270] width 309 height 383
click at [329, 385] on icon "zoom in" at bounding box center [327, 381] width 9 height 9
click at [681, 129] on div "Task" at bounding box center [824, 120] width 392 height 35
click at [638, 73] on button "Crew" at bounding box center [824, 76] width 392 height 43
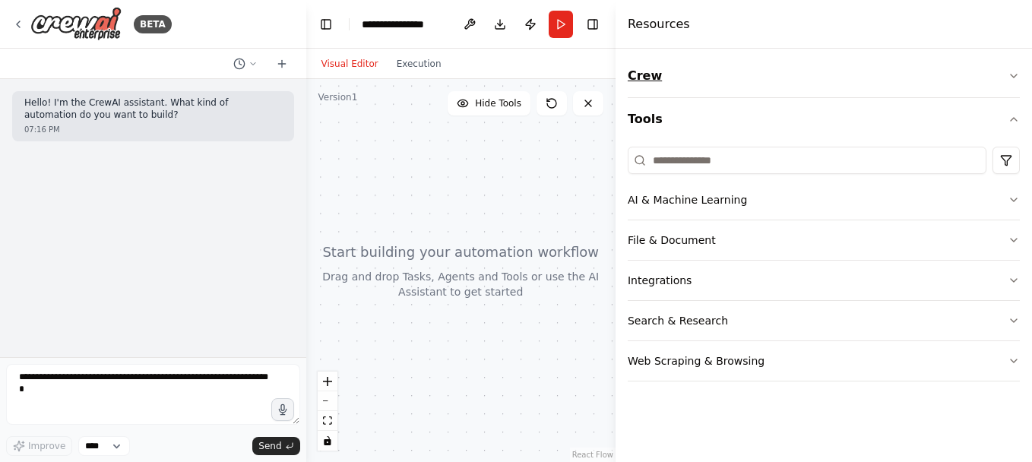
click at [641, 78] on button "Crew" at bounding box center [824, 76] width 392 height 43
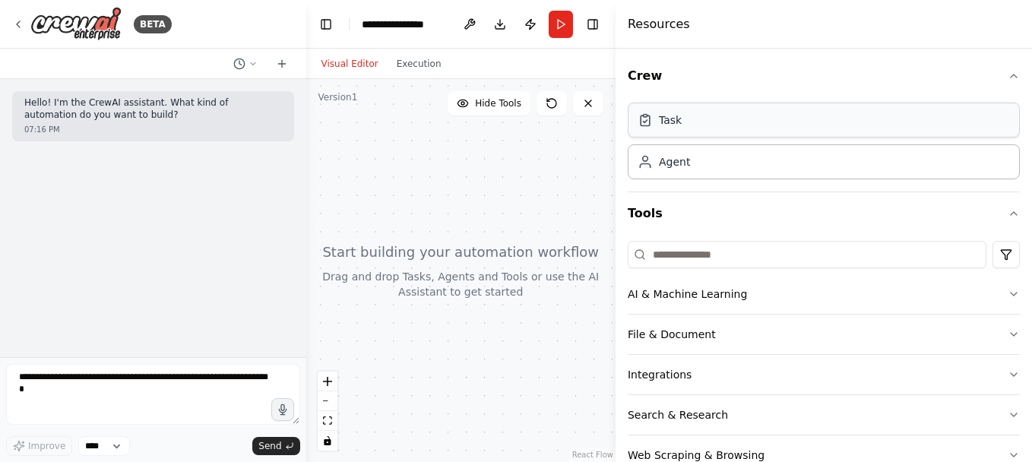
click at [725, 126] on div "Task" at bounding box center [824, 120] width 392 height 35
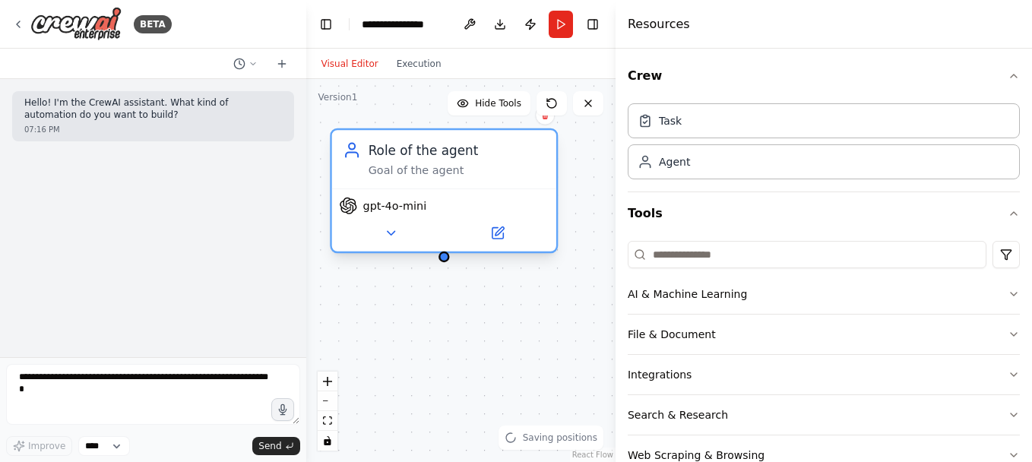
drag, startPoint x: 511, startPoint y: 192, endPoint x: 426, endPoint y: 163, distance: 89.2
click at [426, 163] on div "Role of the agent Goal of the agent" at bounding box center [456, 159] width 177 height 36
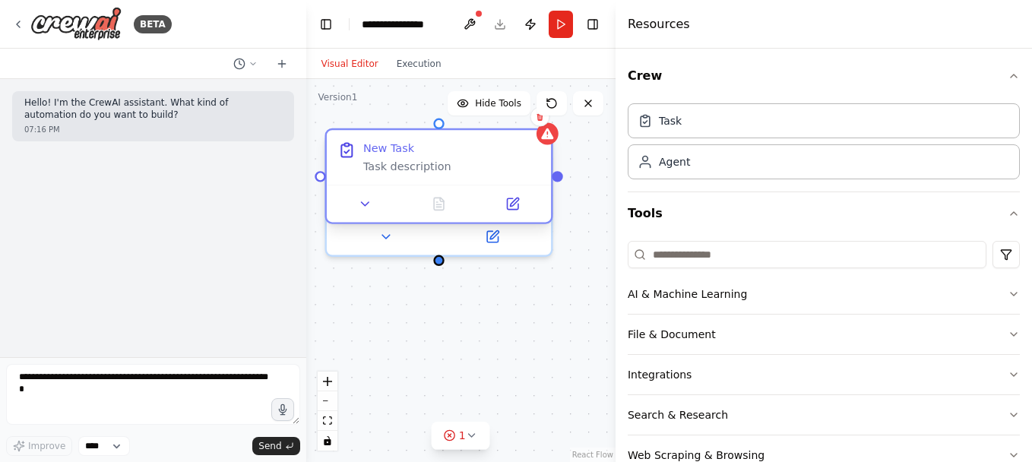
drag, startPoint x: 600, startPoint y: 200, endPoint x: 458, endPoint y: 169, distance: 146.2
click at [458, 169] on div "Task description" at bounding box center [451, 167] width 177 height 14
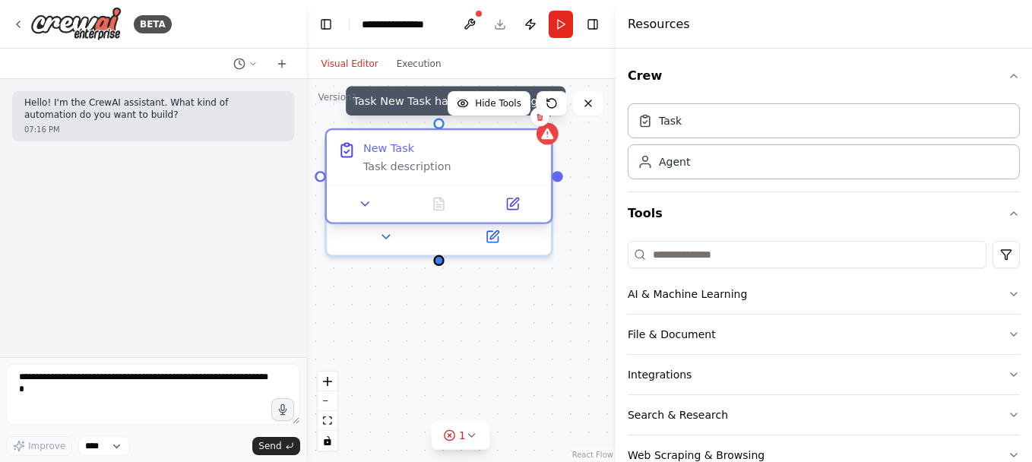
click at [551, 137] on icon at bounding box center [547, 133] width 12 height 11
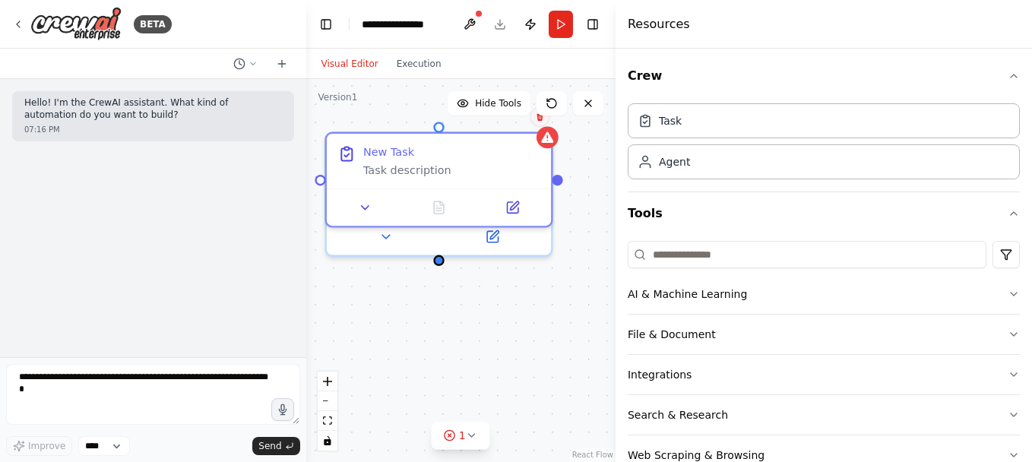
click at [540, 121] on icon at bounding box center [540, 116] width 6 height 8
click at [502, 126] on div "Role of the agent Goal of the agent gpt-4o-mini New Task Task description" at bounding box center [460, 270] width 309 height 383
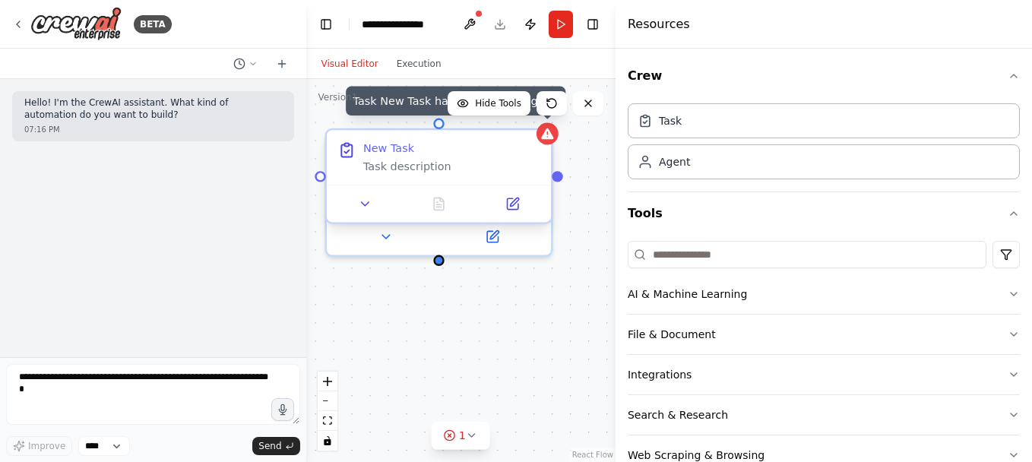
click at [546, 139] on icon at bounding box center [547, 133] width 12 height 11
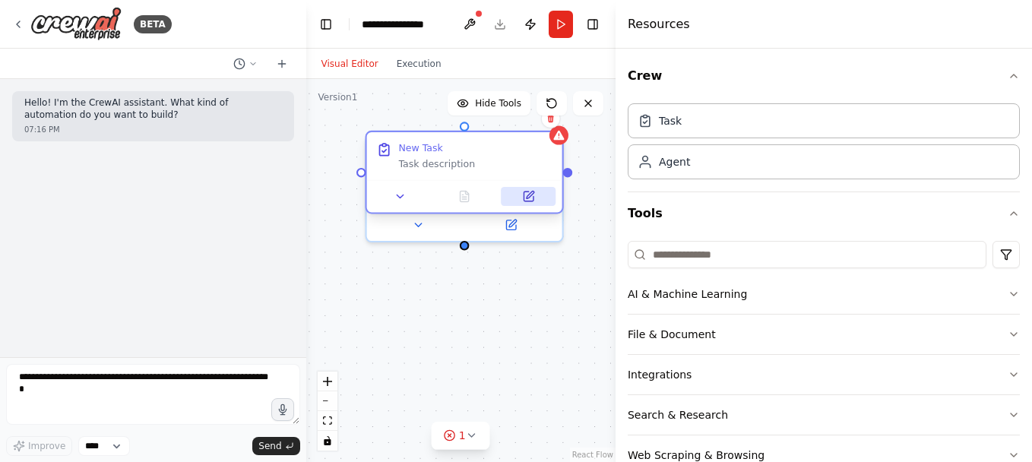
click at [523, 196] on icon at bounding box center [528, 196] width 13 height 13
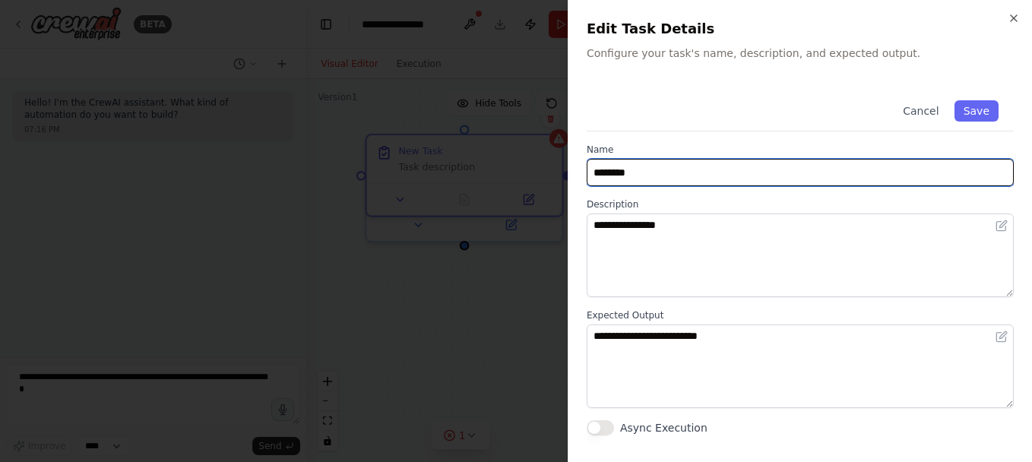
click at [732, 173] on input "********" at bounding box center [800, 172] width 427 height 27
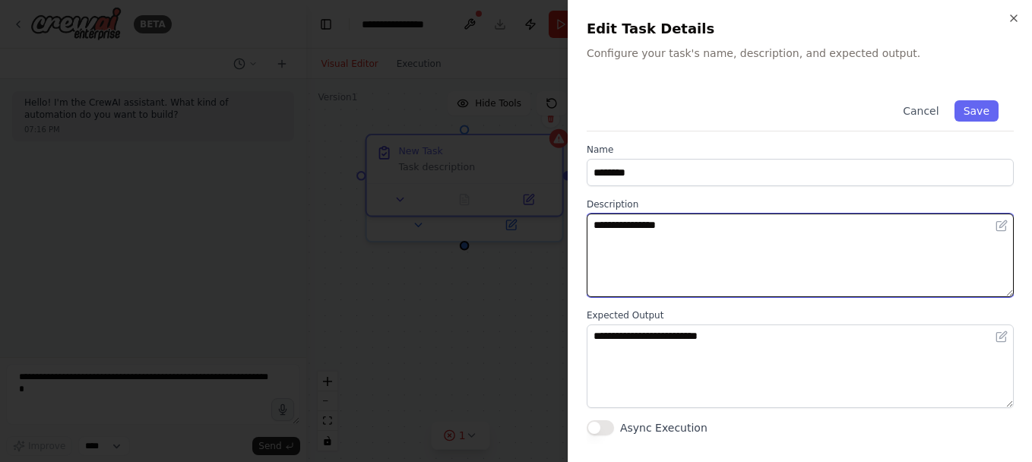
click at [692, 265] on textarea "**********" at bounding box center [800, 256] width 427 height 84
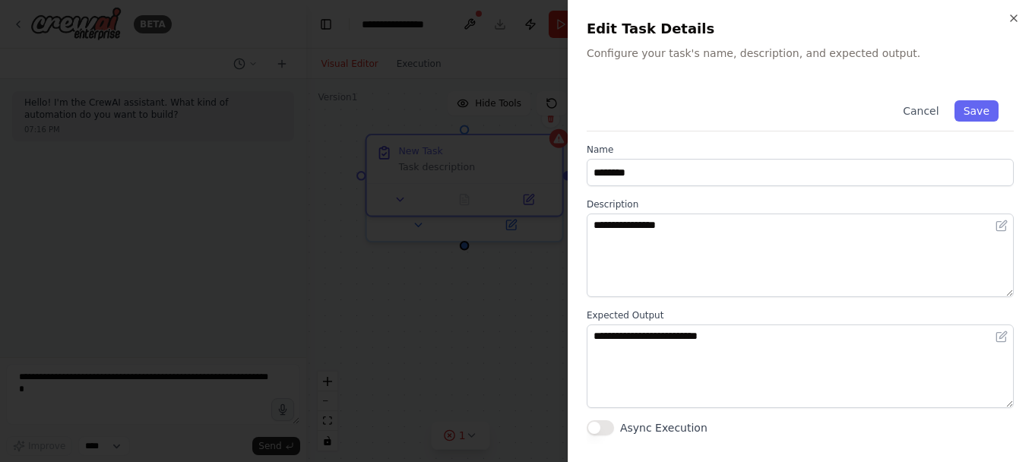
click at [1024, 18] on div "**********" at bounding box center [800, 231] width 464 height 462
drag, startPoint x: 1017, startPoint y: 18, endPoint x: 732, endPoint y: 178, distance: 326.7
click at [807, 160] on div "**********" at bounding box center [800, 231] width 464 height 462
click at [1016, 17] on icon "button" at bounding box center [1014, 18] width 12 height 12
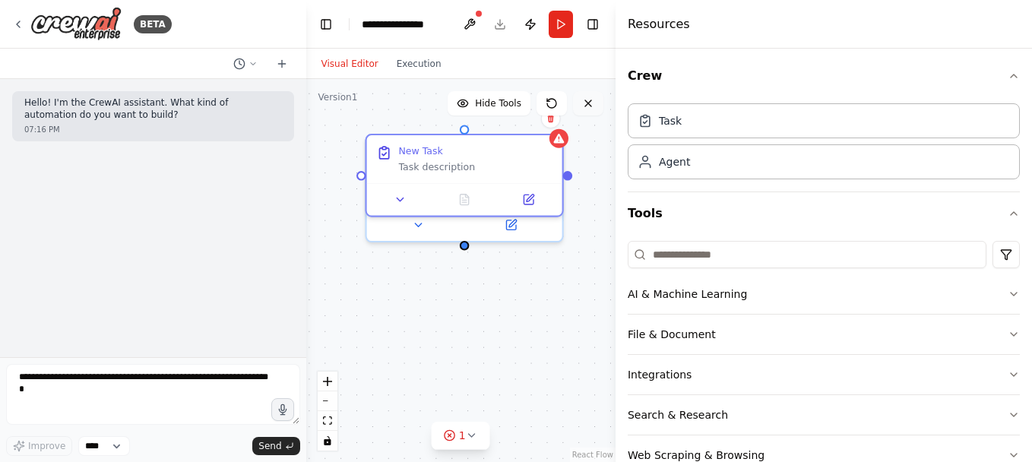
click at [586, 105] on icon at bounding box center [588, 103] width 6 height 6
click at [591, 108] on icon at bounding box center [588, 103] width 12 height 12
click at [552, 122] on icon at bounding box center [550, 119] width 6 height 8
click at [521, 119] on button "Confirm" at bounding box center [507, 118] width 54 height 18
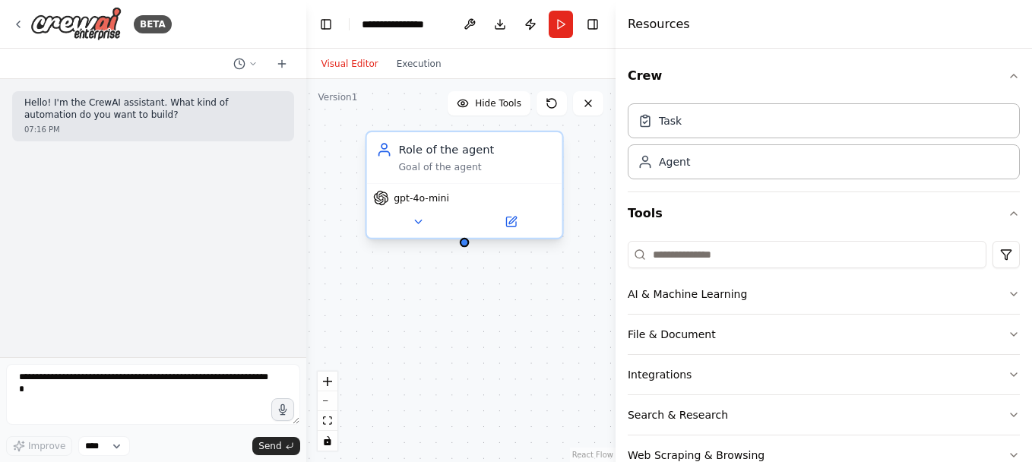
click at [555, 167] on div "Role of the agent Goal of the agent" at bounding box center [463, 157] width 195 height 51
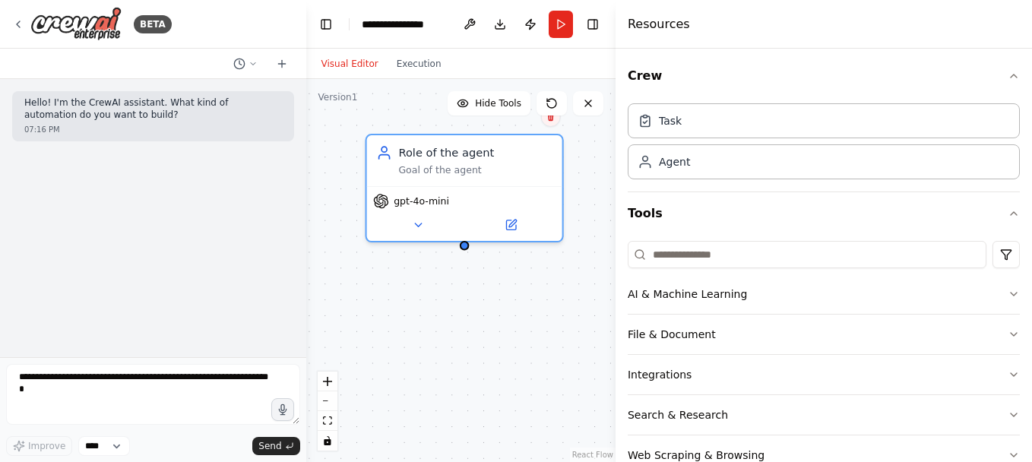
click at [553, 122] on button at bounding box center [550, 117] width 20 height 20
click at [511, 125] on button "Confirm" at bounding box center [507, 117] width 54 height 18
click at [518, 119] on button "Confirm" at bounding box center [507, 116] width 54 height 18
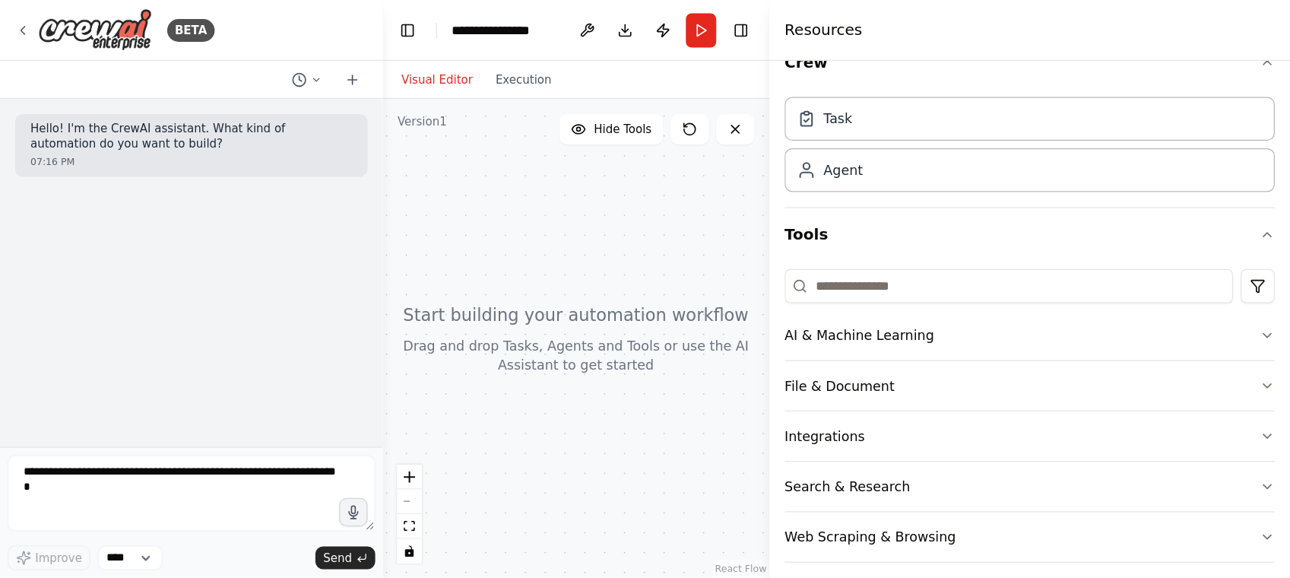
scroll to position [38, 0]
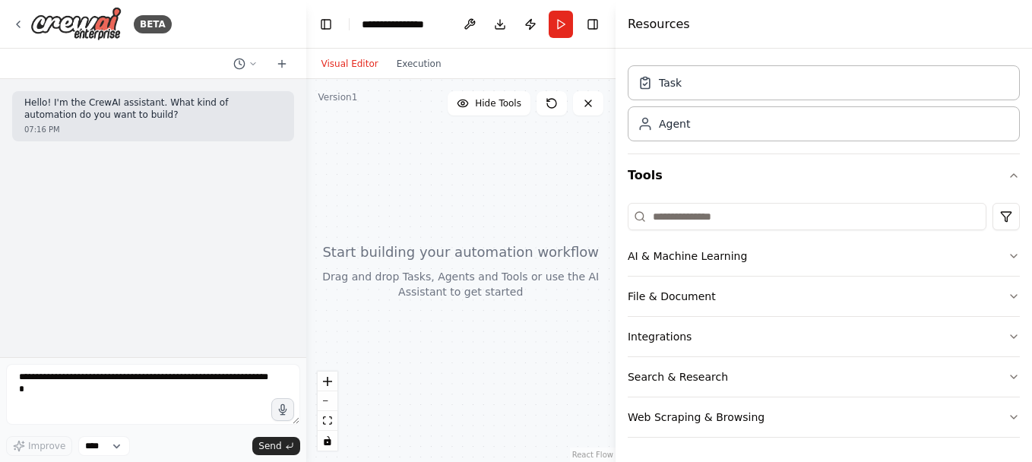
click at [602, 455] on link "React Flow" at bounding box center [592, 455] width 41 height 8
click at [591, 27] on button "Toggle Right Sidebar" at bounding box center [592, 24] width 21 height 21
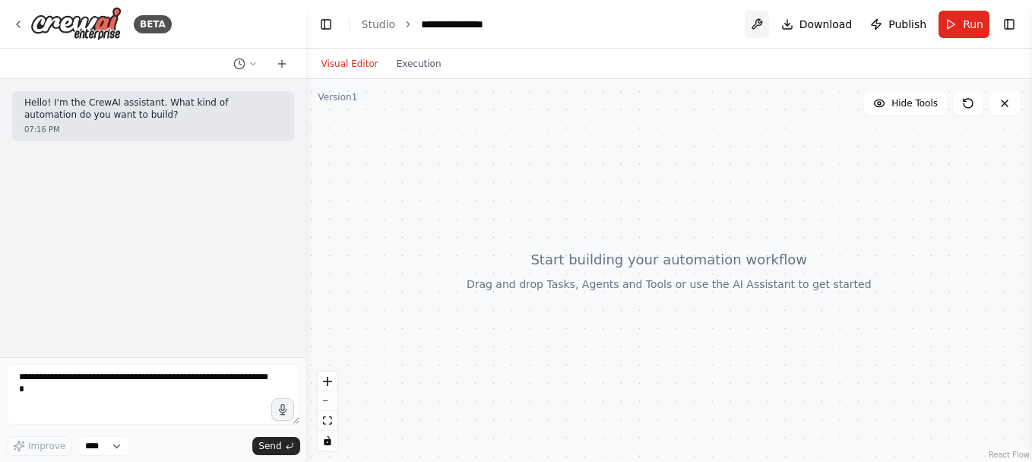
click at [766, 24] on button at bounding box center [757, 24] width 24 height 27
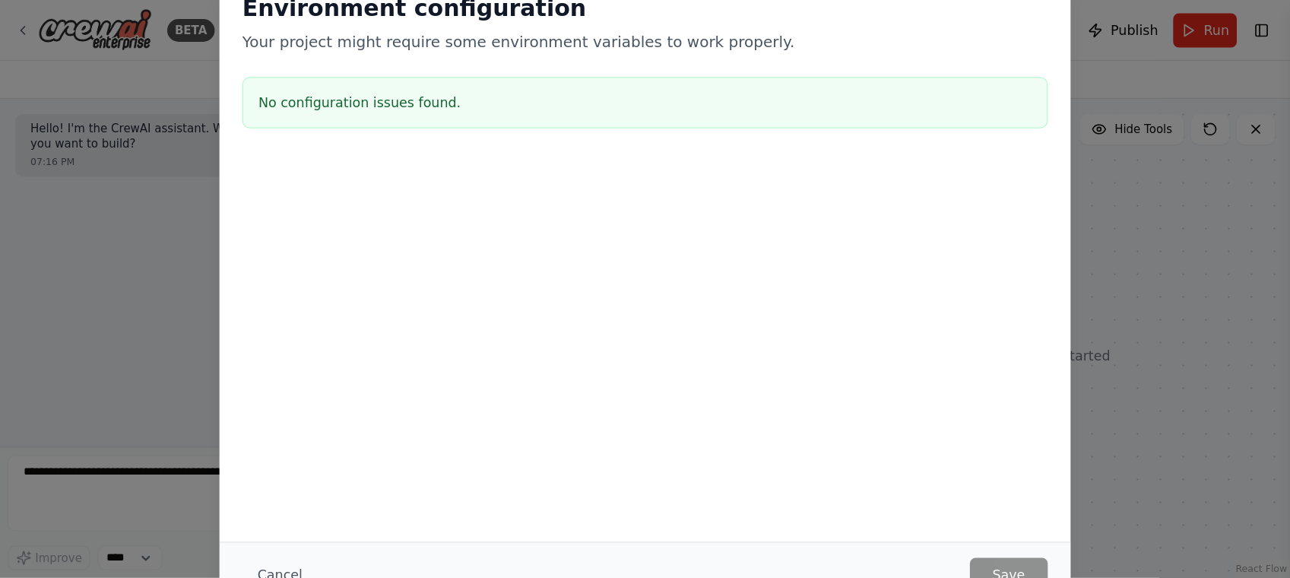
scroll to position [0, 0]
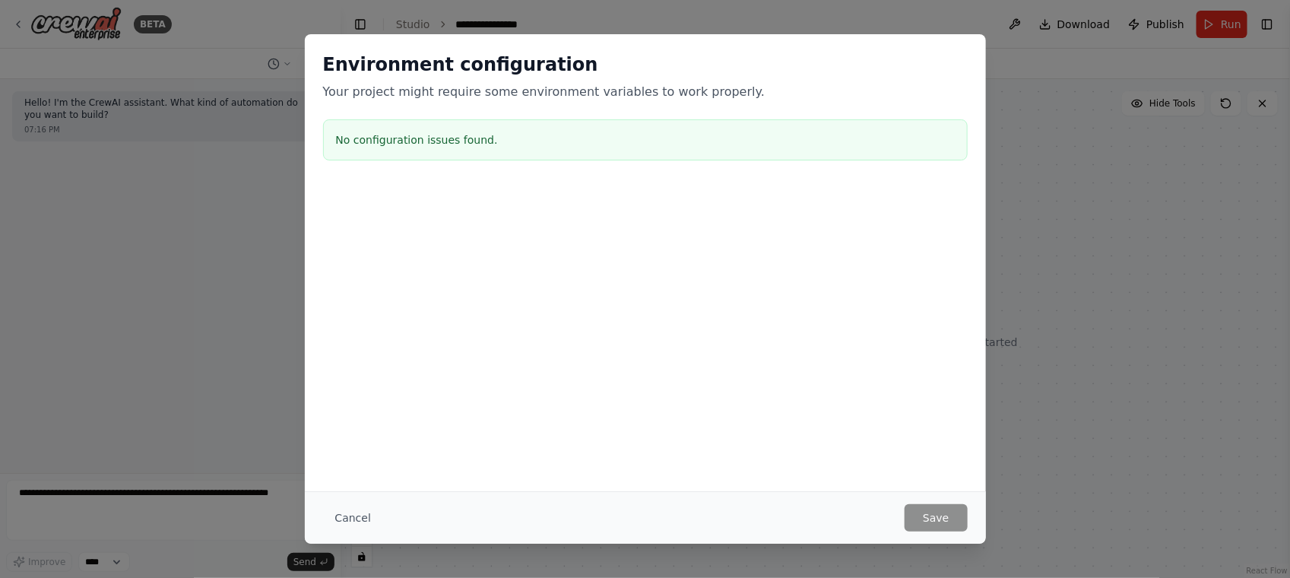
click at [351, 461] on button "Cancel" at bounding box center [353, 517] width 60 height 27
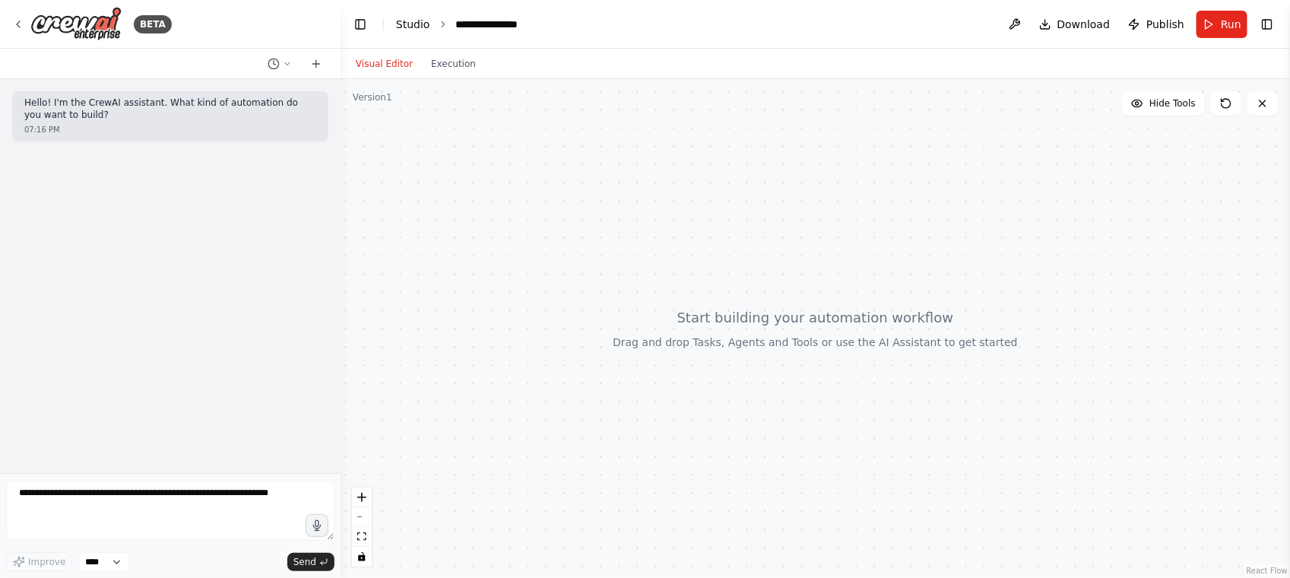
click at [418, 27] on link "Studio" at bounding box center [413, 24] width 34 height 12
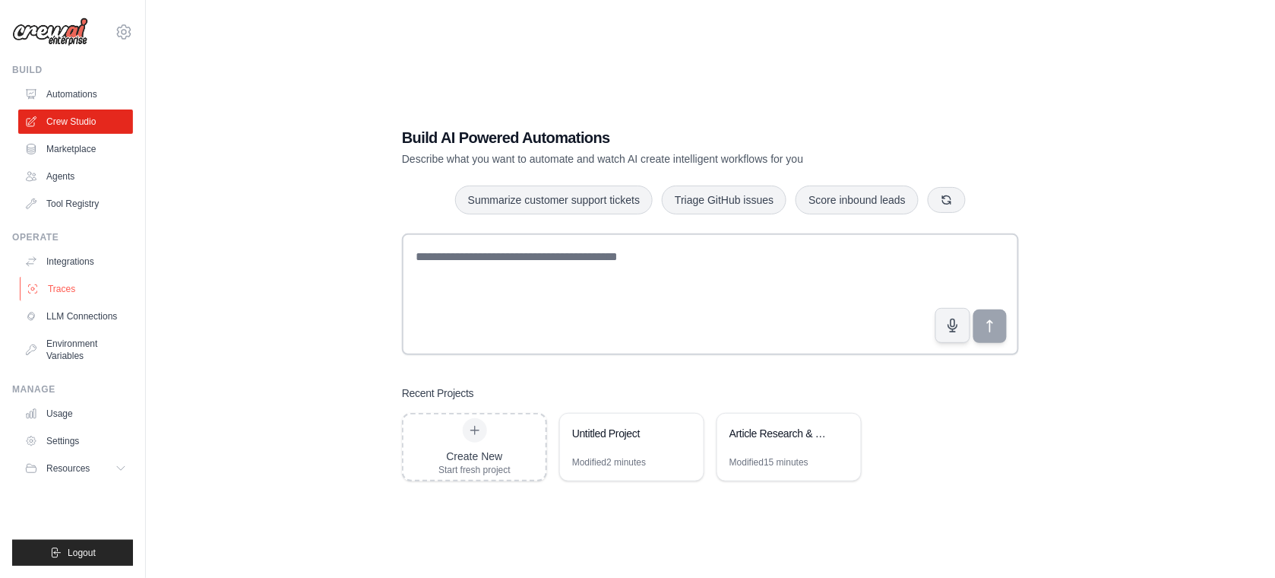
click at [65, 289] on link "Traces" at bounding box center [77, 289] width 115 height 24
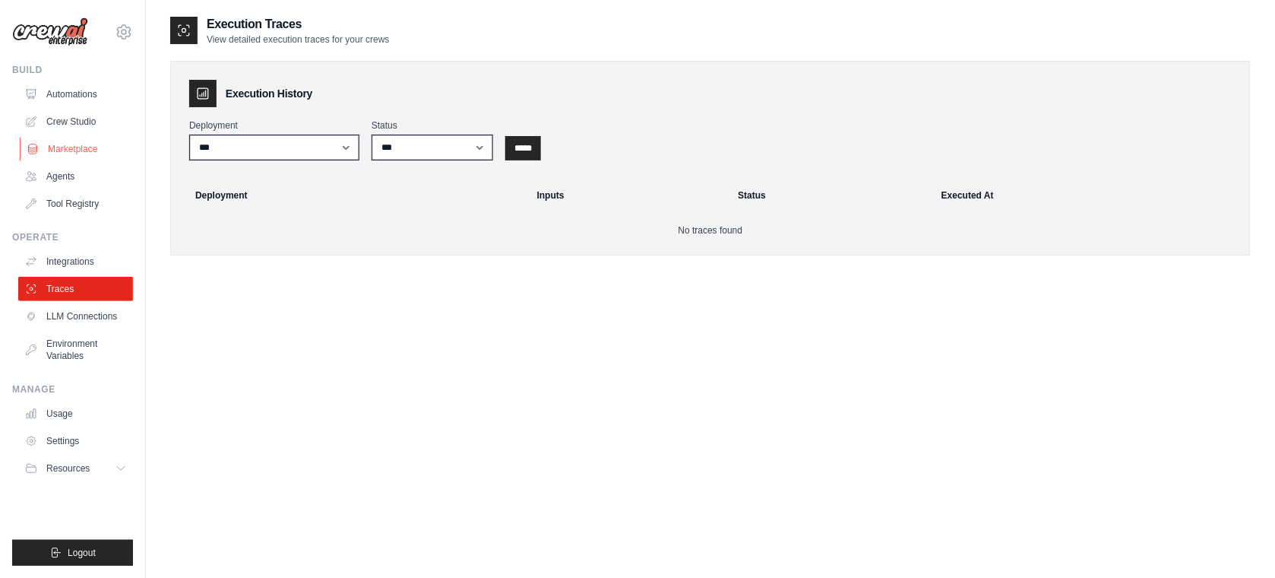
click at [44, 157] on link "Marketplace" at bounding box center [77, 149] width 115 height 24
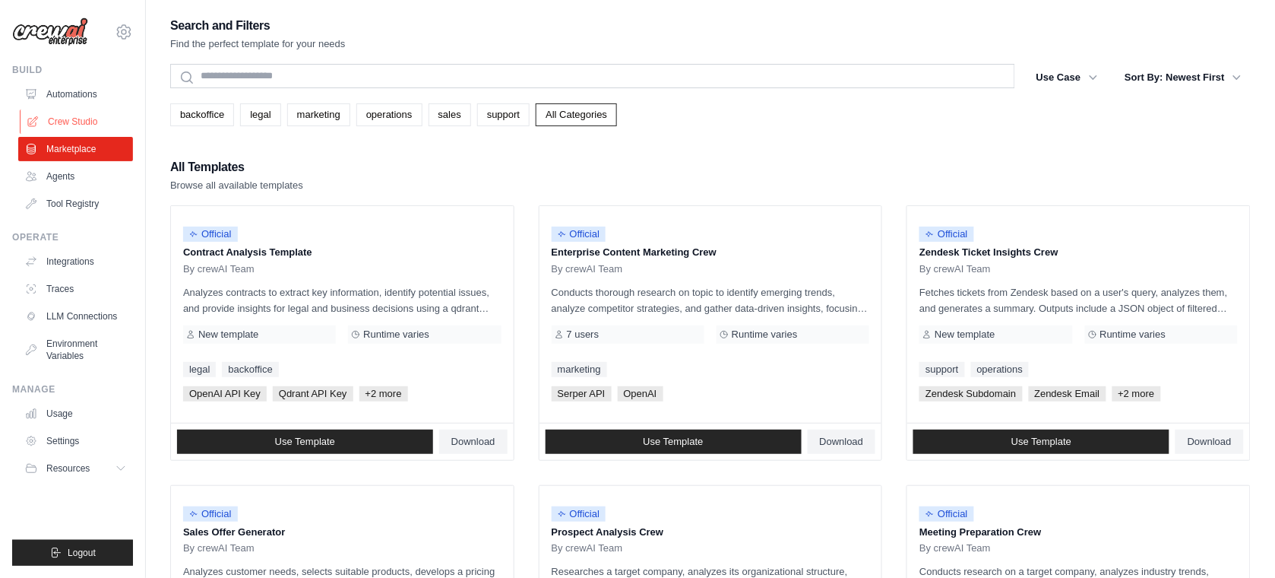
click at [74, 114] on link "Crew Studio" at bounding box center [77, 121] width 115 height 24
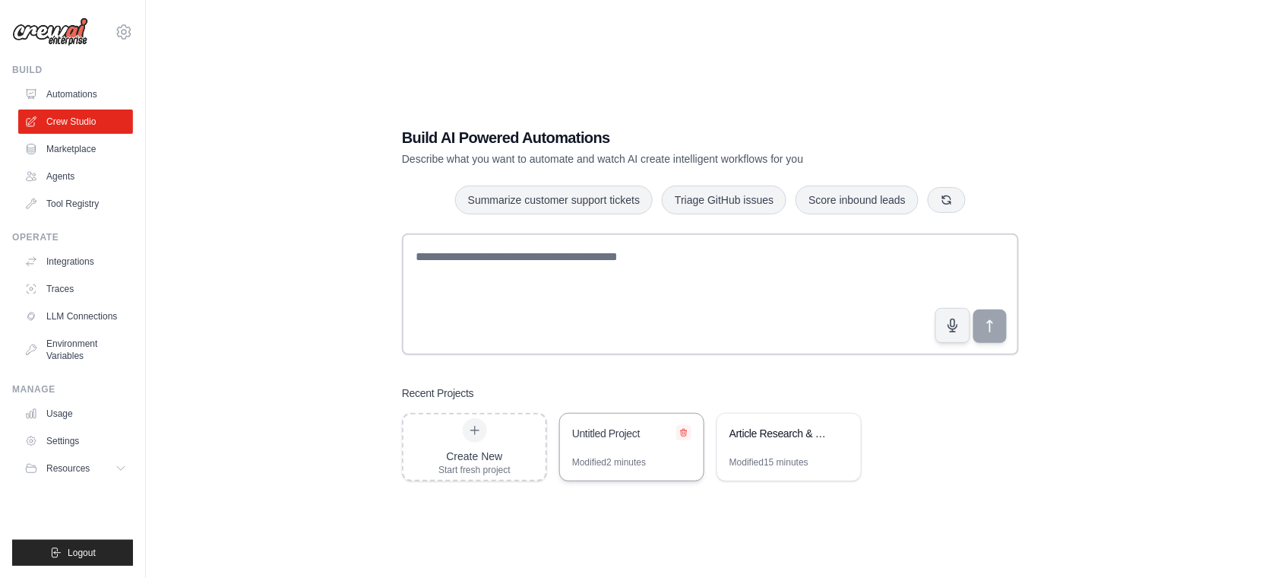
click at [680, 434] on icon at bounding box center [683, 432] width 9 height 9
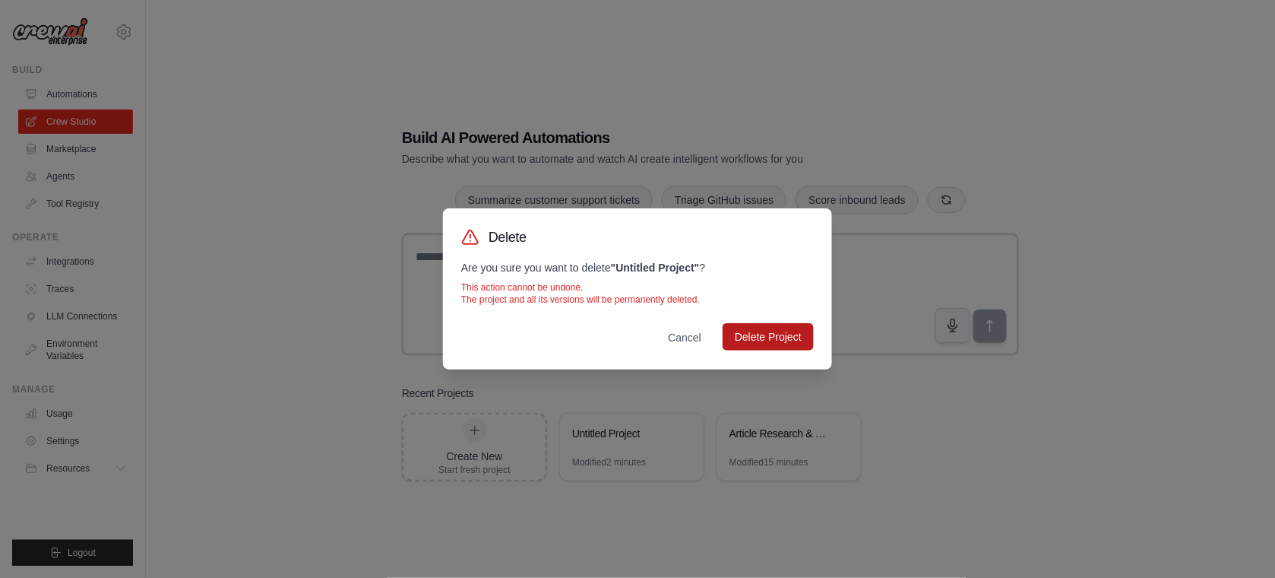
click at [765, 333] on button "Delete Project" at bounding box center [768, 336] width 91 height 27
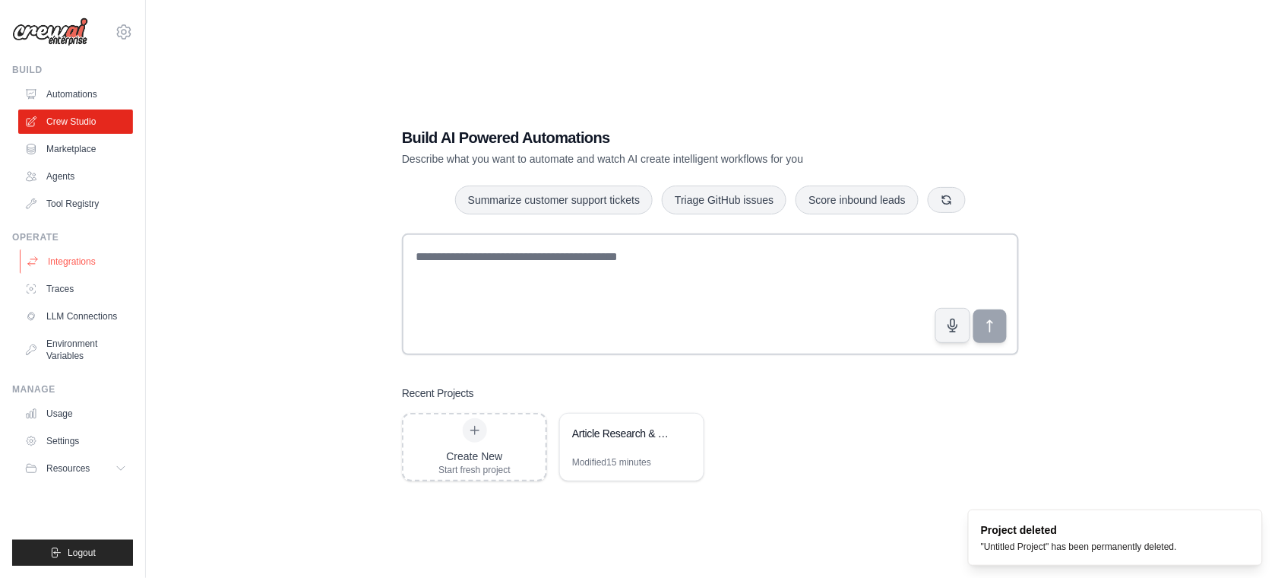
click at [81, 257] on link "Integrations" at bounding box center [77, 261] width 115 height 24
